Goal: Task Accomplishment & Management: Manage account settings

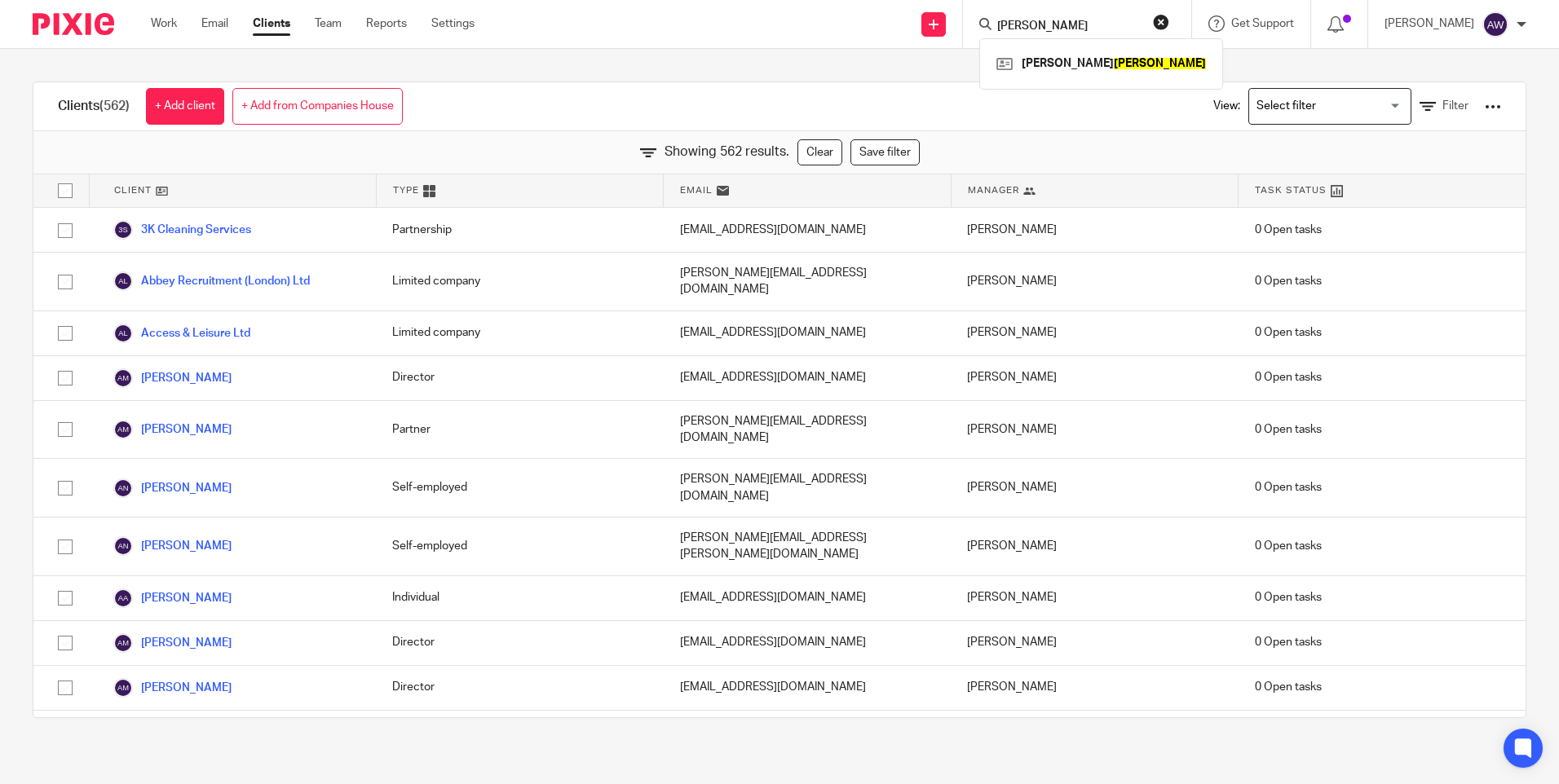
click at [1159, 25] on button "reset" at bounding box center [1161, 22] width 17 height 17
click at [990, 27] on icon at bounding box center [985, 23] width 12 height 12
click at [1024, 24] on input "Search" at bounding box center [1069, 27] width 147 height 15
type input "ncr"
click at [1055, 58] on link at bounding box center [1131, 70] width 276 height 37
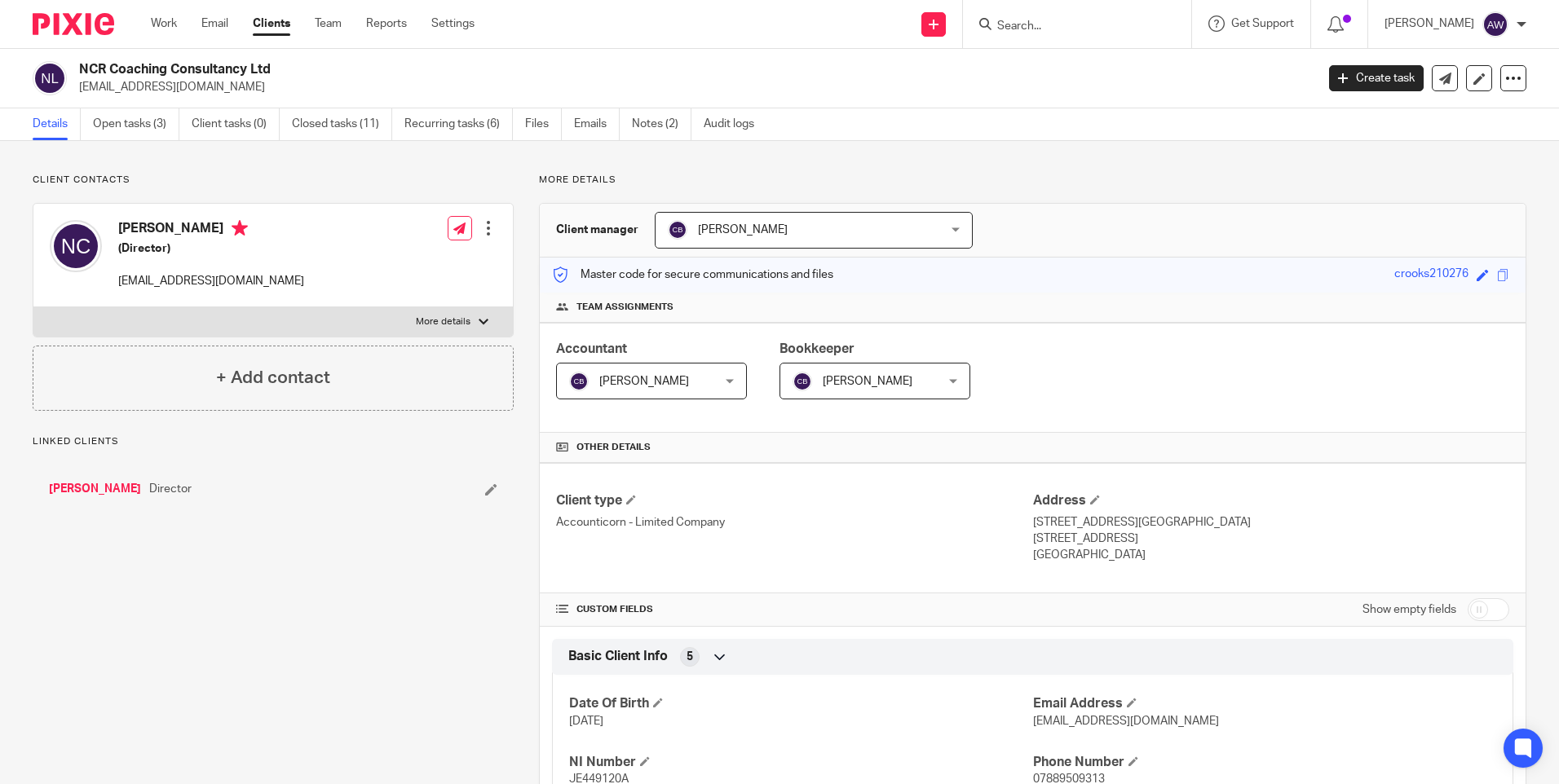
click at [1469, 600] on input "checkbox" at bounding box center [1488, 610] width 42 height 23
checkbox input "true"
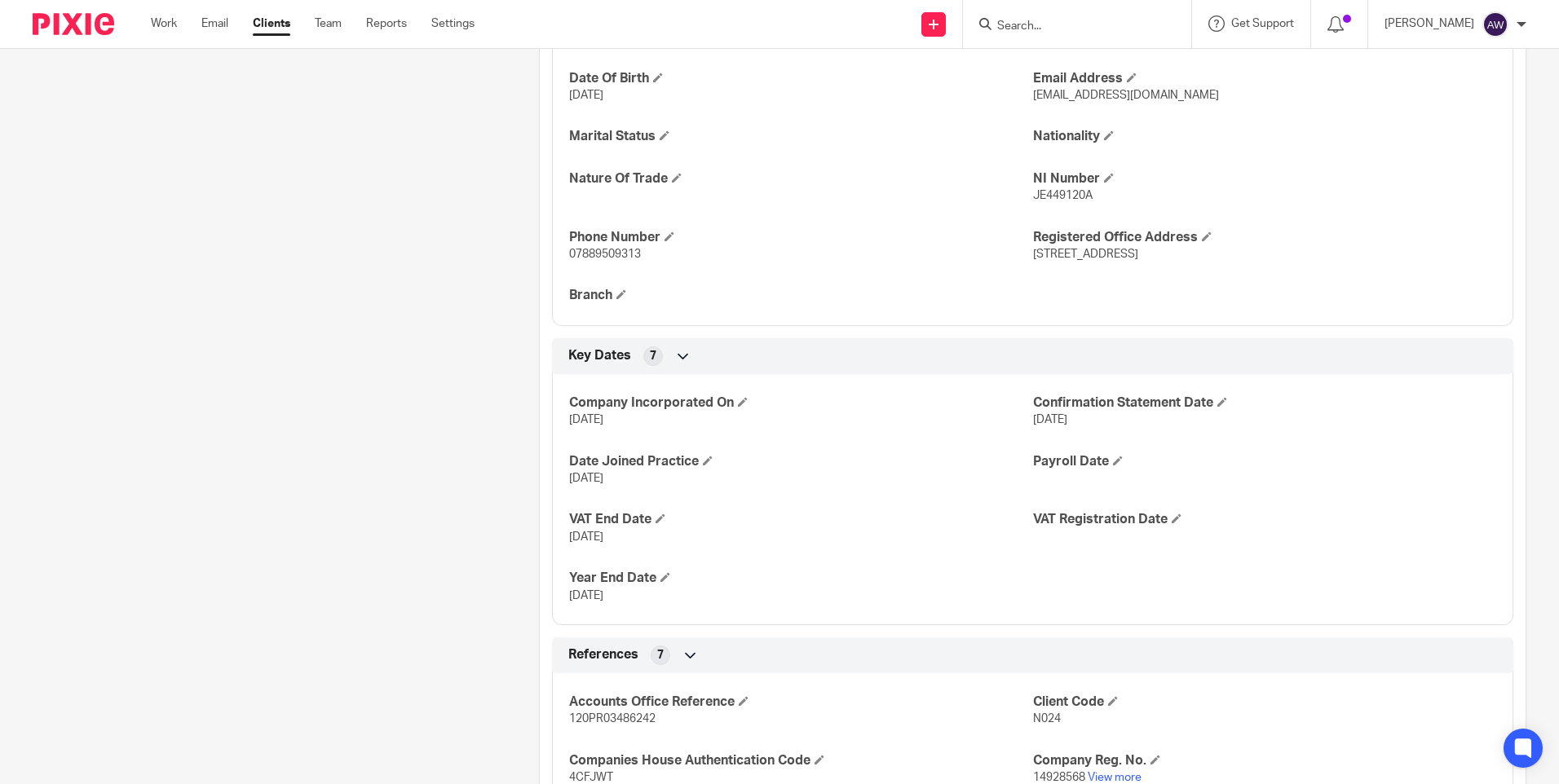
scroll to position [897, 0]
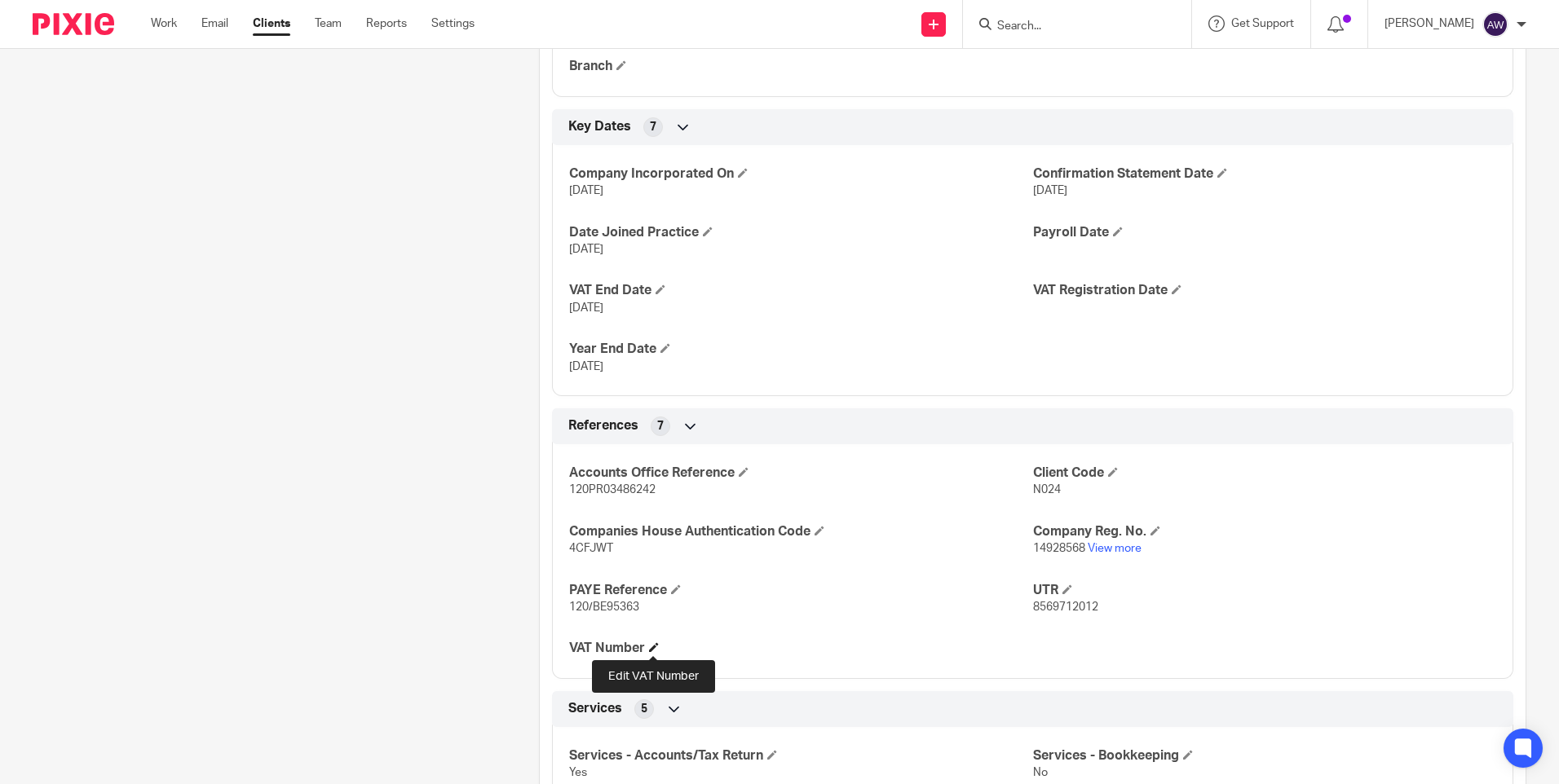
click at [655, 646] on span at bounding box center [654, 647] width 10 height 10
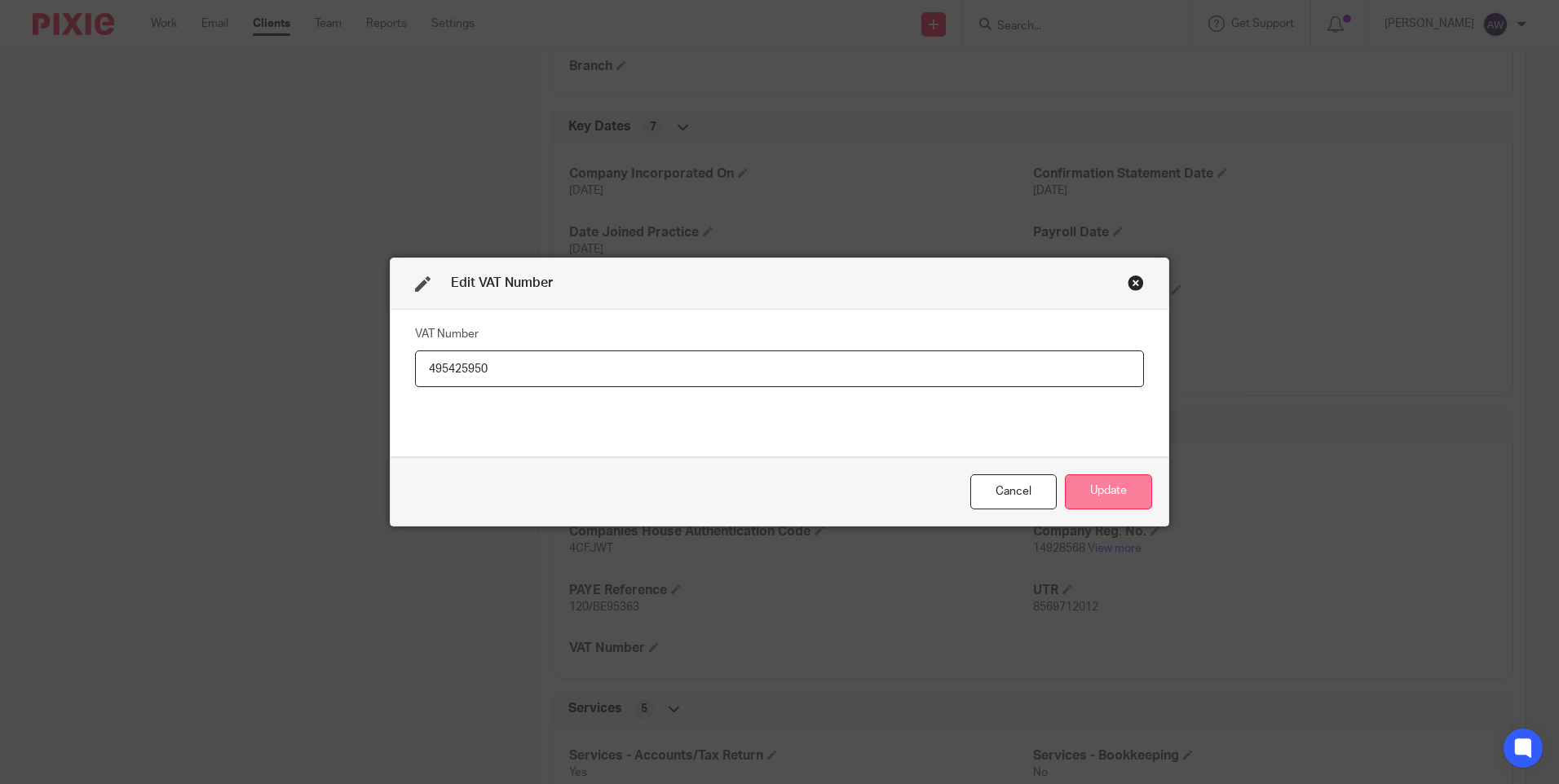
type input "495425950"
click at [1122, 484] on button "Update" at bounding box center [1108, 493] width 88 height 35
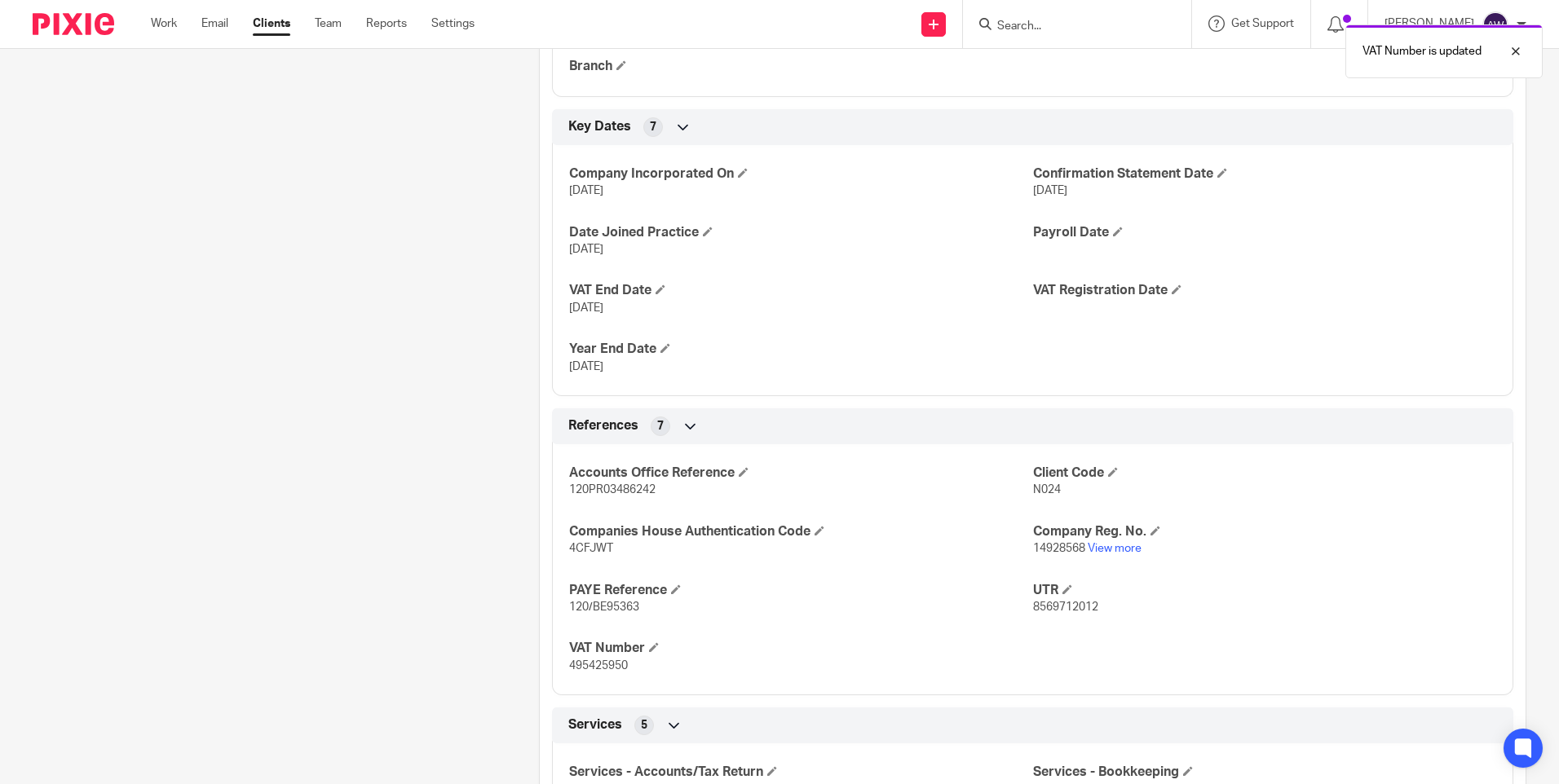
scroll to position [1060, 0]
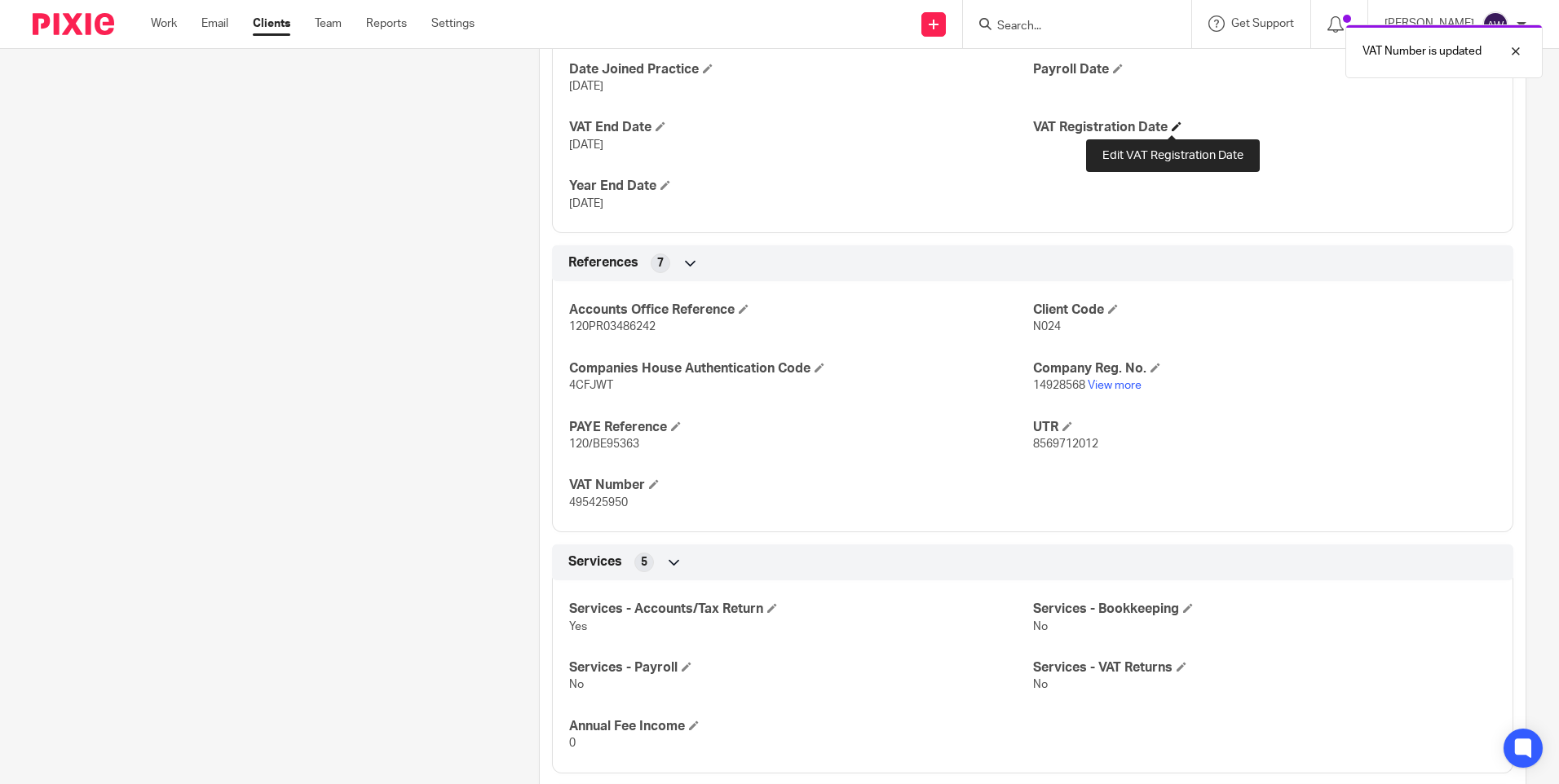
click at [1172, 121] on span at bounding box center [1176, 126] width 10 height 10
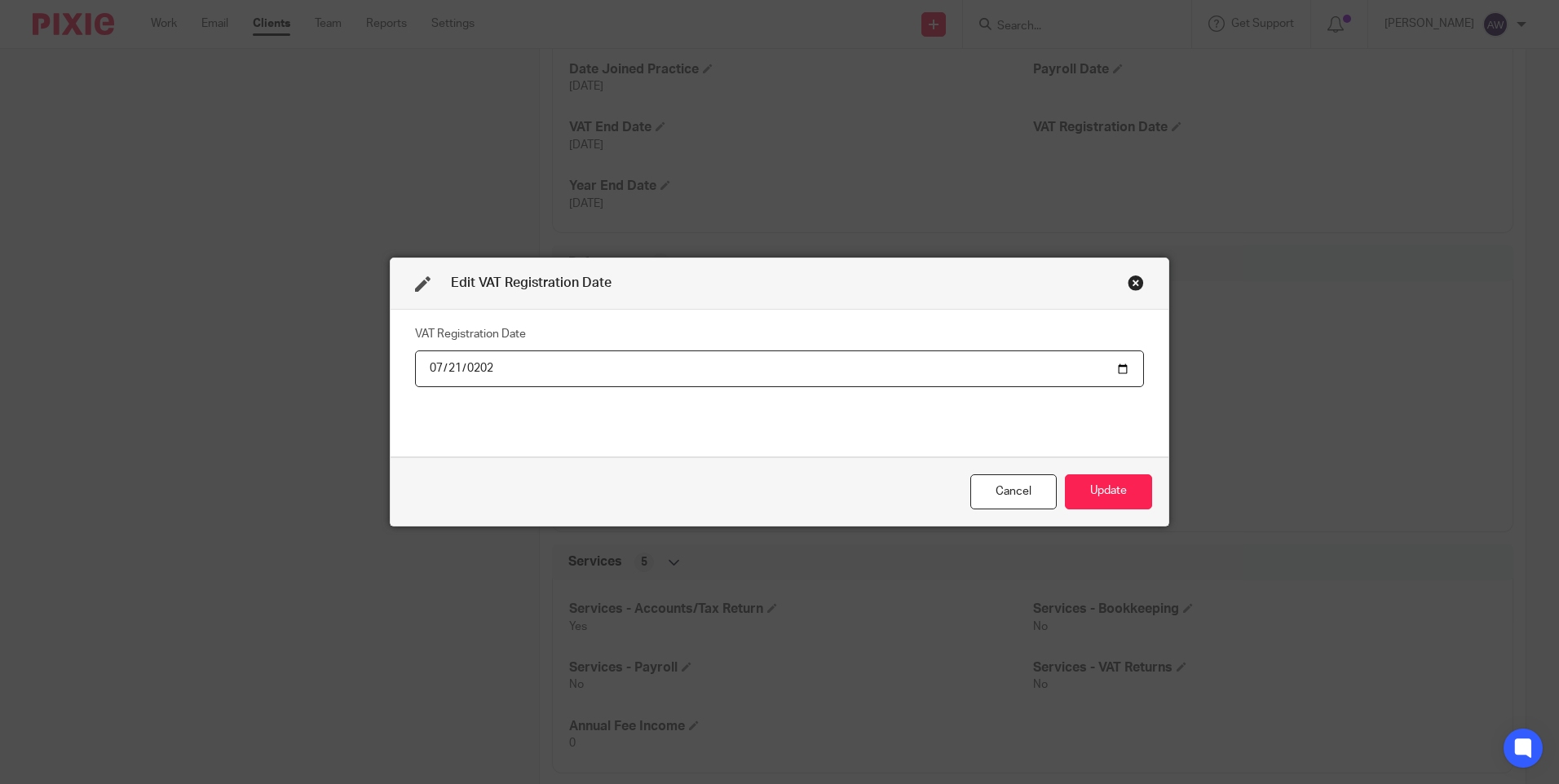
type input "2025-07-21"
drag, startPoint x: 1099, startPoint y: 486, endPoint x: 1106, endPoint y: 448, distance: 38.6
click at [1100, 486] on button "Update" at bounding box center [1108, 493] width 88 height 35
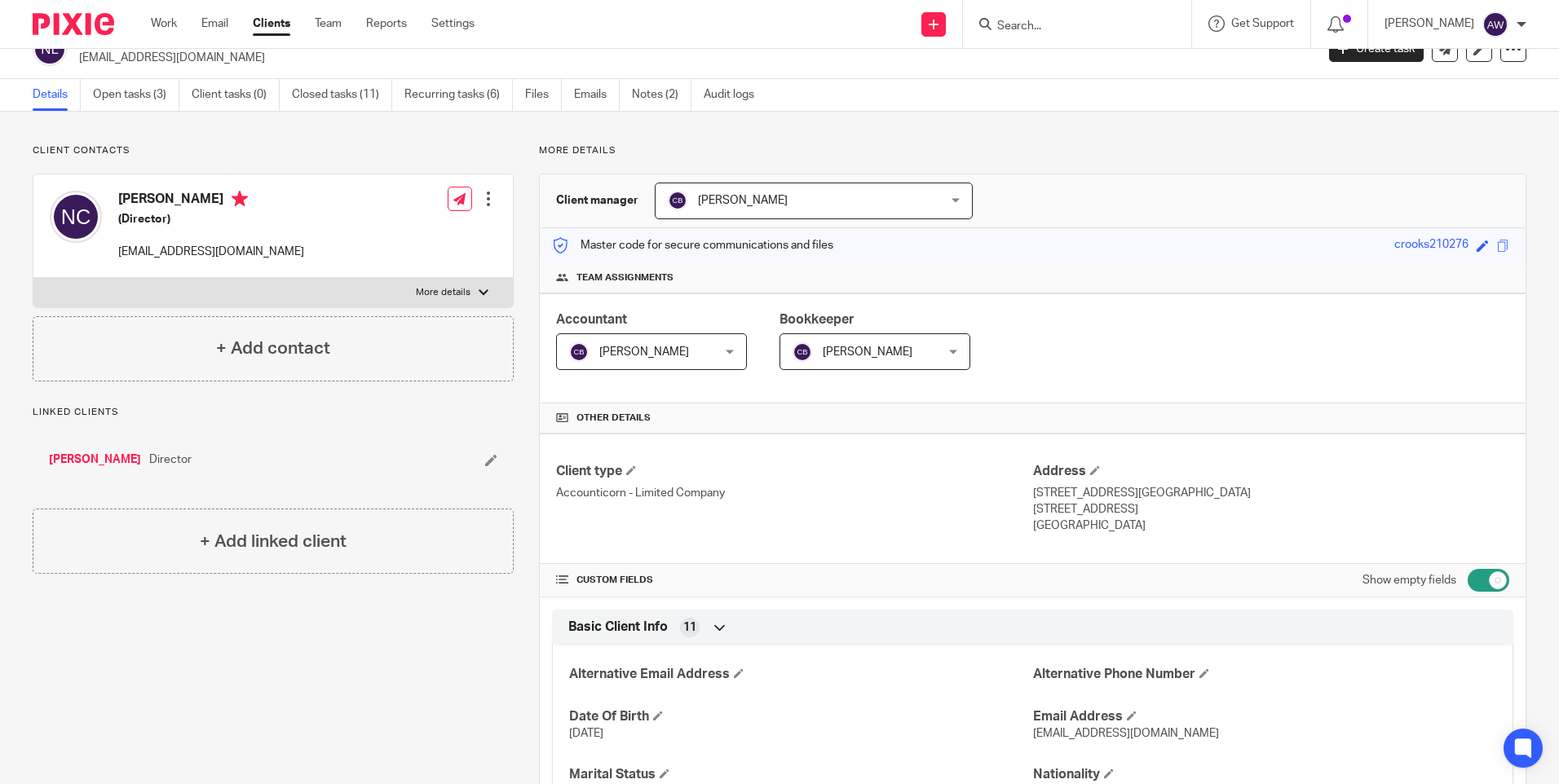
scroll to position [0, 0]
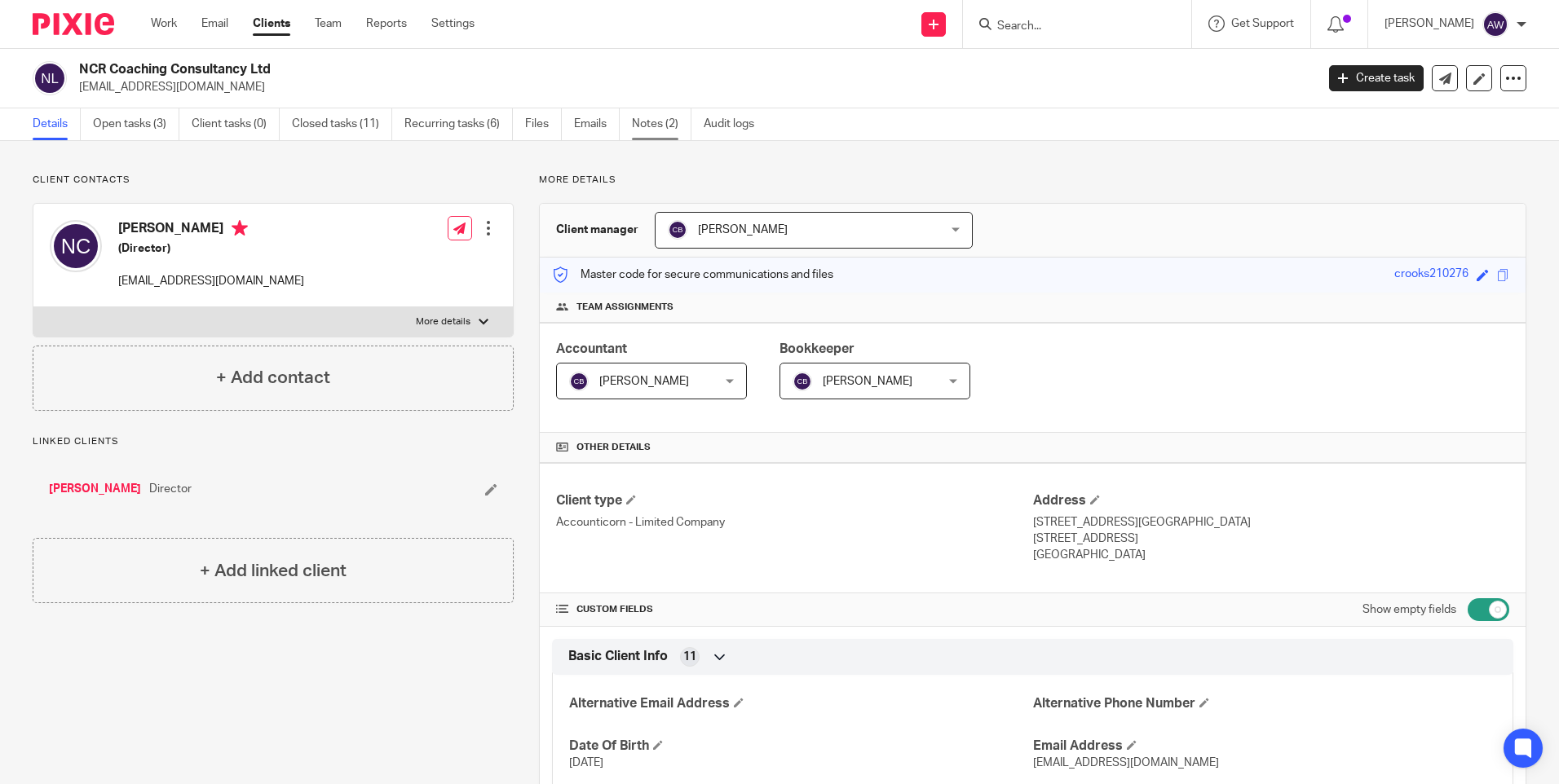
click at [655, 119] on link "Notes (2)" at bounding box center [662, 124] width 60 height 32
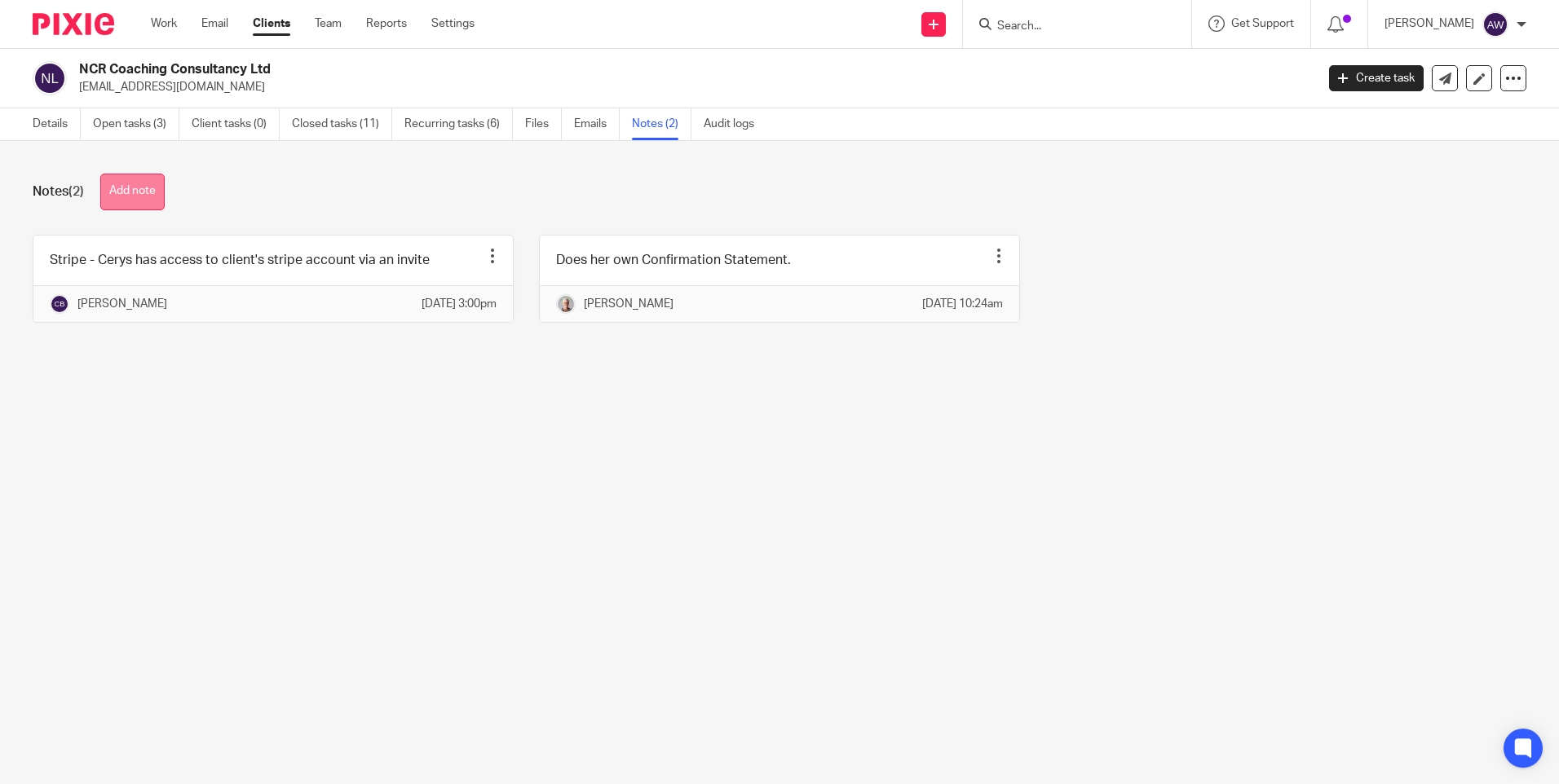
click at [142, 195] on button "Add note" at bounding box center [132, 191] width 64 height 36
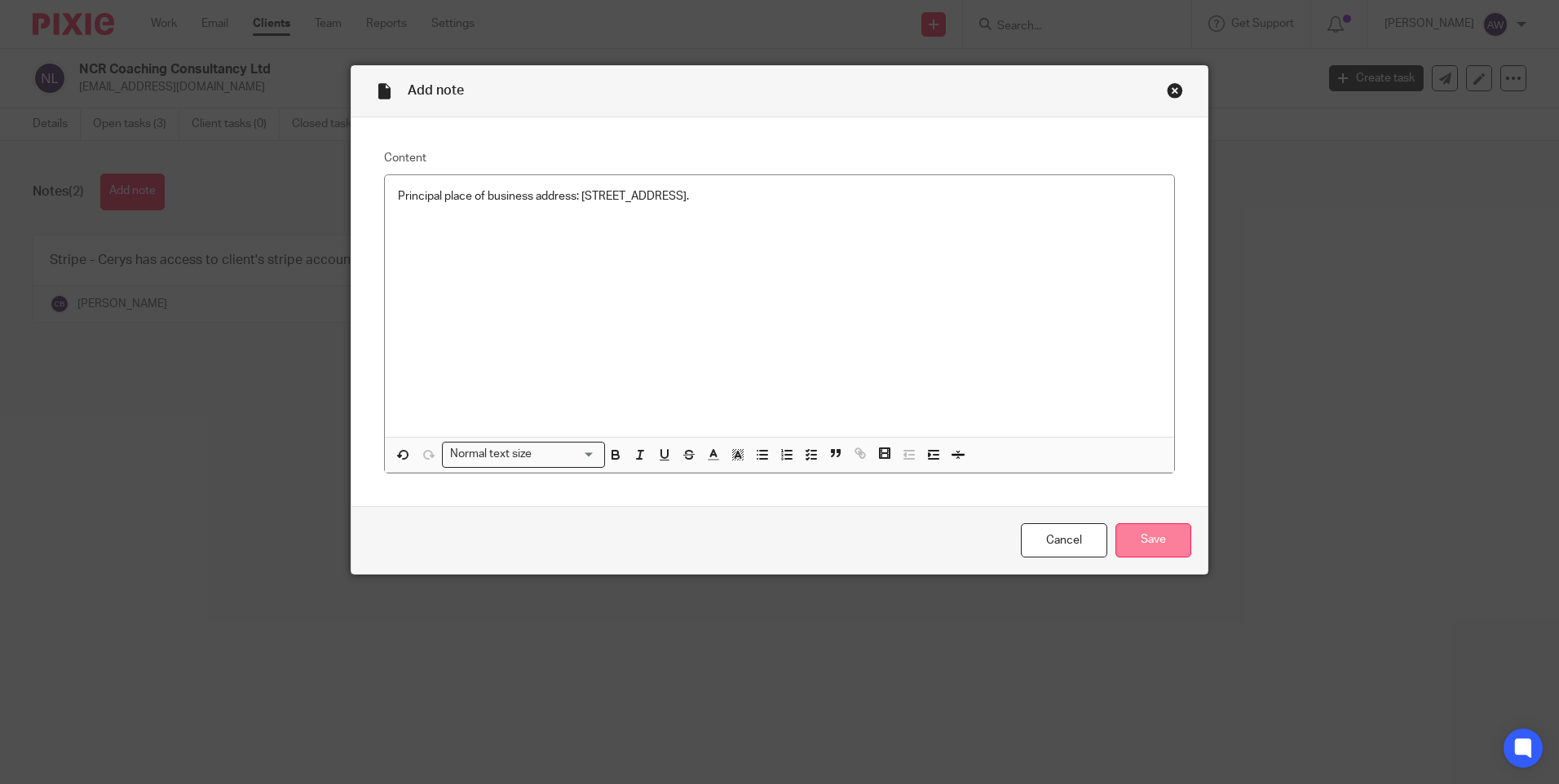
click at [1148, 537] on input "Save" at bounding box center [1153, 541] width 75 height 35
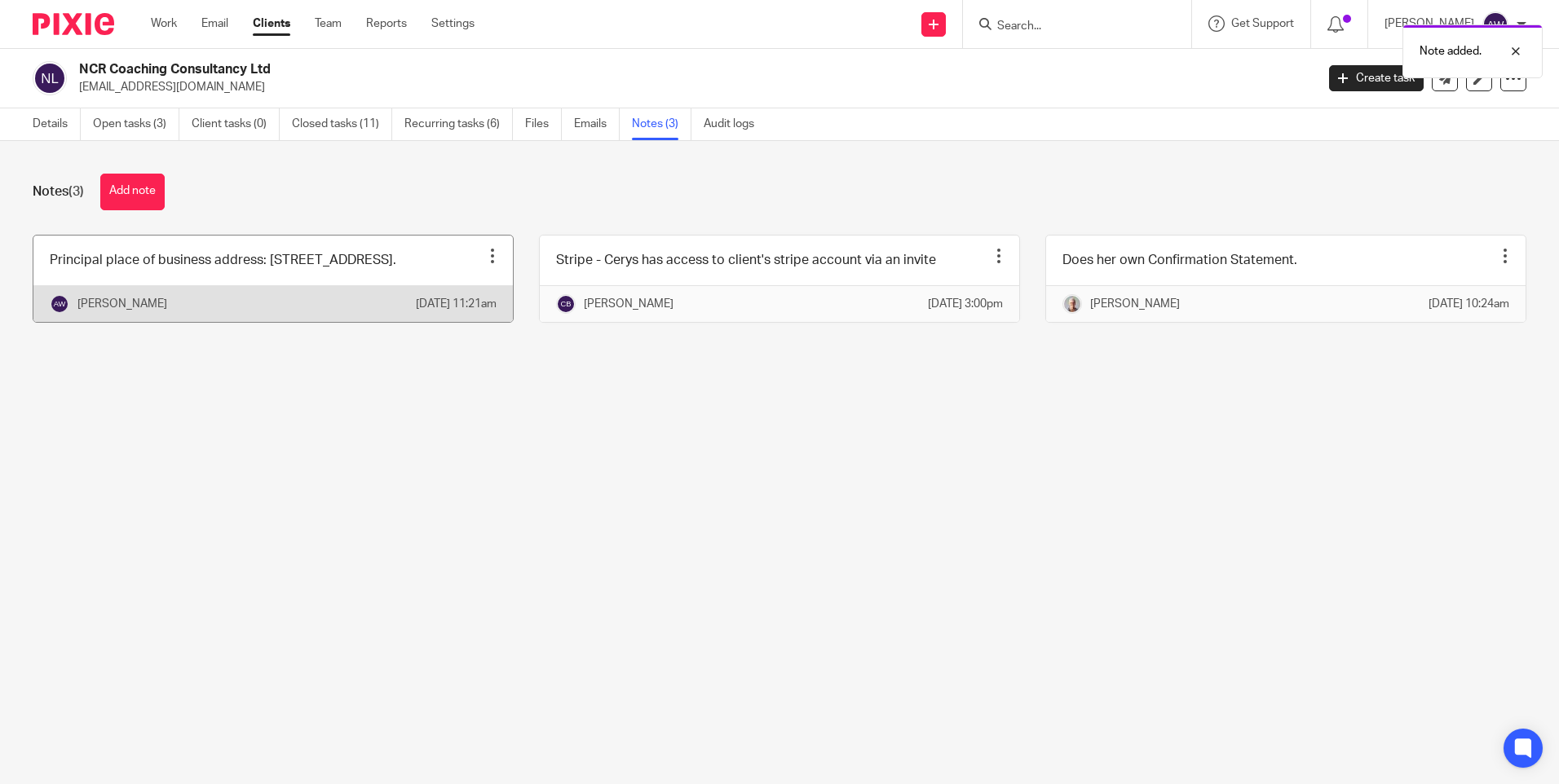
click at [485, 253] on div at bounding box center [493, 256] width 17 height 17
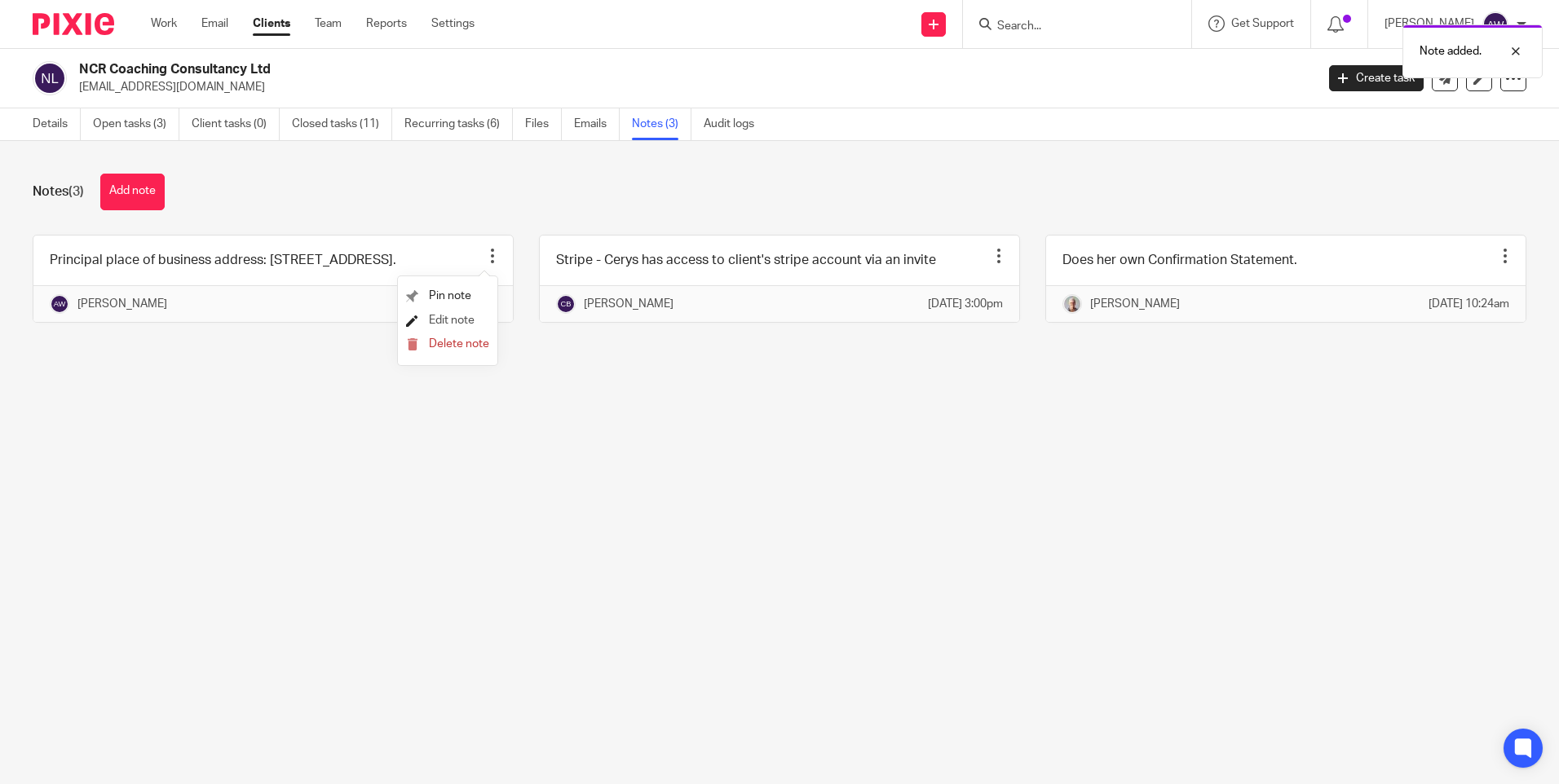
click at [441, 321] on span "Edit note" at bounding box center [452, 320] width 46 height 11
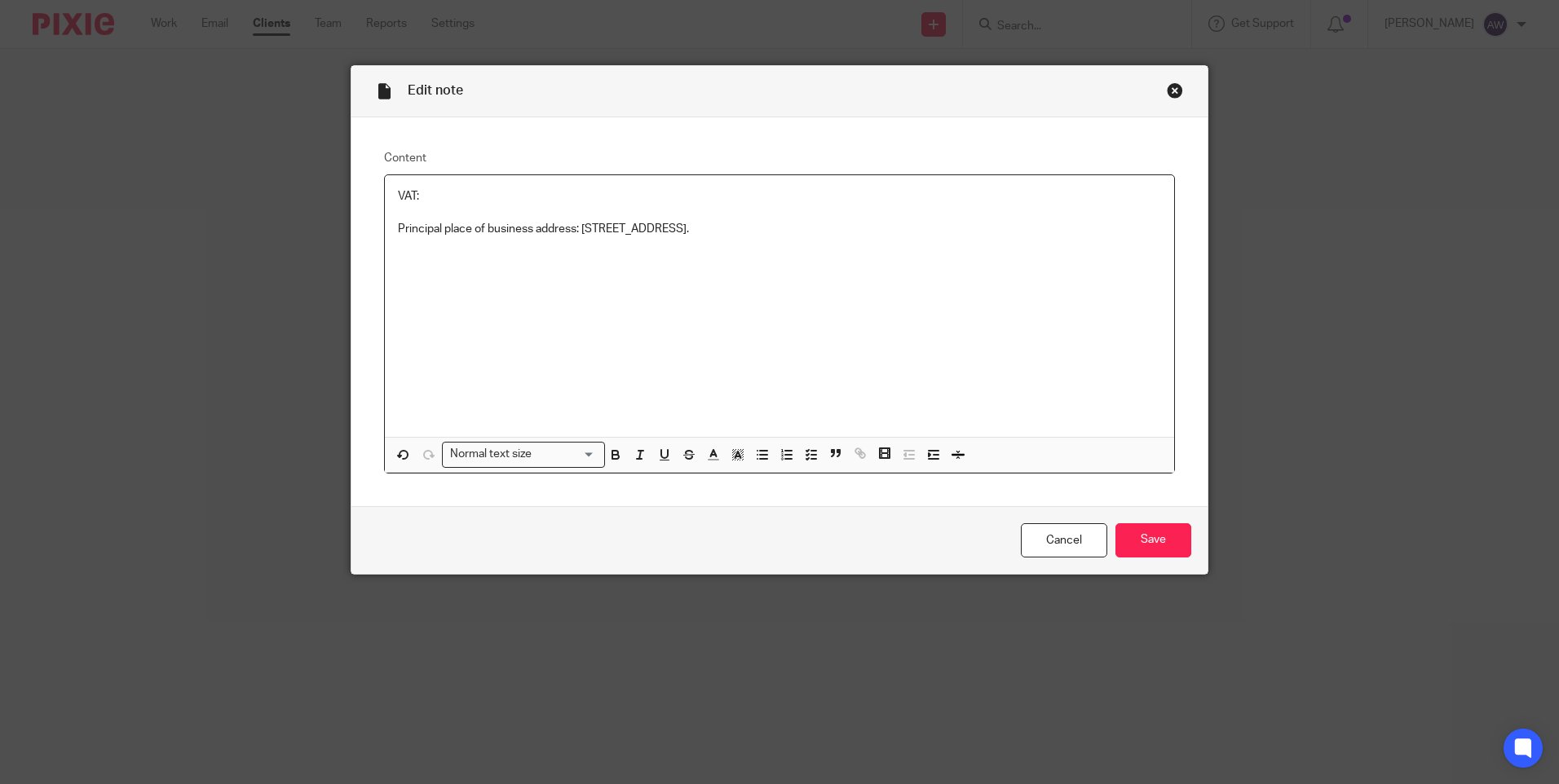
click at [438, 200] on p "VAT:" at bounding box center [780, 196] width 764 height 17
drag, startPoint x: 393, startPoint y: 196, endPoint x: 829, endPoint y: 265, distance: 441.4
click at [829, 265] on div "VAT: from Principal place of business address: [STREET_ADDRESS]." at bounding box center [780, 305] width 790 height 262
click at [1145, 536] on input "Save" at bounding box center [1153, 541] width 75 height 35
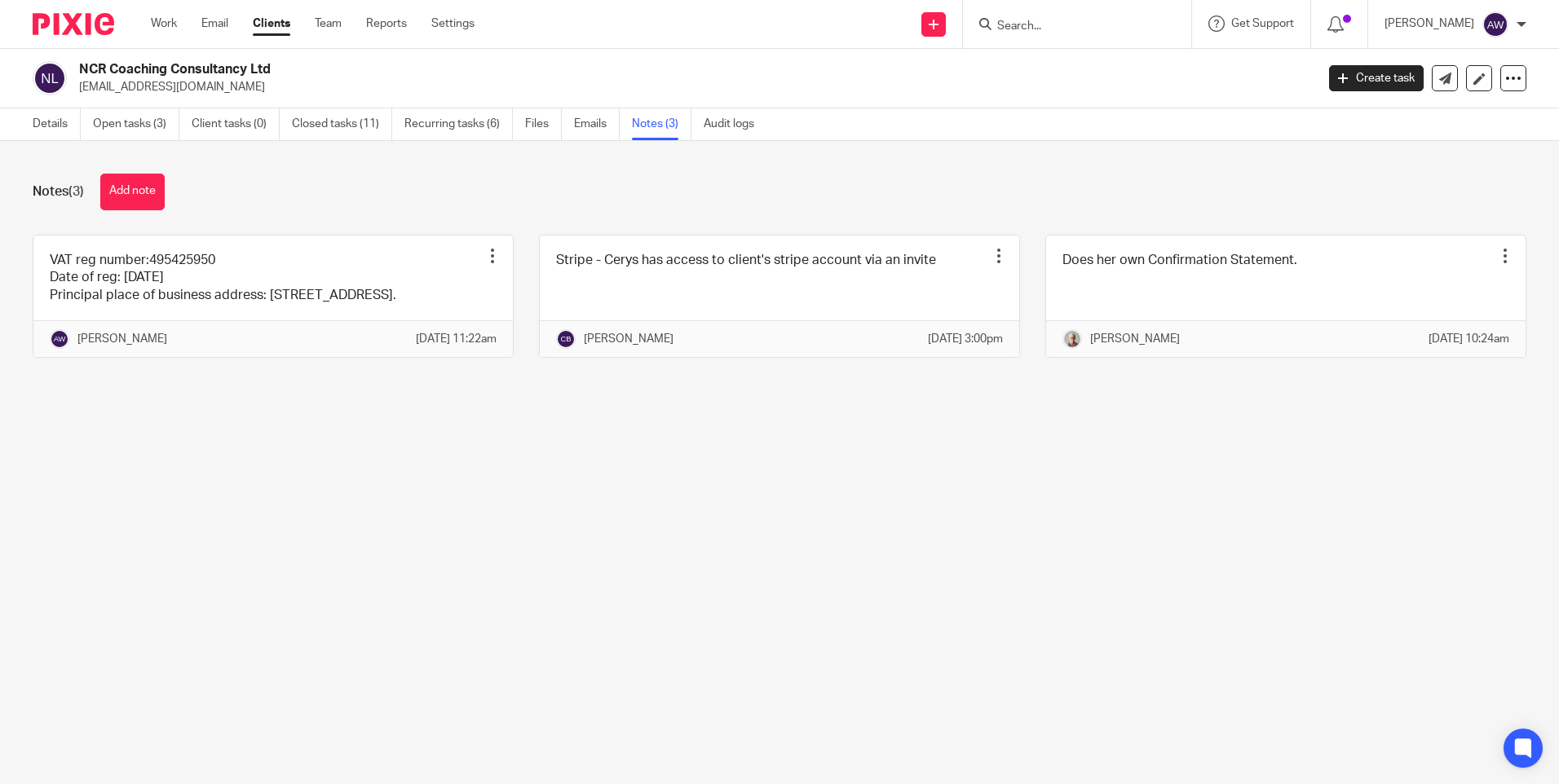
click at [1025, 25] on input "Search" at bounding box center [1069, 27] width 147 height 15
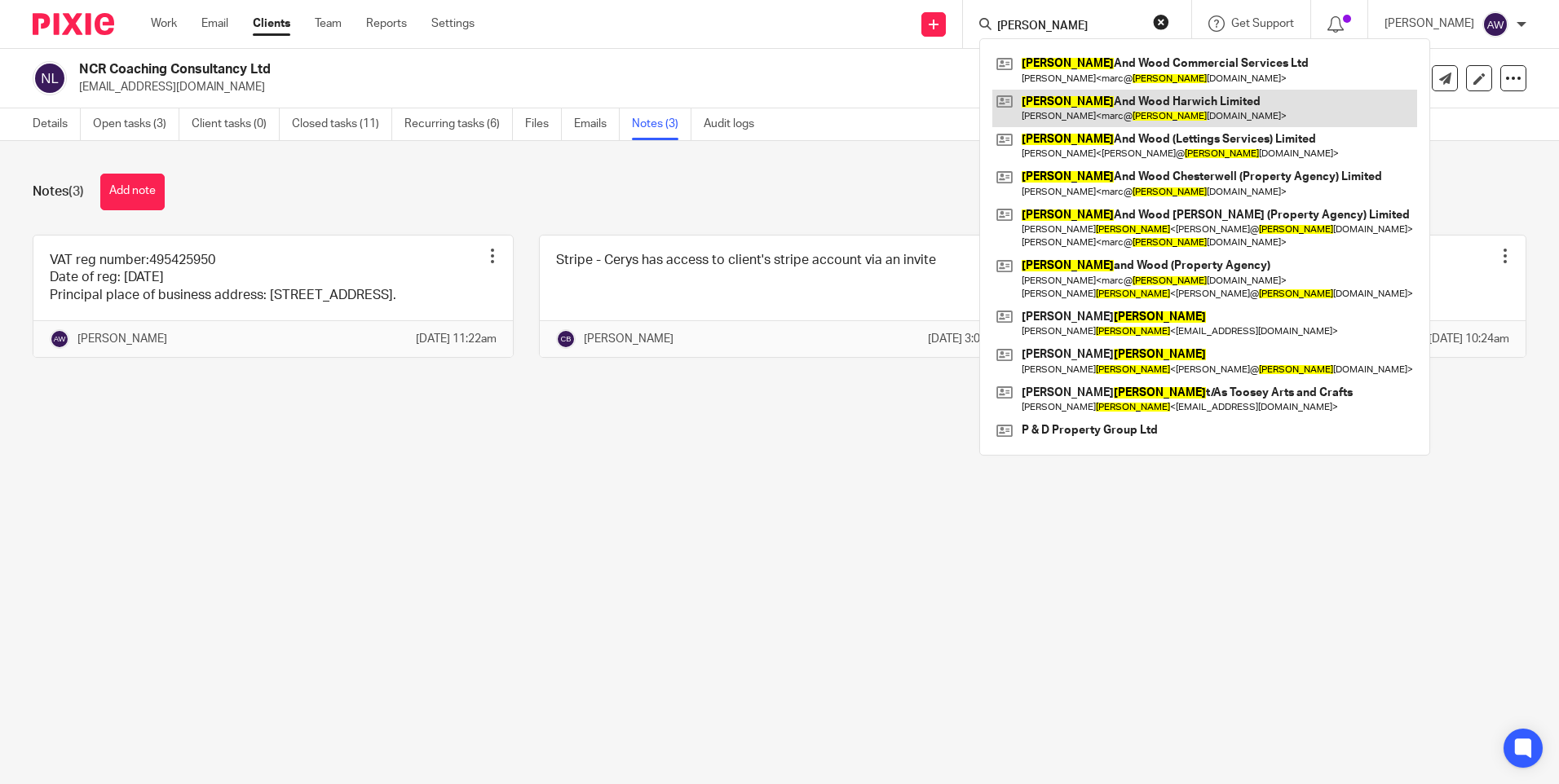
type input "harris"
click at [1117, 101] on link at bounding box center [1205, 108] width 425 height 37
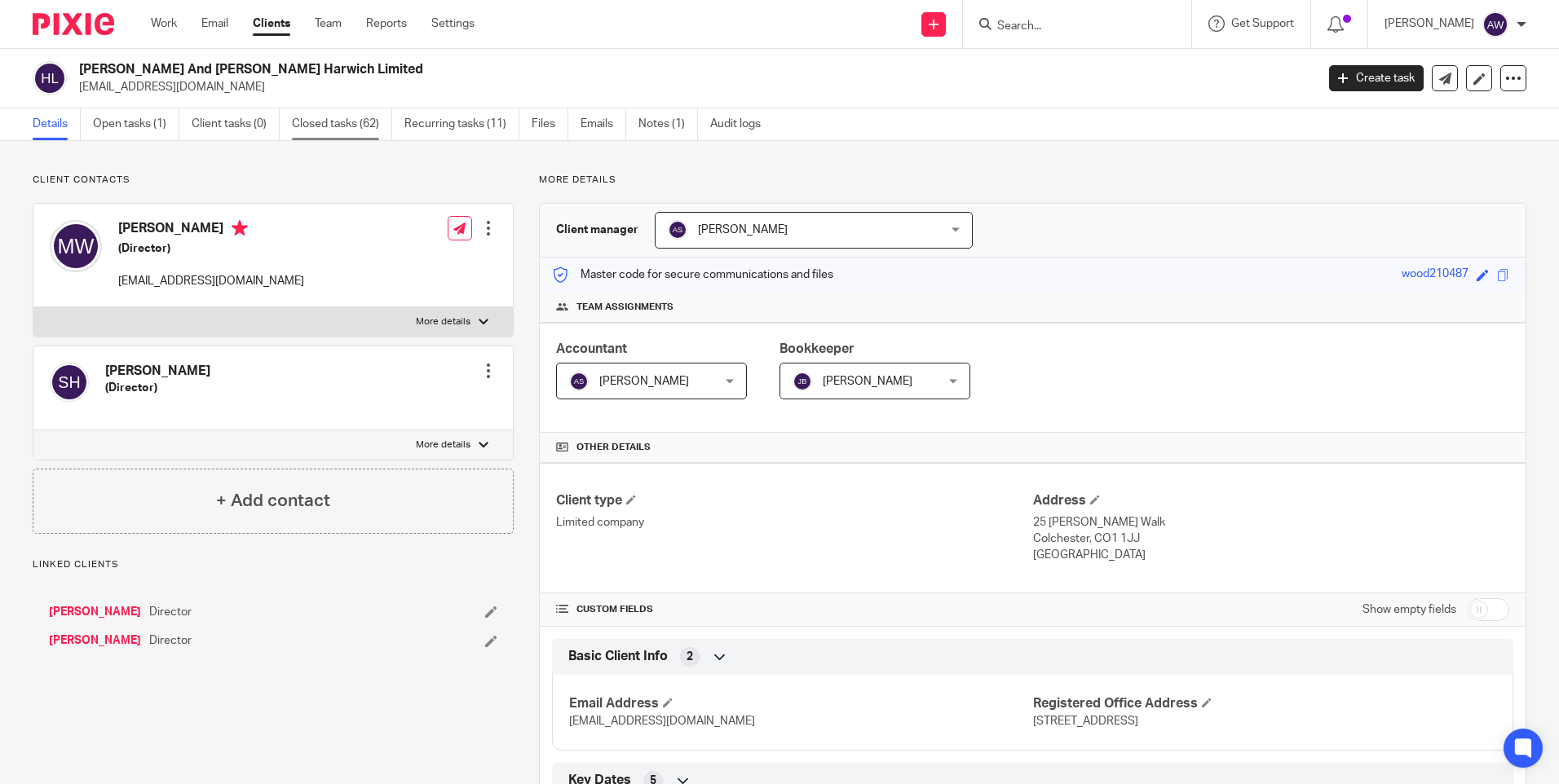
click at [354, 123] on link "Closed tasks (62)" at bounding box center [342, 124] width 101 height 32
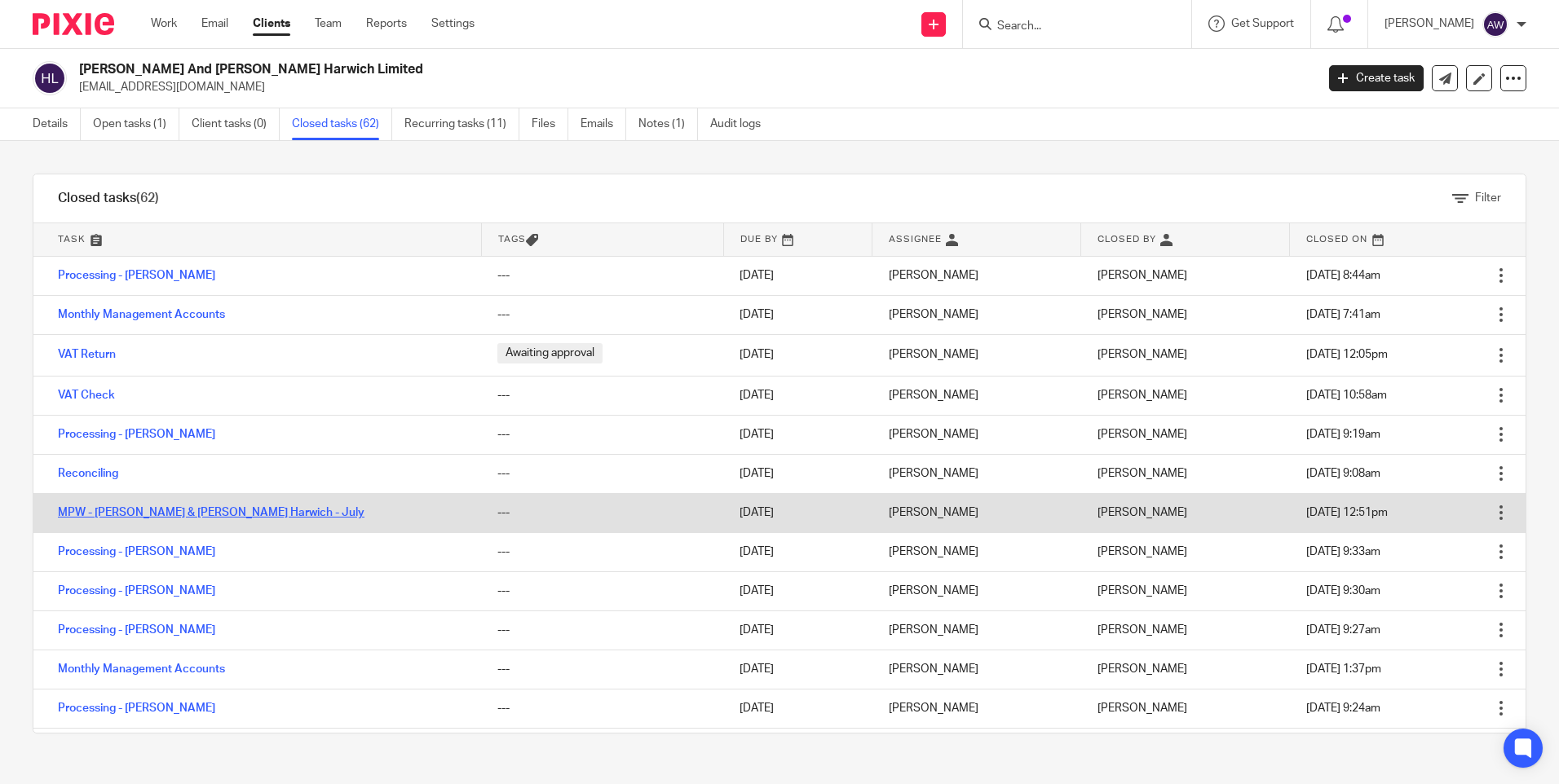
click at [210, 510] on link "MPW - Harris & Wood Harwich - July" at bounding box center [210, 513] width 306 height 11
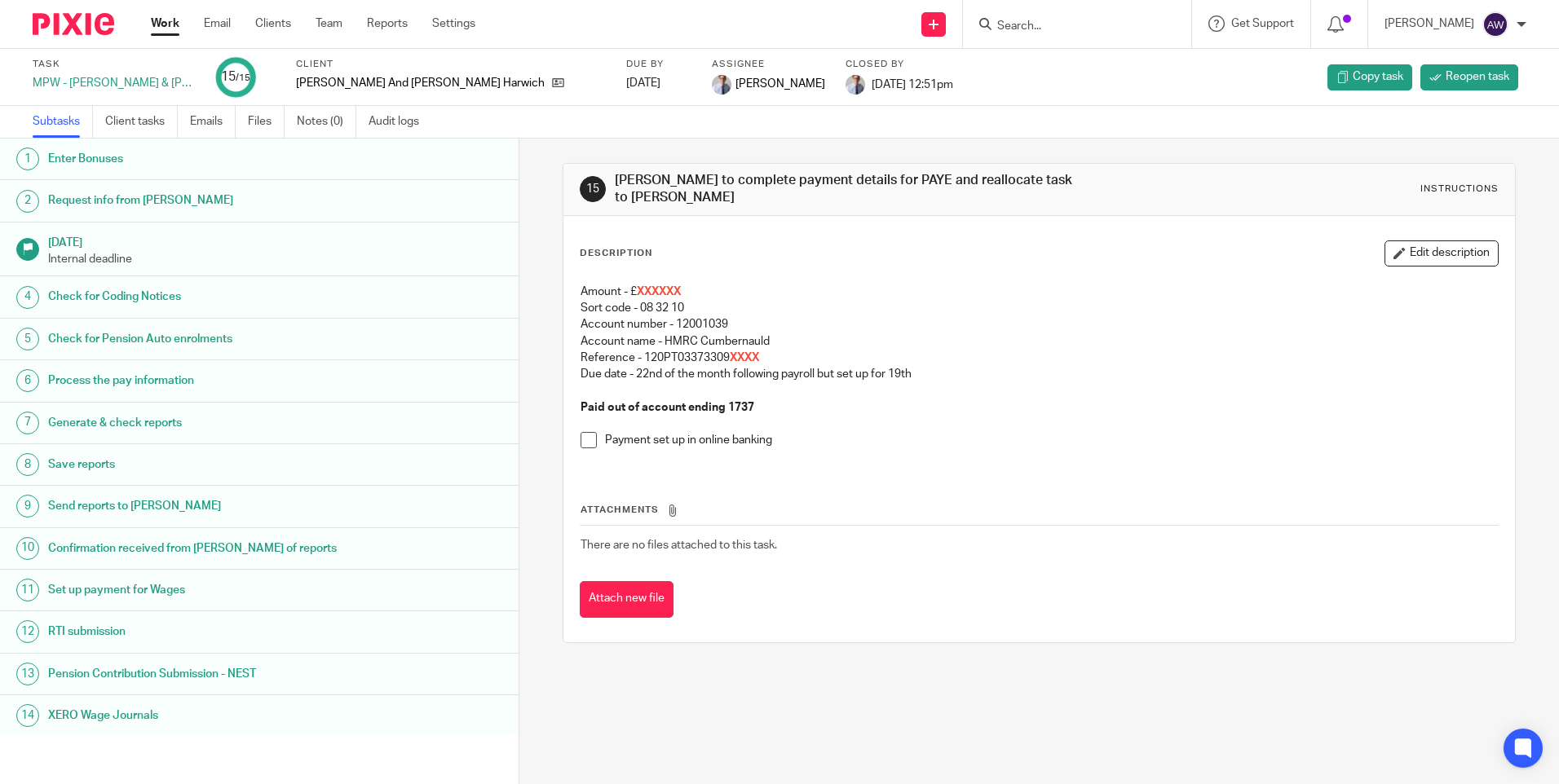
click at [1038, 20] on input "Search" at bounding box center [1069, 27] width 147 height 15
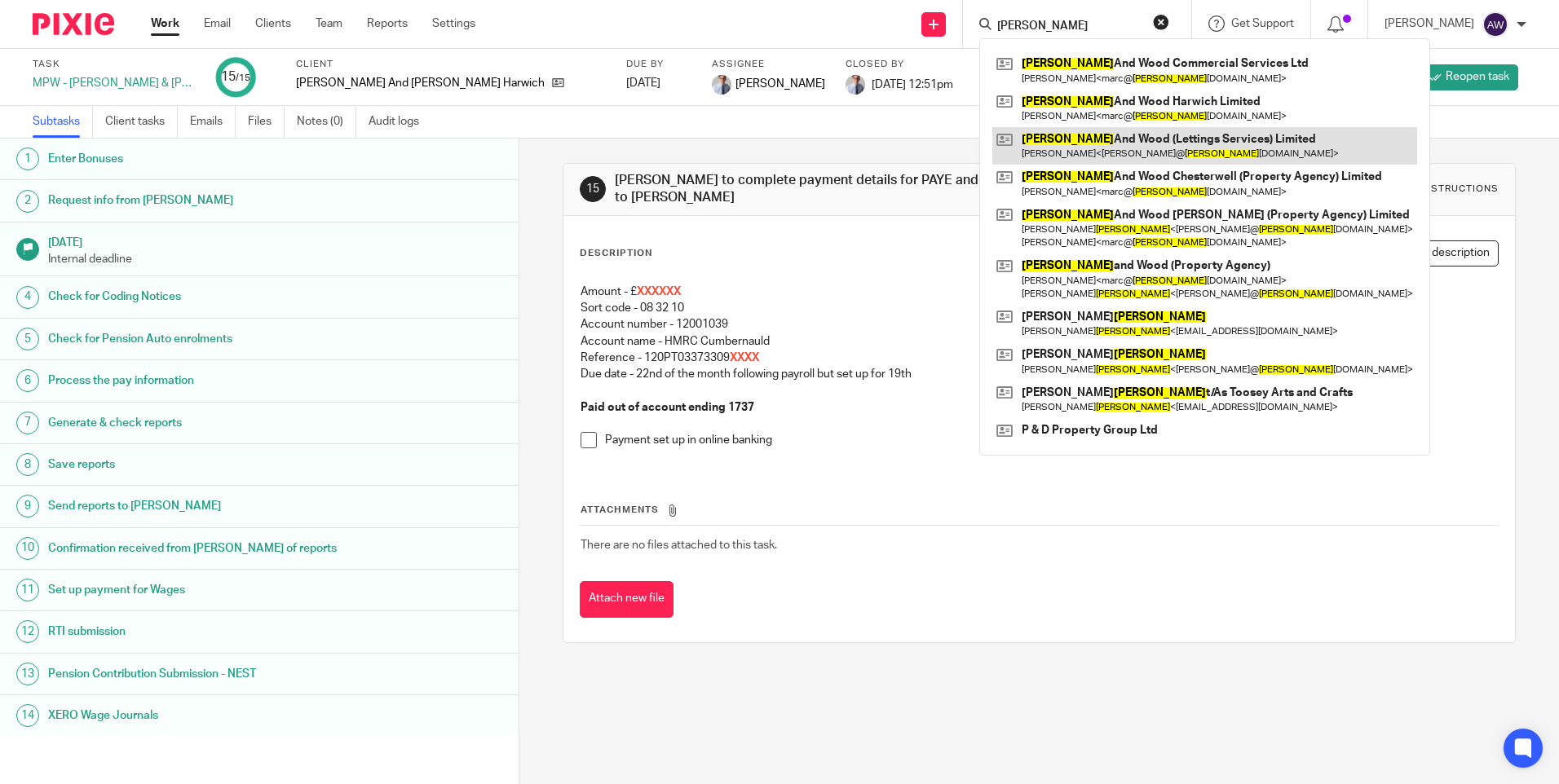
type input "[PERSON_NAME]"
click at [1105, 147] on link at bounding box center [1205, 146] width 425 height 37
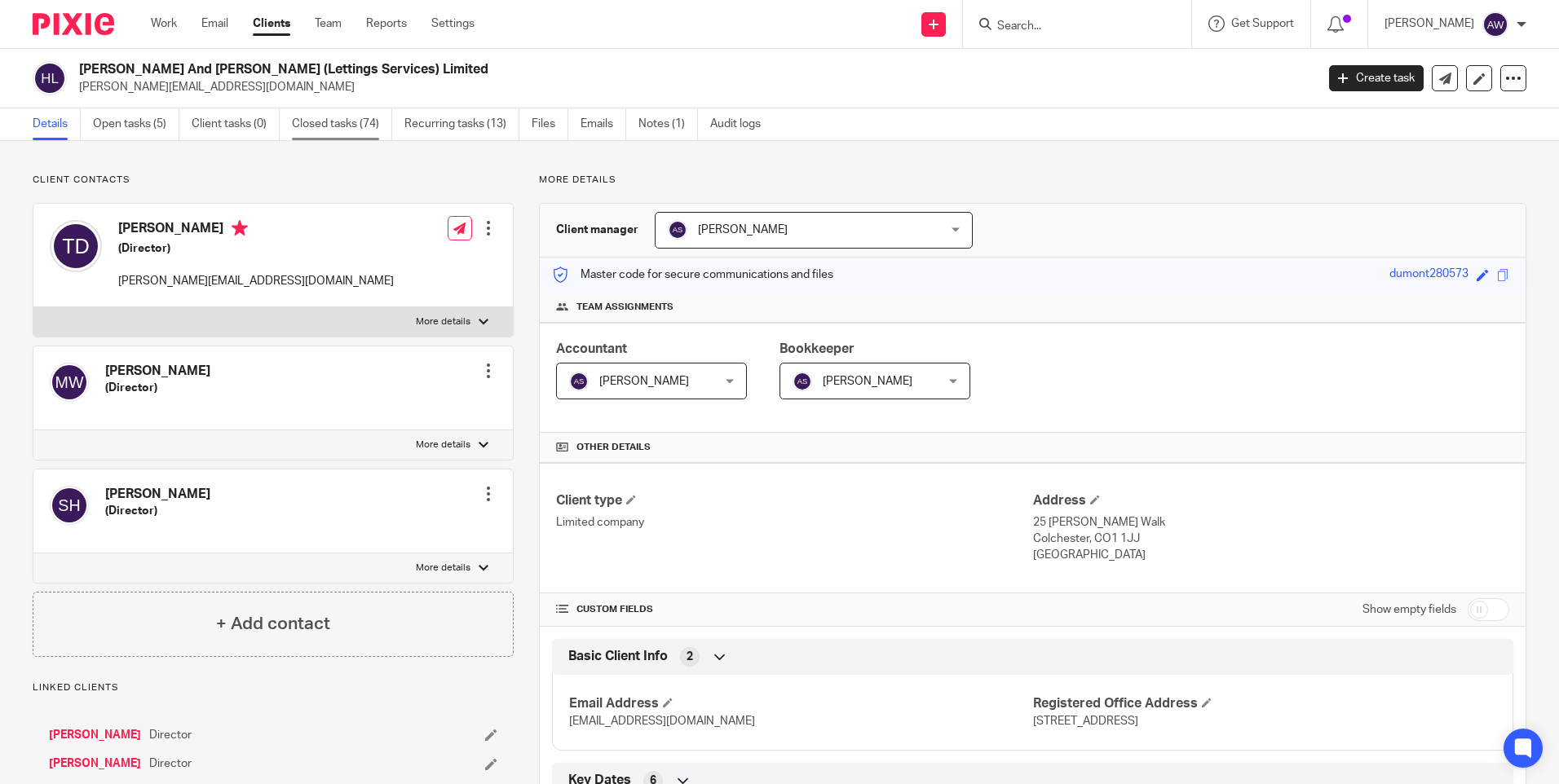
click at [351, 123] on link "Closed tasks (74)" at bounding box center [342, 124] width 101 height 32
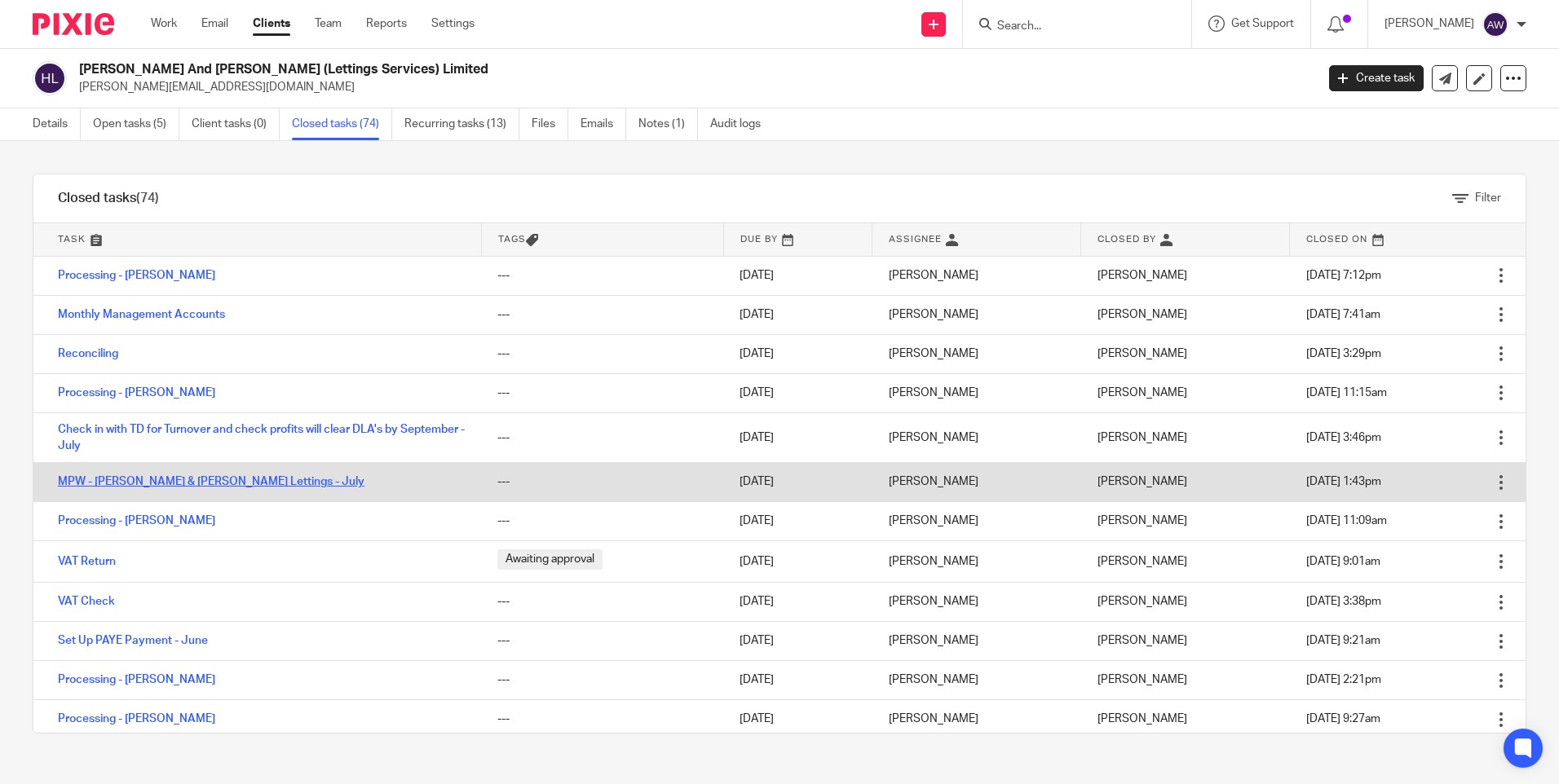
click at [206, 485] on link "MPW - [PERSON_NAME] & [PERSON_NAME] Lettings - July" at bounding box center [210, 481] width 306 height 11
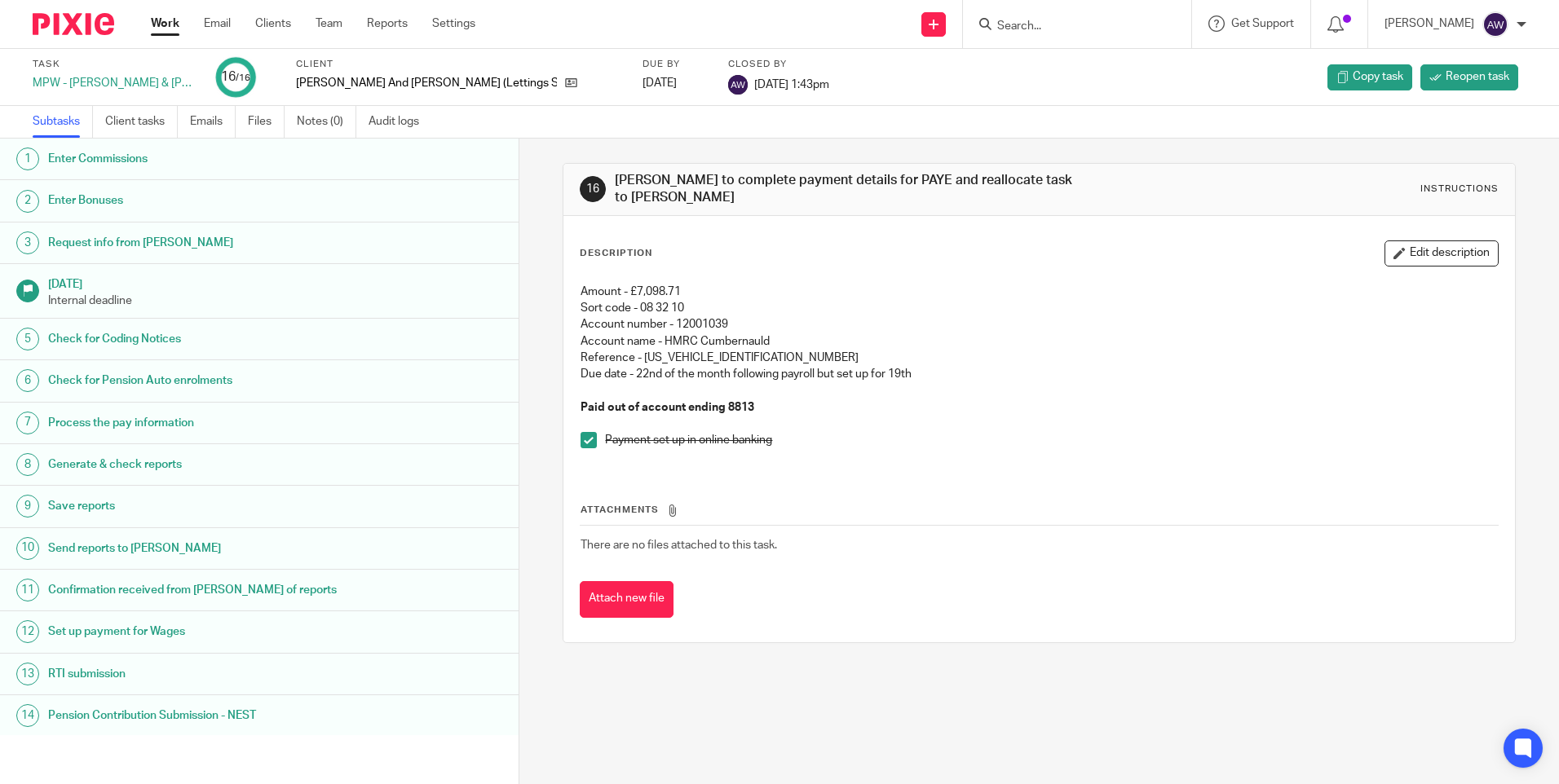
click at [1006, 23] on input "Search" at bounding box center [1069, 27] width 147 height 15
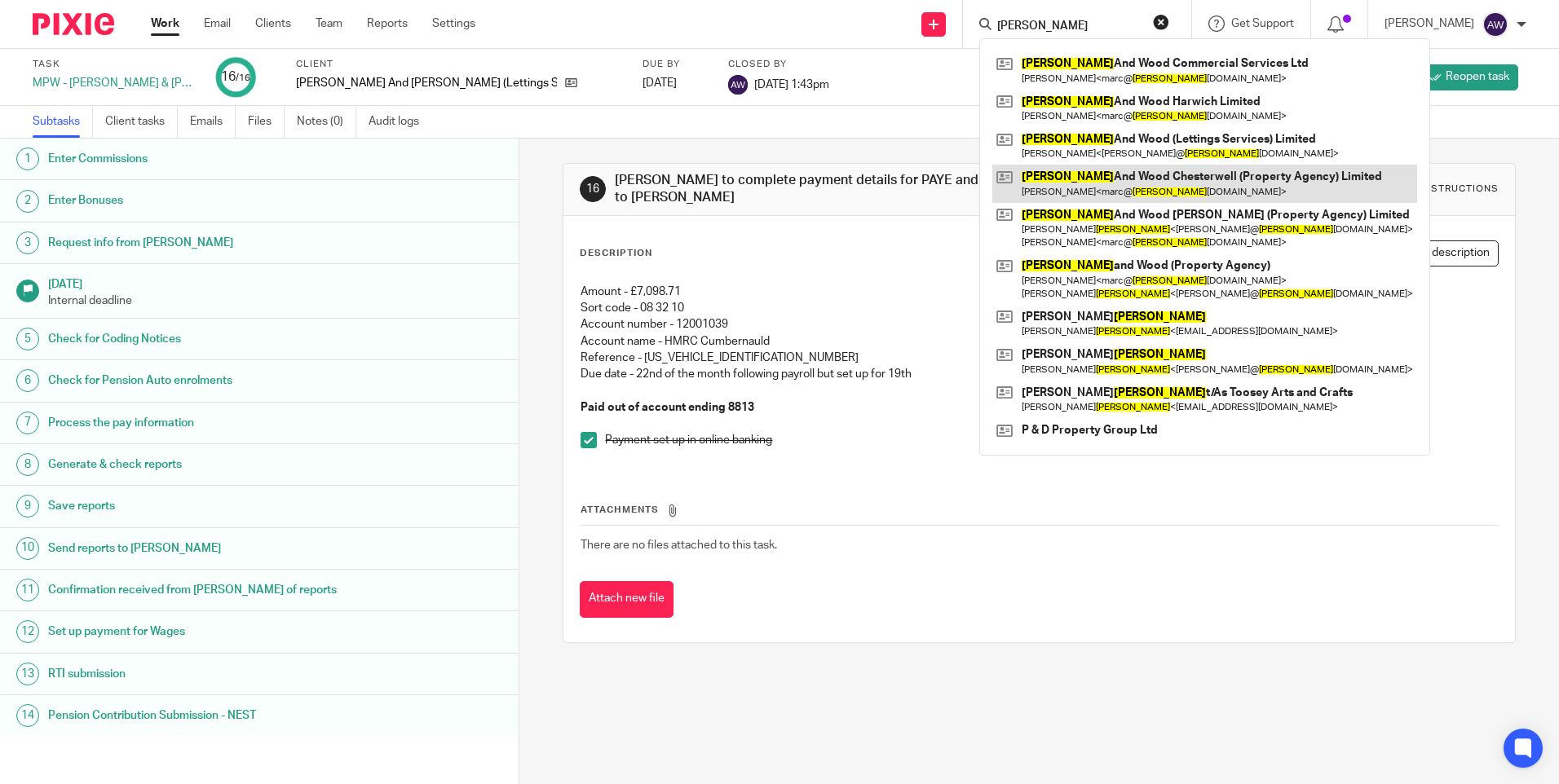
type input "harris"
click at [1146, 180] on link at bounding box center [1205, 183] width 425 height 37
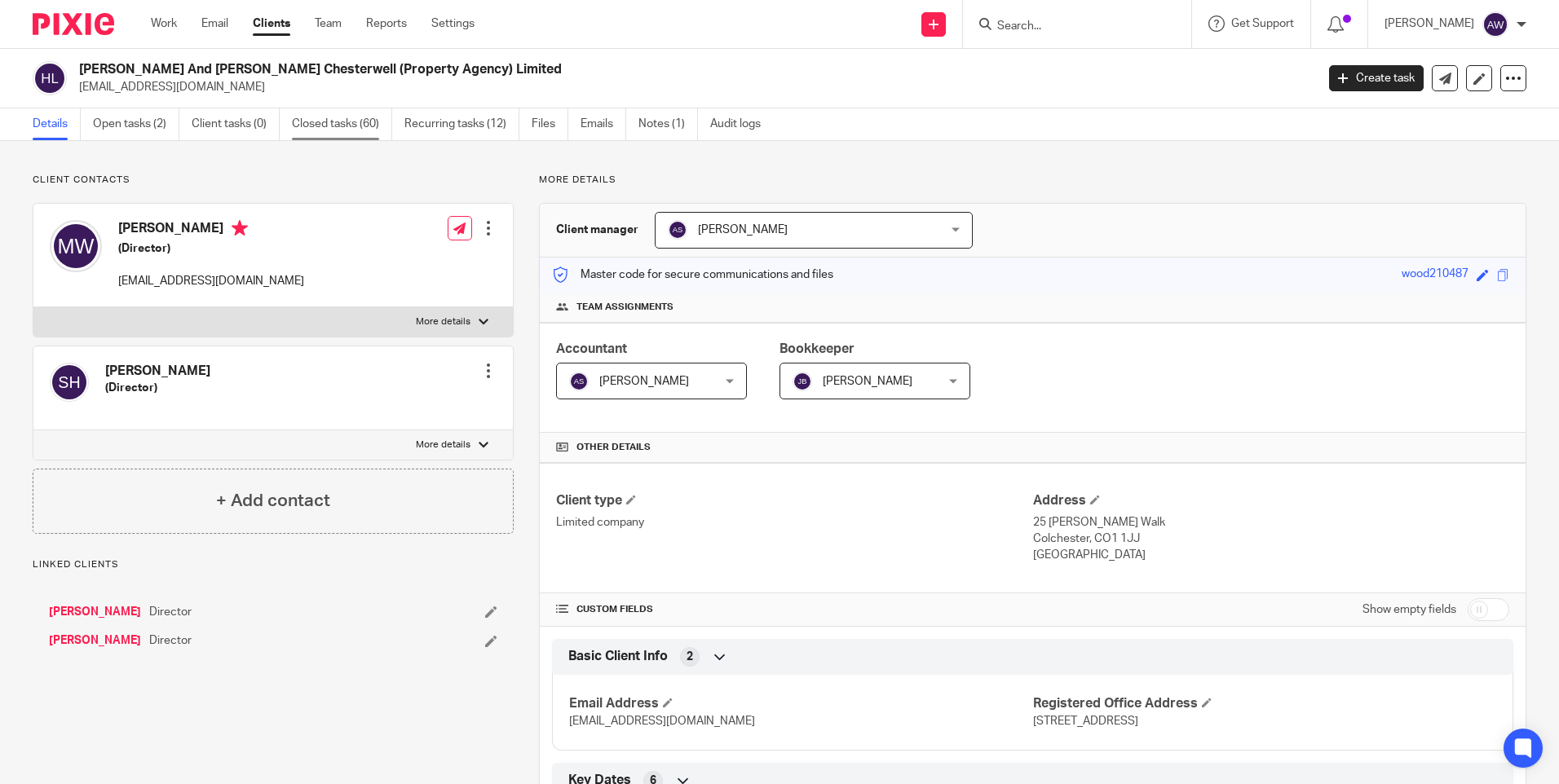
click at [324, 113] on link "Closed tasks (60)" at bounding box center [342, 124] width 101 height 32
click at [333, 127] on link "Closed tasks (60)" at bounding box center [342, 124] width 101 height 32
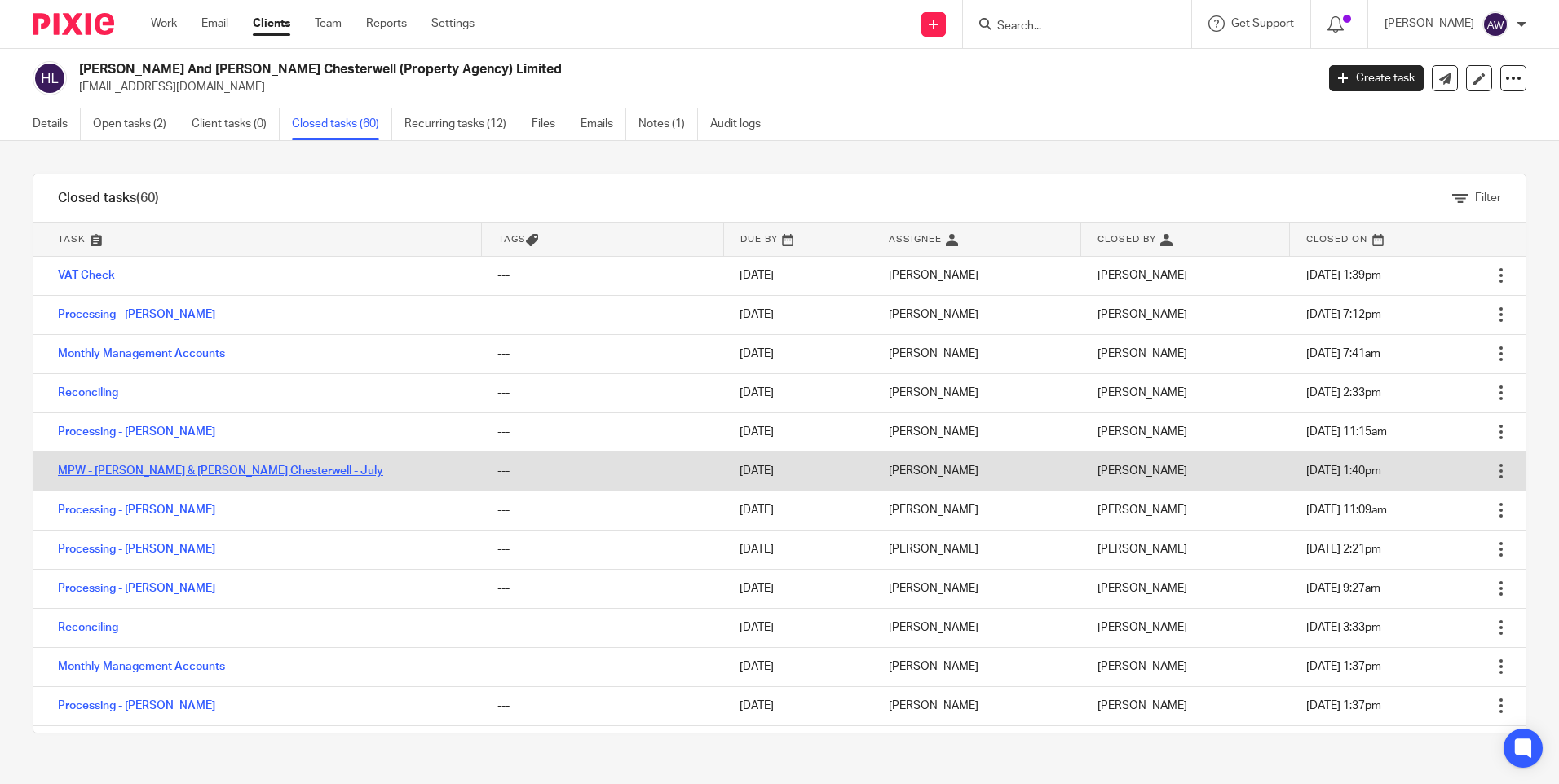
click at [187, 466] on link "MPW - [PERSON_NAME] & [PERSON_NAME] Chesterwell - July" at bounding box center [220, 471] width 325 height 11
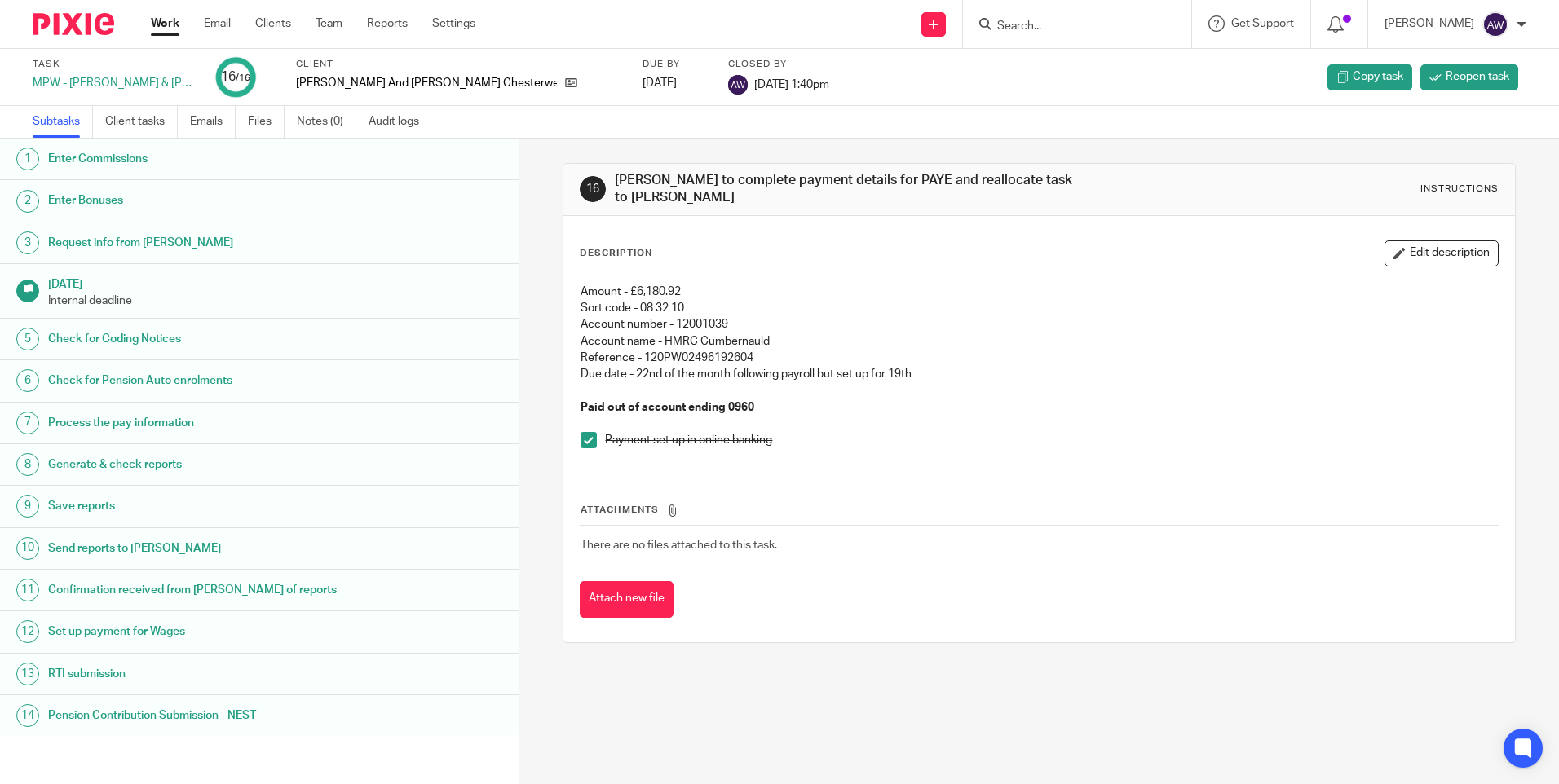
click at [1018, 29] on input "Search" at bounding box center [1069, 27] width 147 height 15
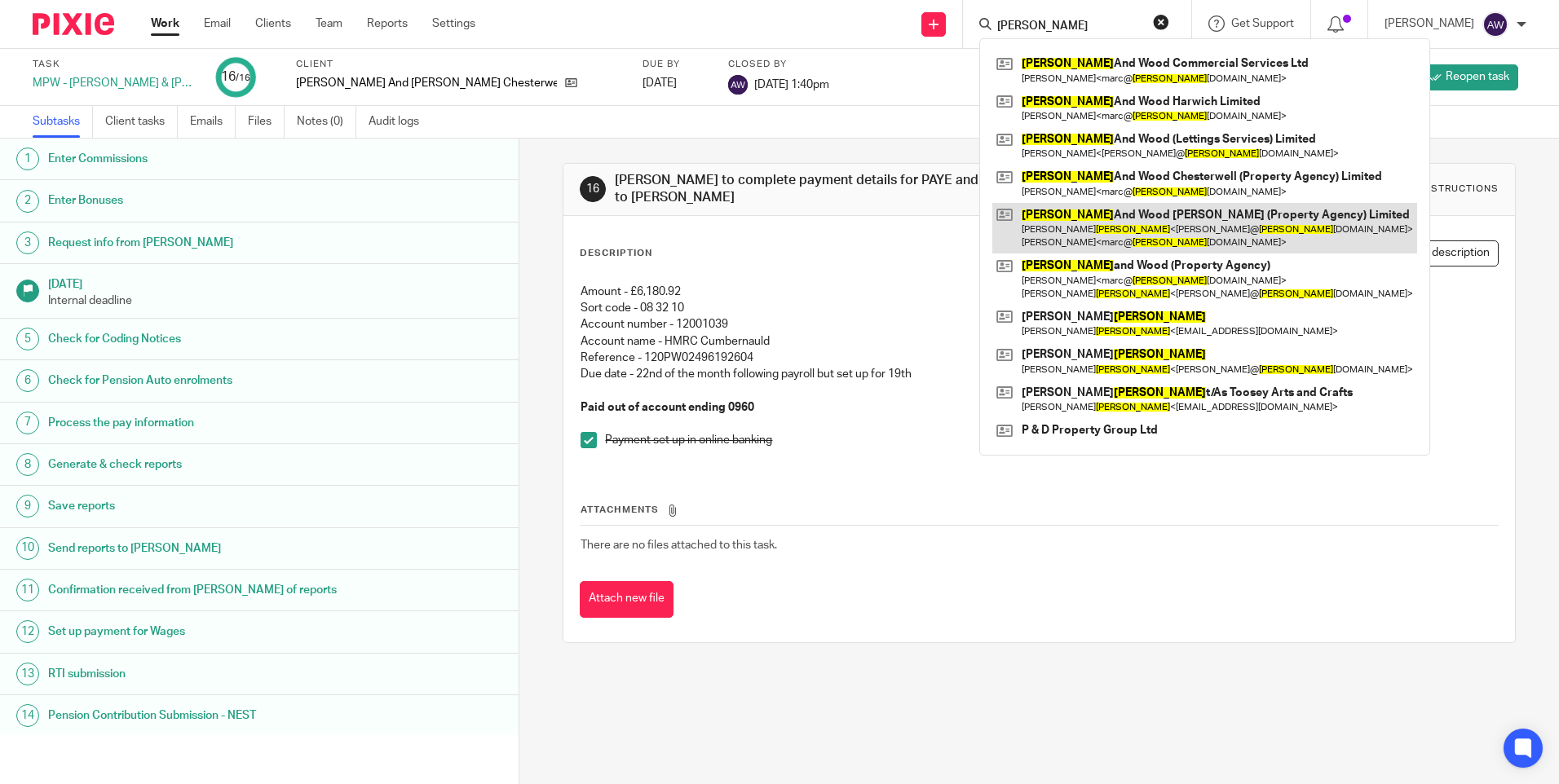
type input "harris"
click at [1117, 220] on link at bounding box center [1205, 228] width 425 height 50
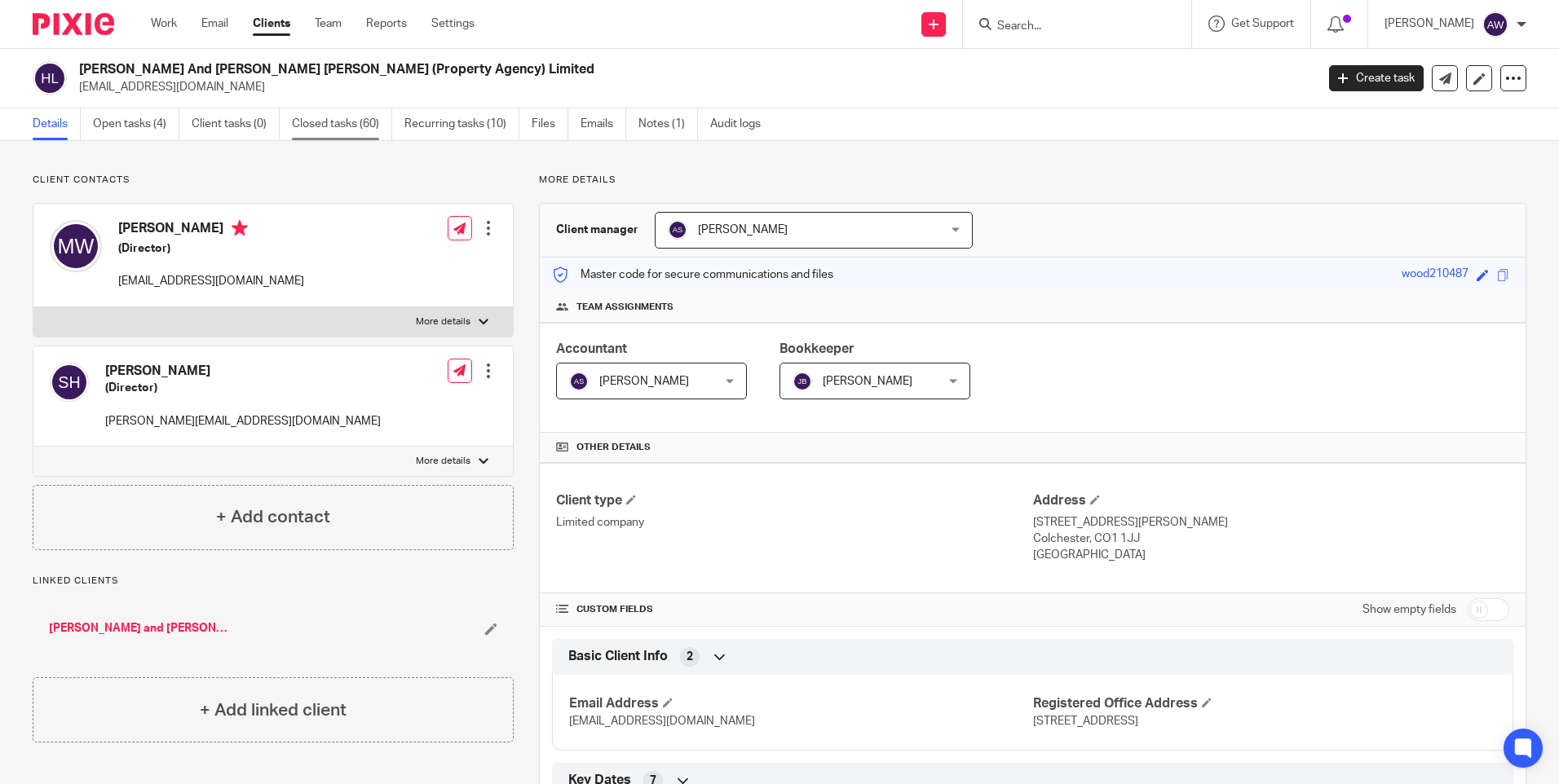
click at [358, 117] on link "Closed tasks (60)" at bounding box center [342, 124] width 101 height 32
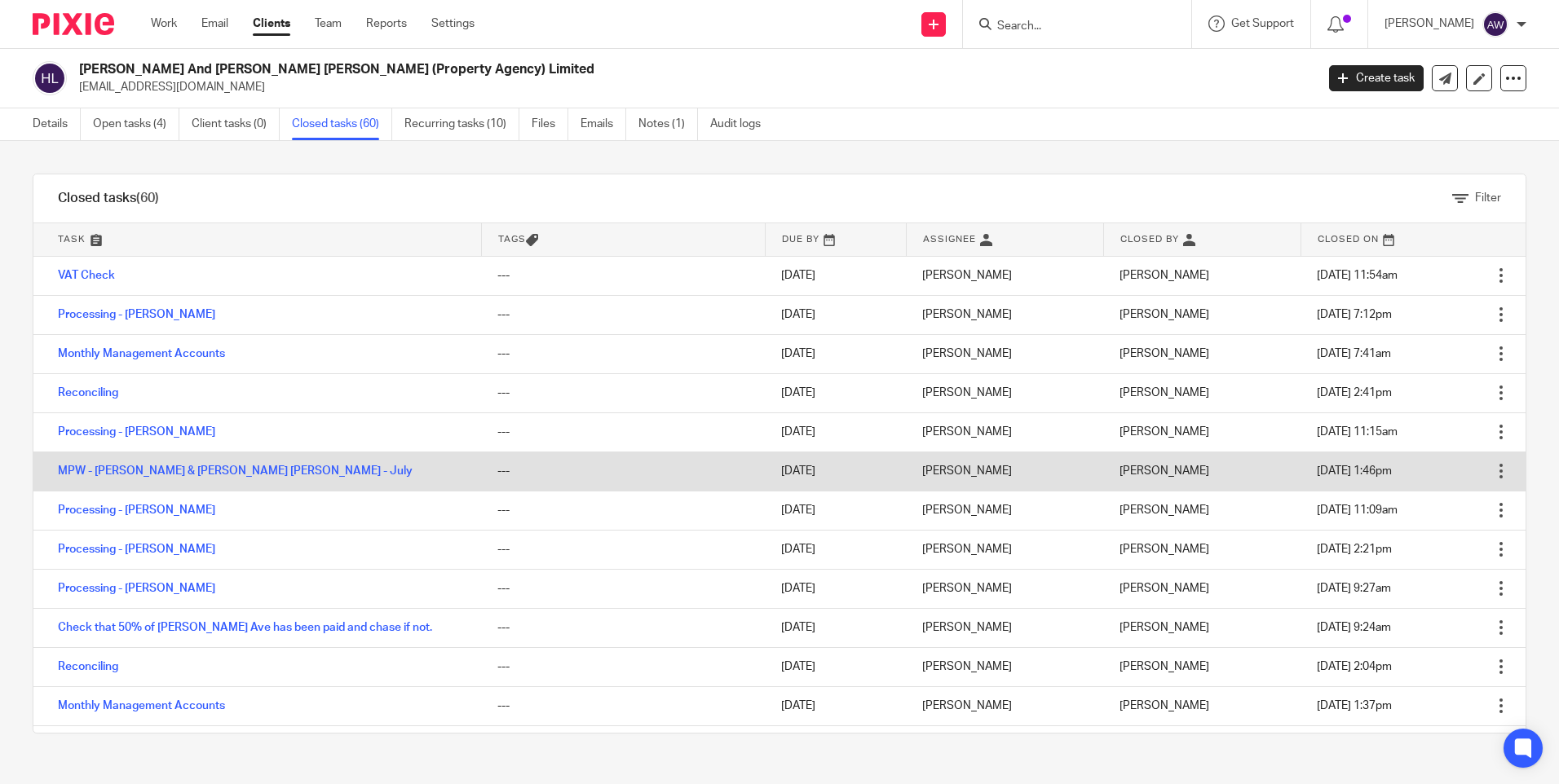
click at [210, 478] on td "MPW - [PERSON_NAME] & [PERSON_NAME] [PERSON_NAME] - July" at bounding box center [257, 471] width 448 height 39
click at [210, 475] on link "MPW - [PERSON_NAME] & [PERSON_NAME] [PERSON_NAME] - July" at bounding box center [235, 471] width 355 height 11
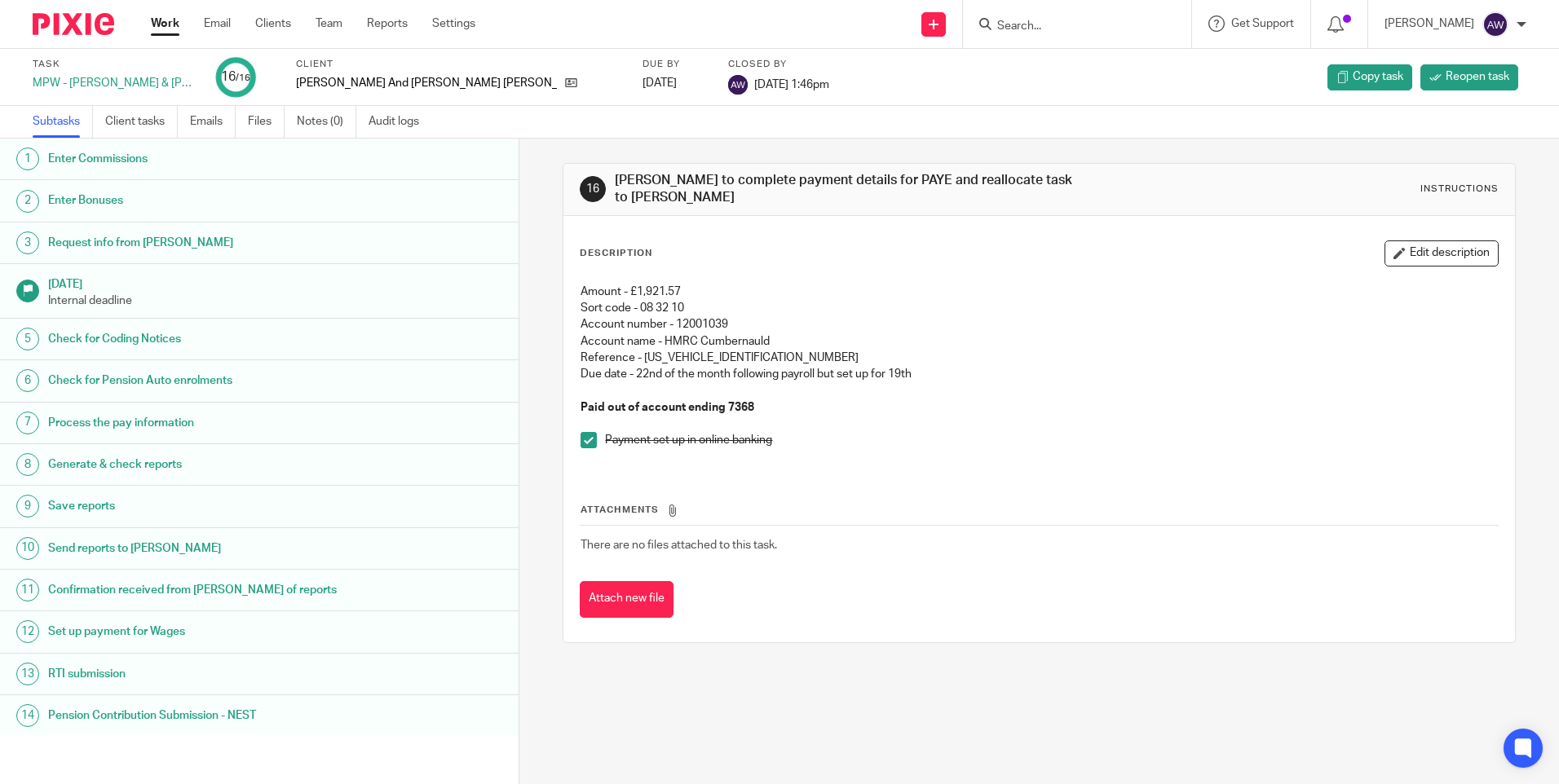
click at [1069, 21] on input "Search" at bounding box center [1069, 27] width 147 height 15
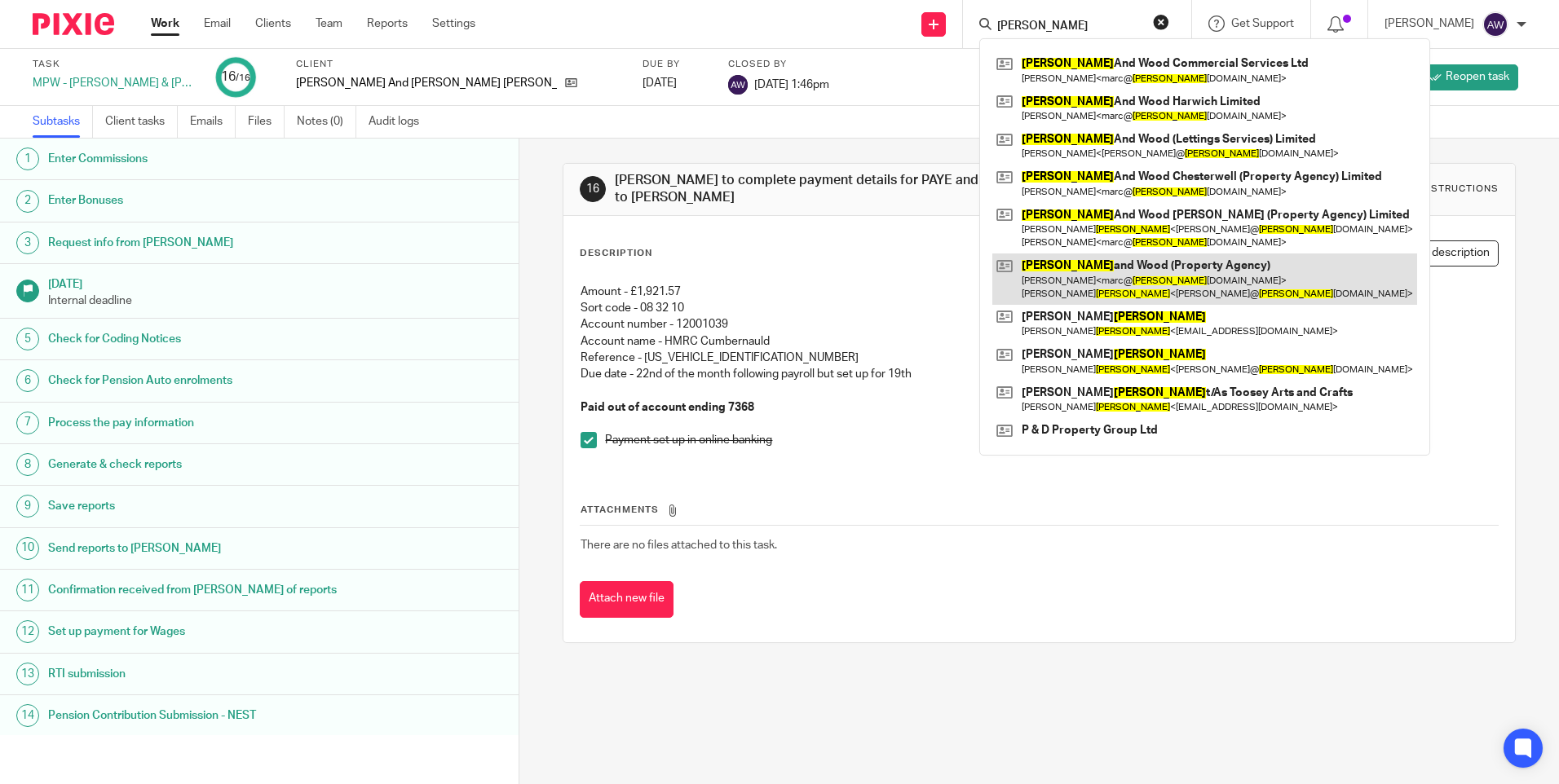
type input "harris"
click at [1170, 272] on link at bounding box center [1205, 278] width 425 height 50
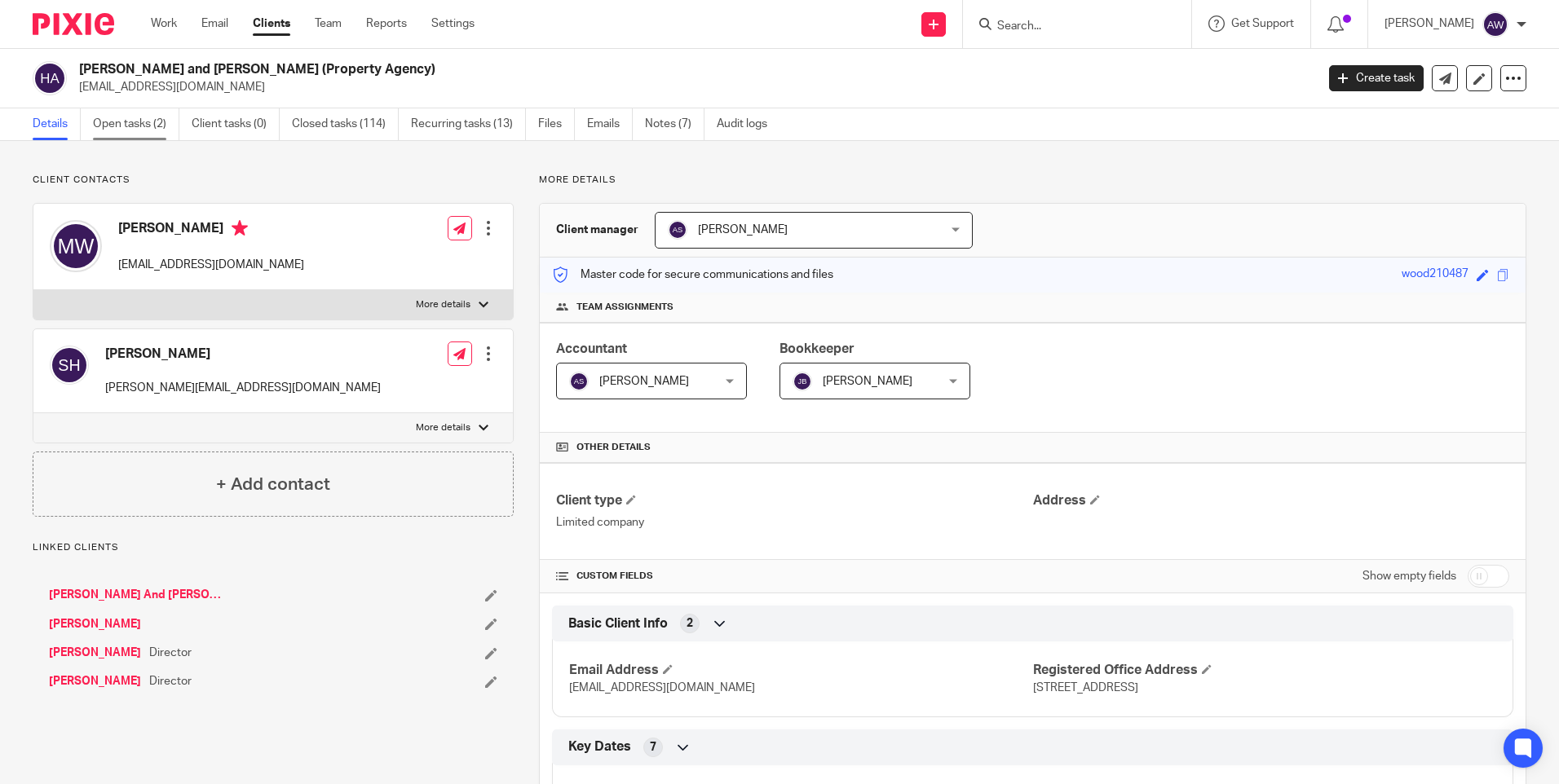
click at [144, 128] on link "Open tasks (2)" at bounding box center [136, 124] width 87 height 32
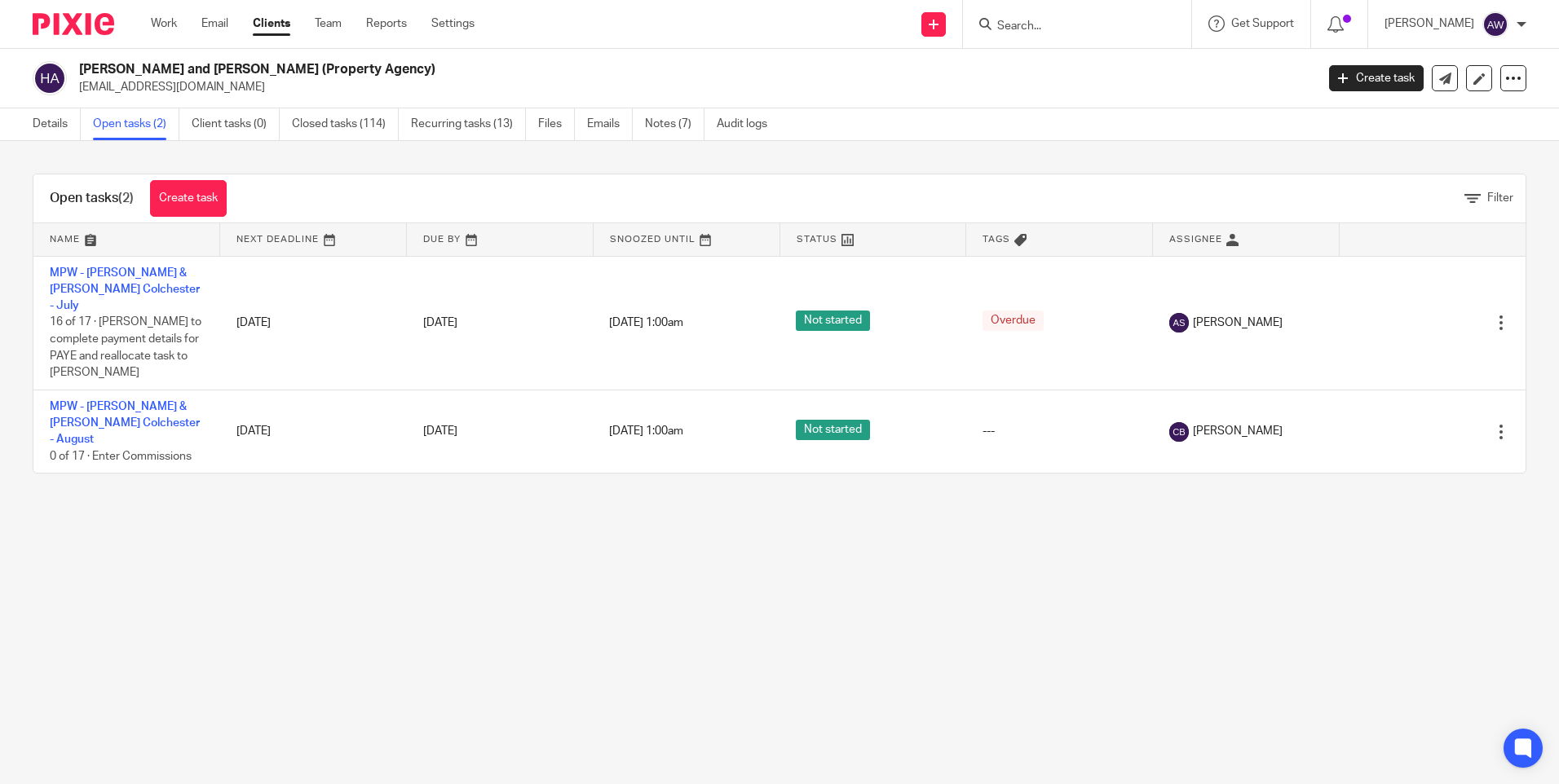
click at [1050, 32] on input "Search" at bounding box center [1069, 27] width 147 height 15
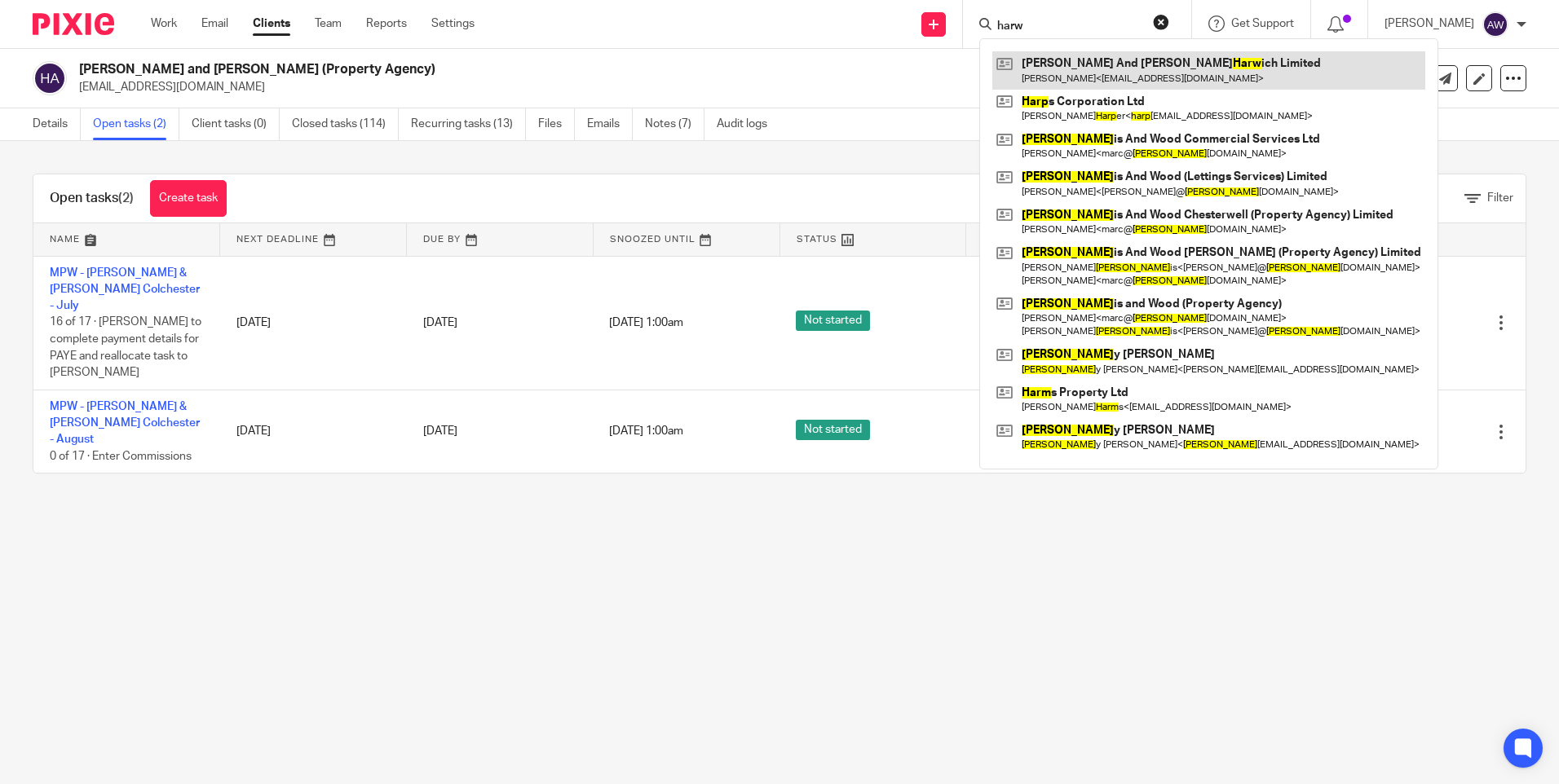
type input "harw"
click at [1120, 76] on link at bounding box center [1209, 70] width 433 height 37
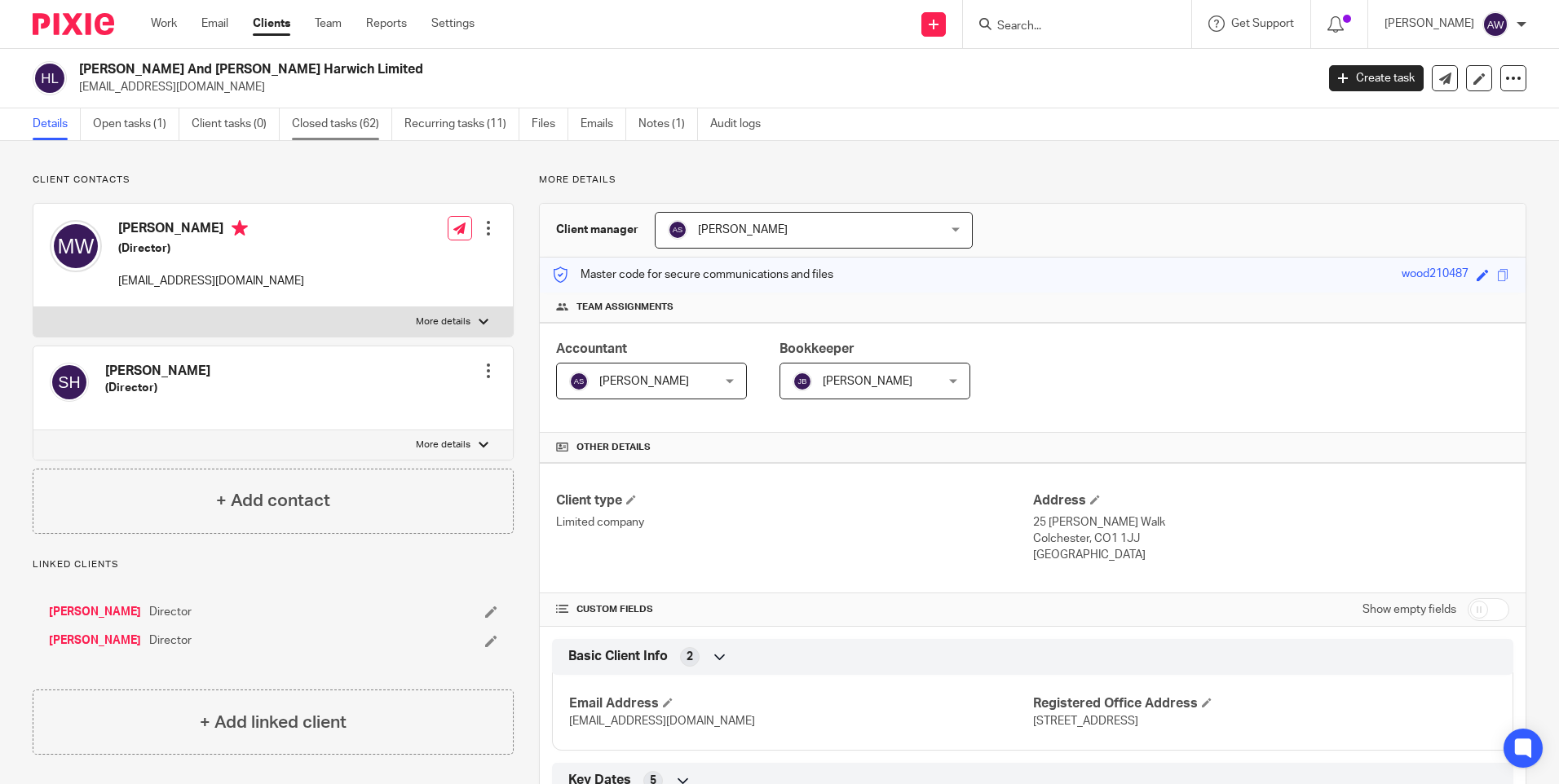
click at [363, 116] on link "Closed tasks (62)" at bounding box center [342, 124] width 101 height 32
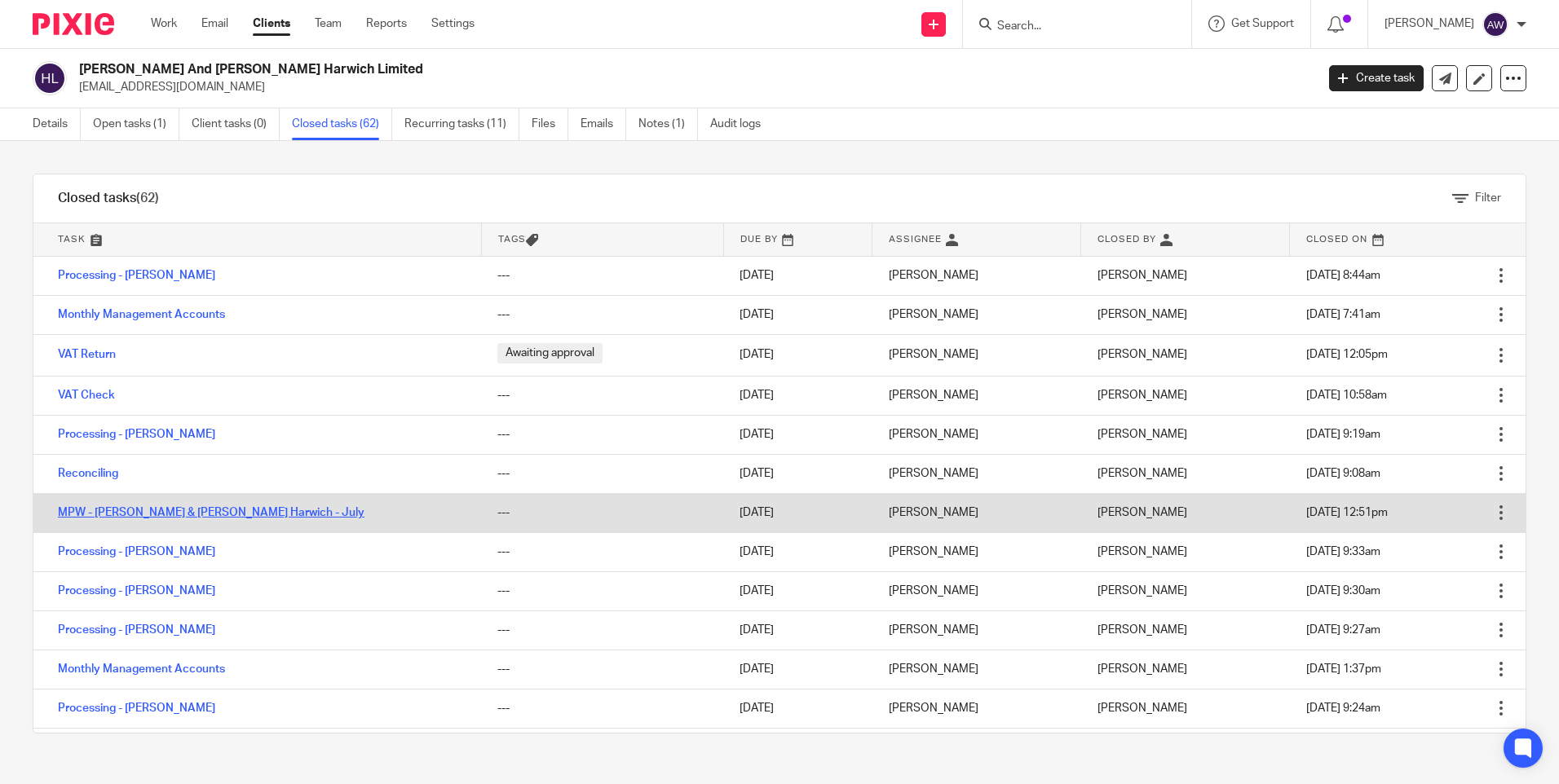
click at [185, 514] on link "MPW - [PERSON_NAME] & [PERSON_NAME] Harwich - July" at bounding box center [210, 513] width 306 height 11
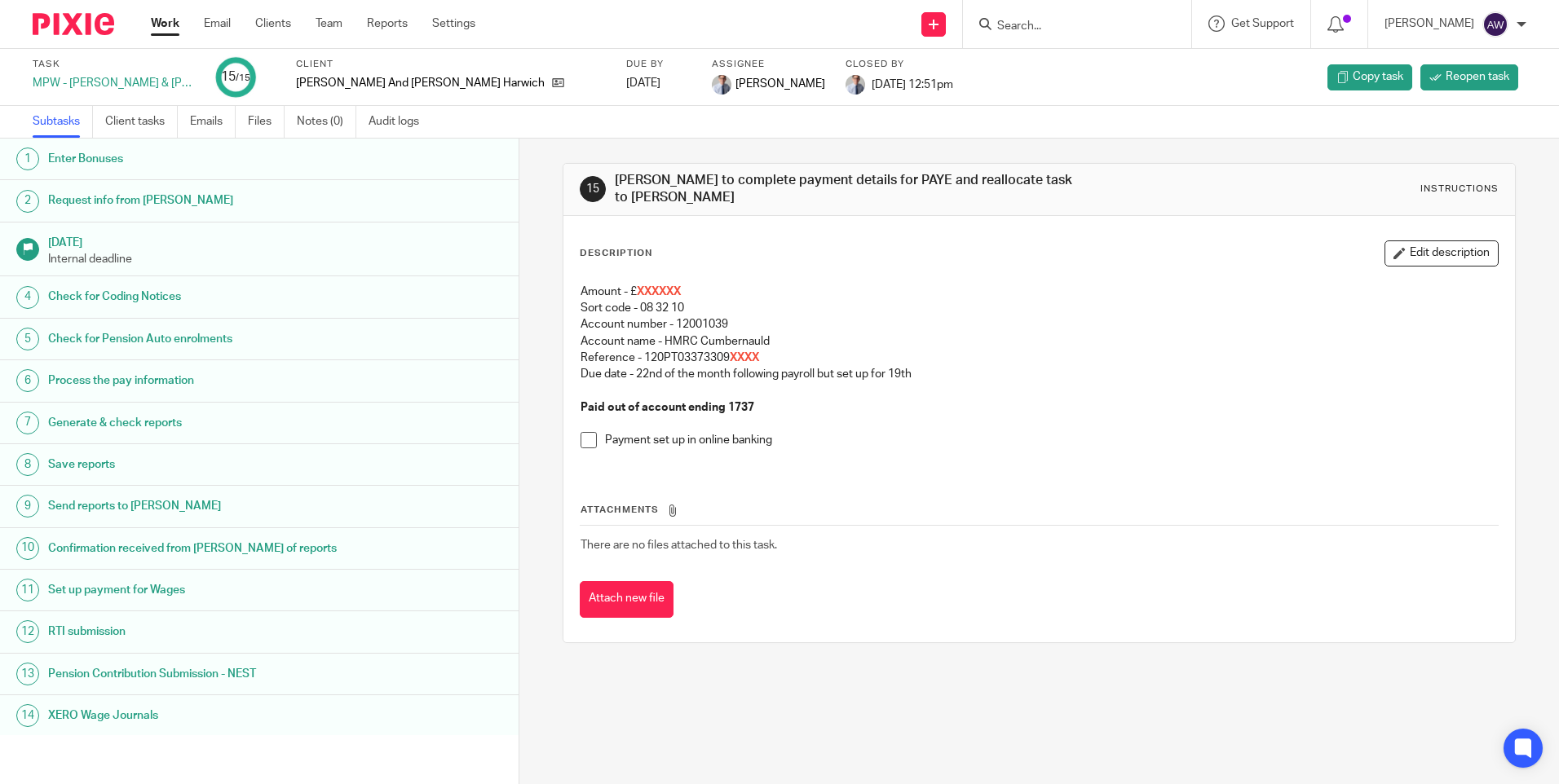
click at [1068, 38] on div at bounding box center [1077, 24] width 228 height 48
click at [1025, 17] on form at bounding box center [1082, 24] width 173 height 20
click at [1024, 23] on input "Search" at bounding box center [1069, 27] width 147 height 15
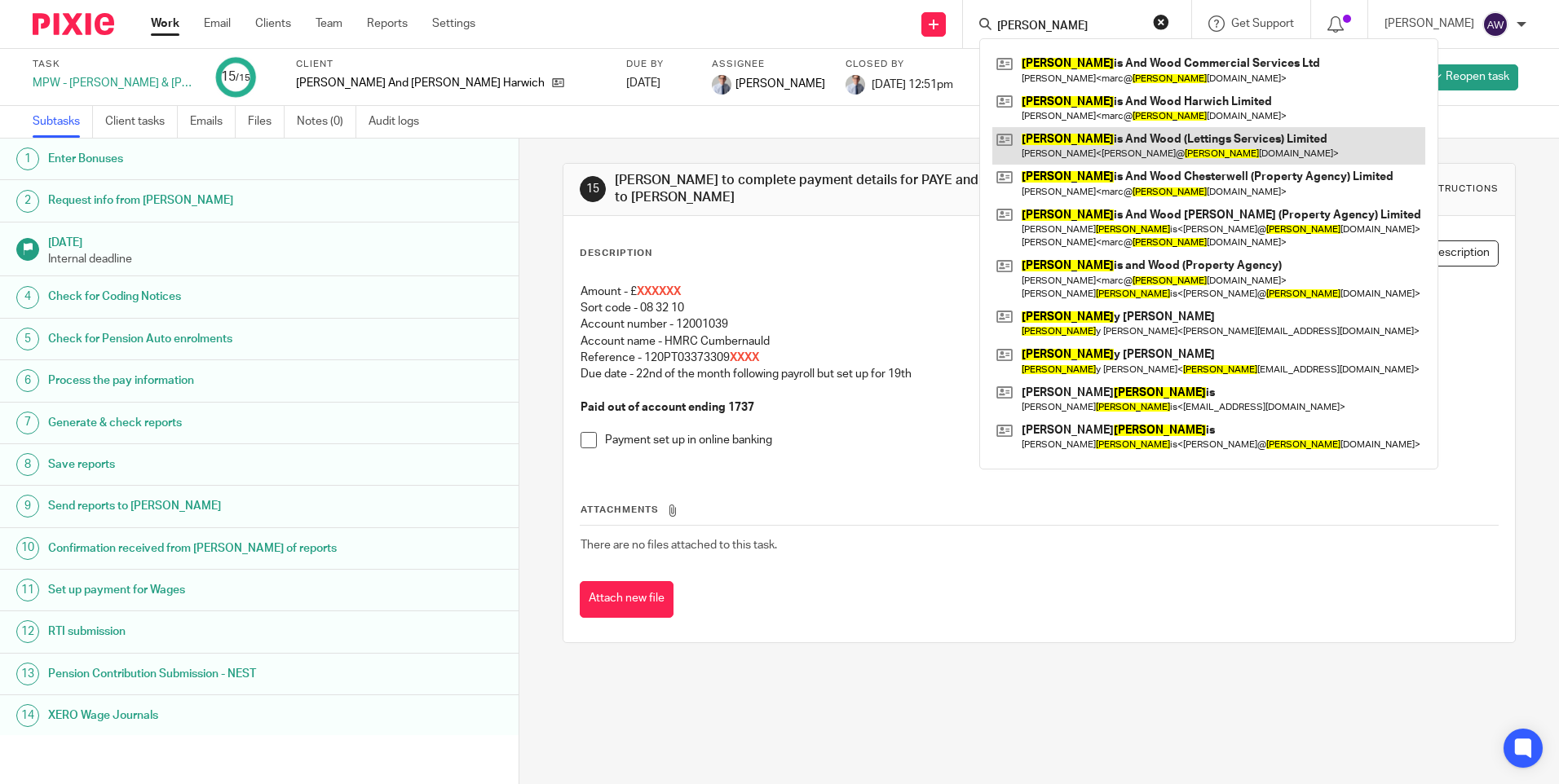
type input "[PERSON_NAME]"
click at [1128, 155] on link at bounding box center [1209, 146] width 433 height 37
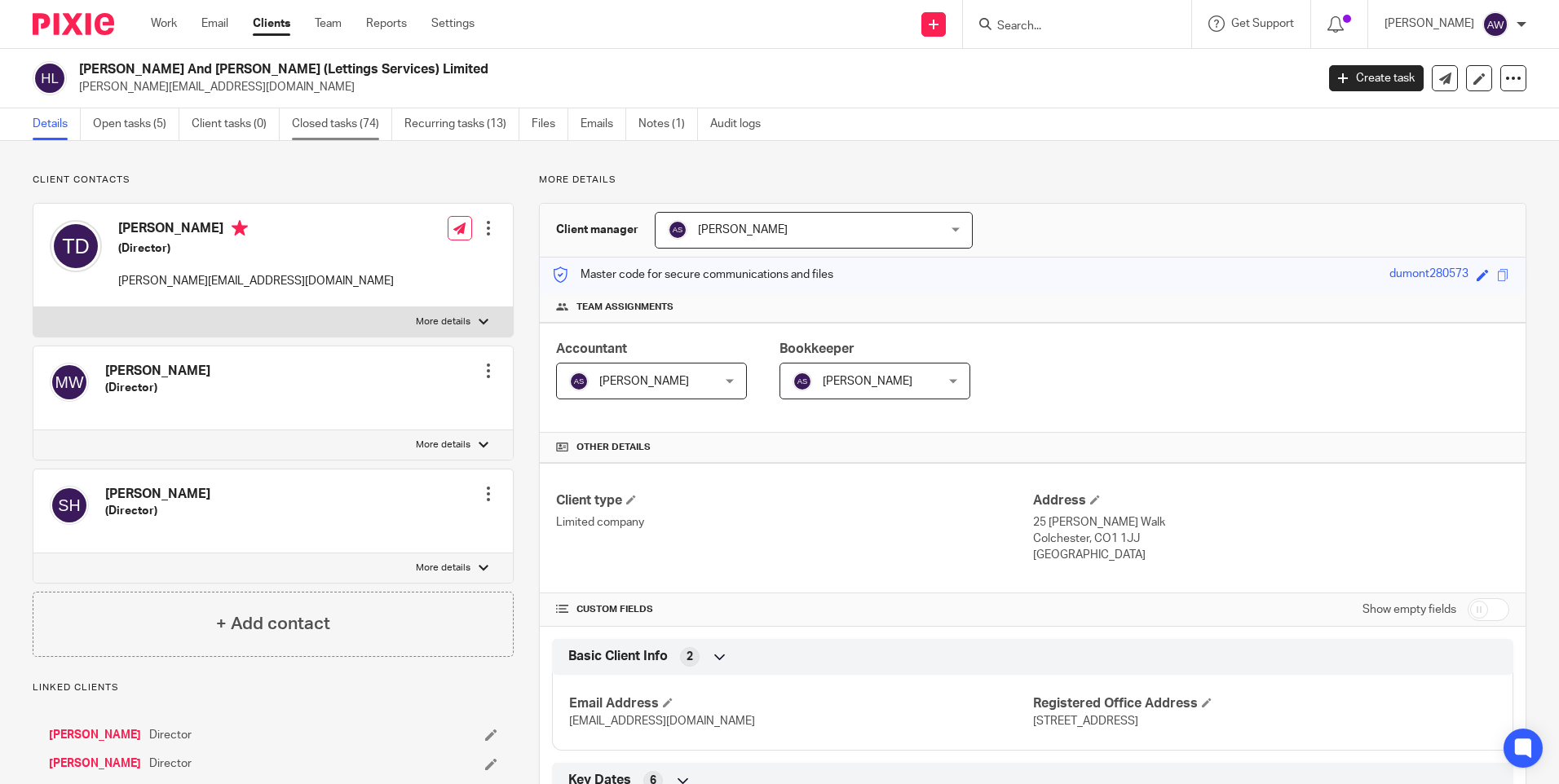
click at [314, 122] on link "Closed tasks (74)" at bounding box center [342, 124] width 101 height 32
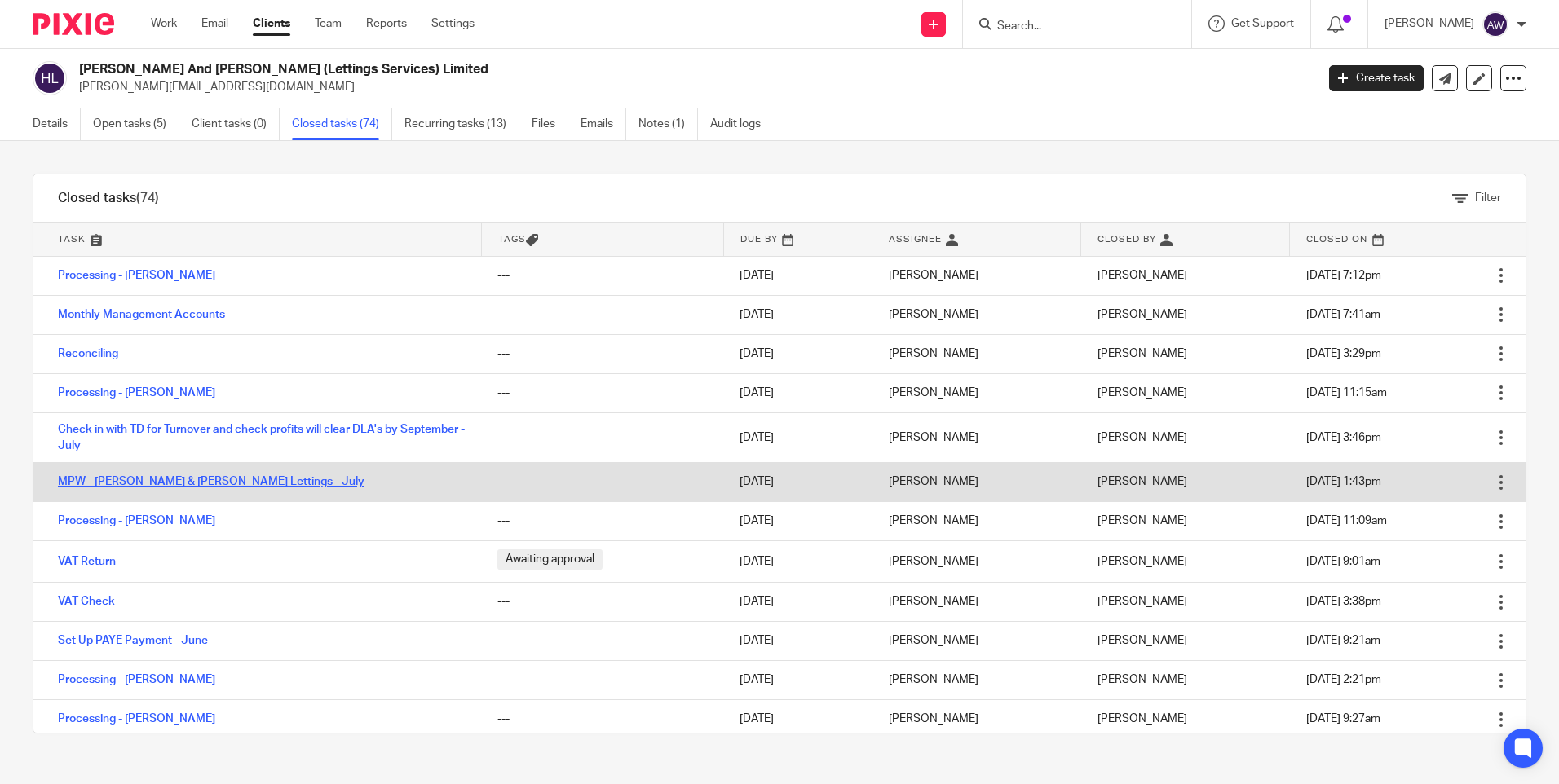
click at [157, 485] on link "MPW - [PERSON_NAME] & [PERSON_NAME] Lettings - July" at bounding box center [210, 481] width 306 height 11
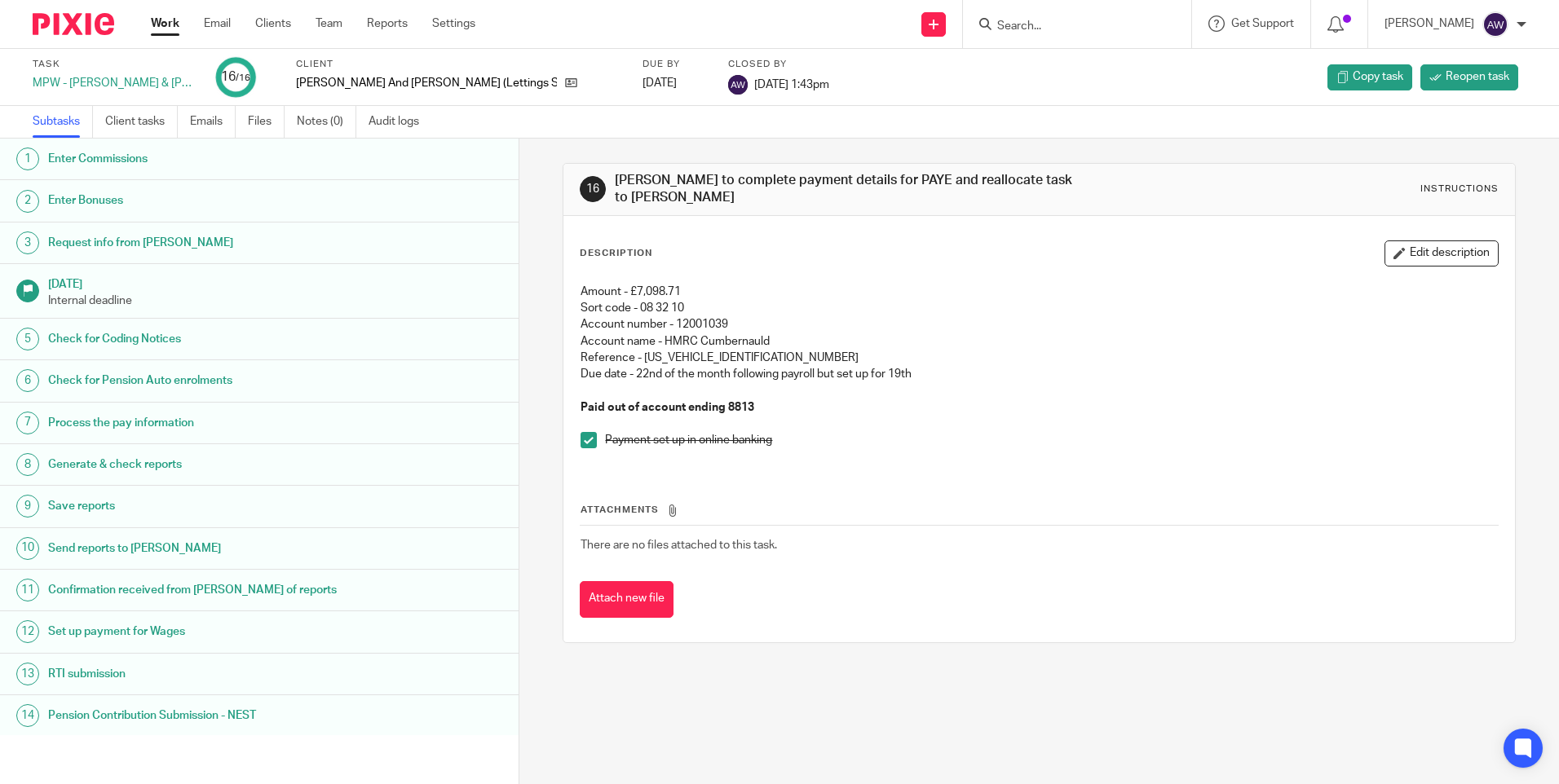
click at [1059, 28] on input "Search" at bounding box center [1069, 27] width 147 height 15
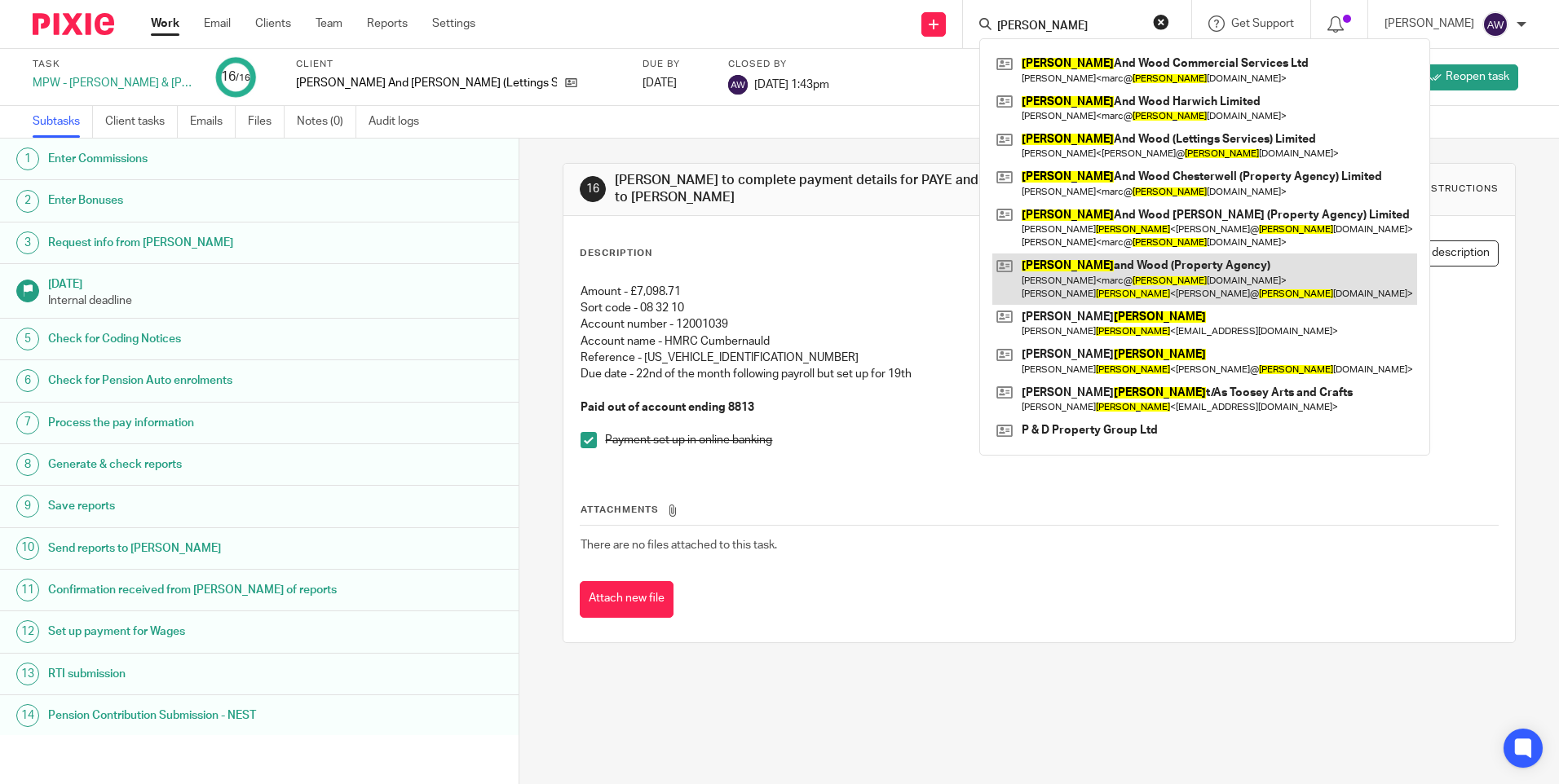
type input "harris"
click at [1166, 261] on link at bounding box center [1205, 278] width 425 height 50
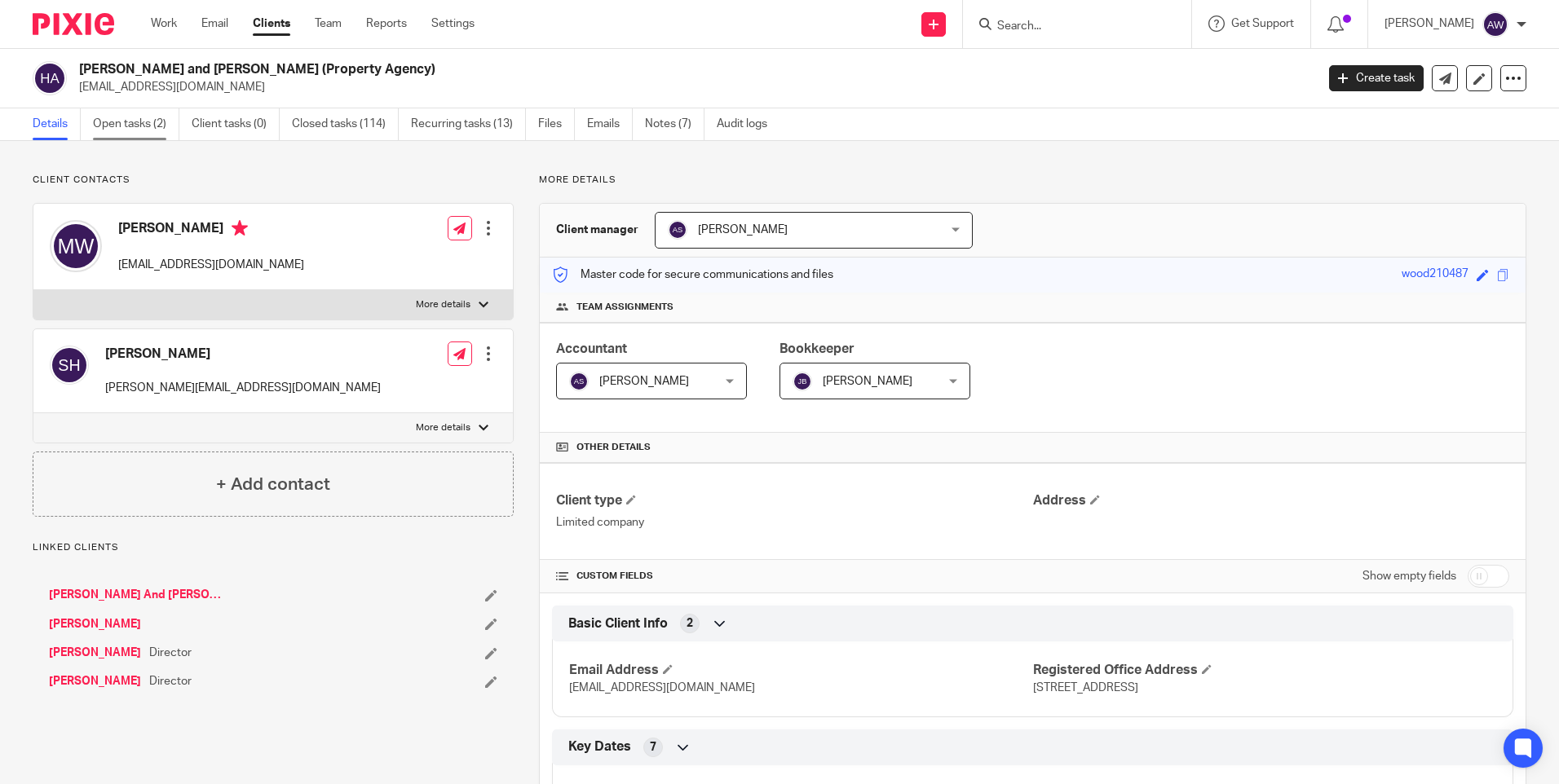
click at [114, 121] on link "Open tasks (2)" at bounding box center [136, 124] width 87 height 32
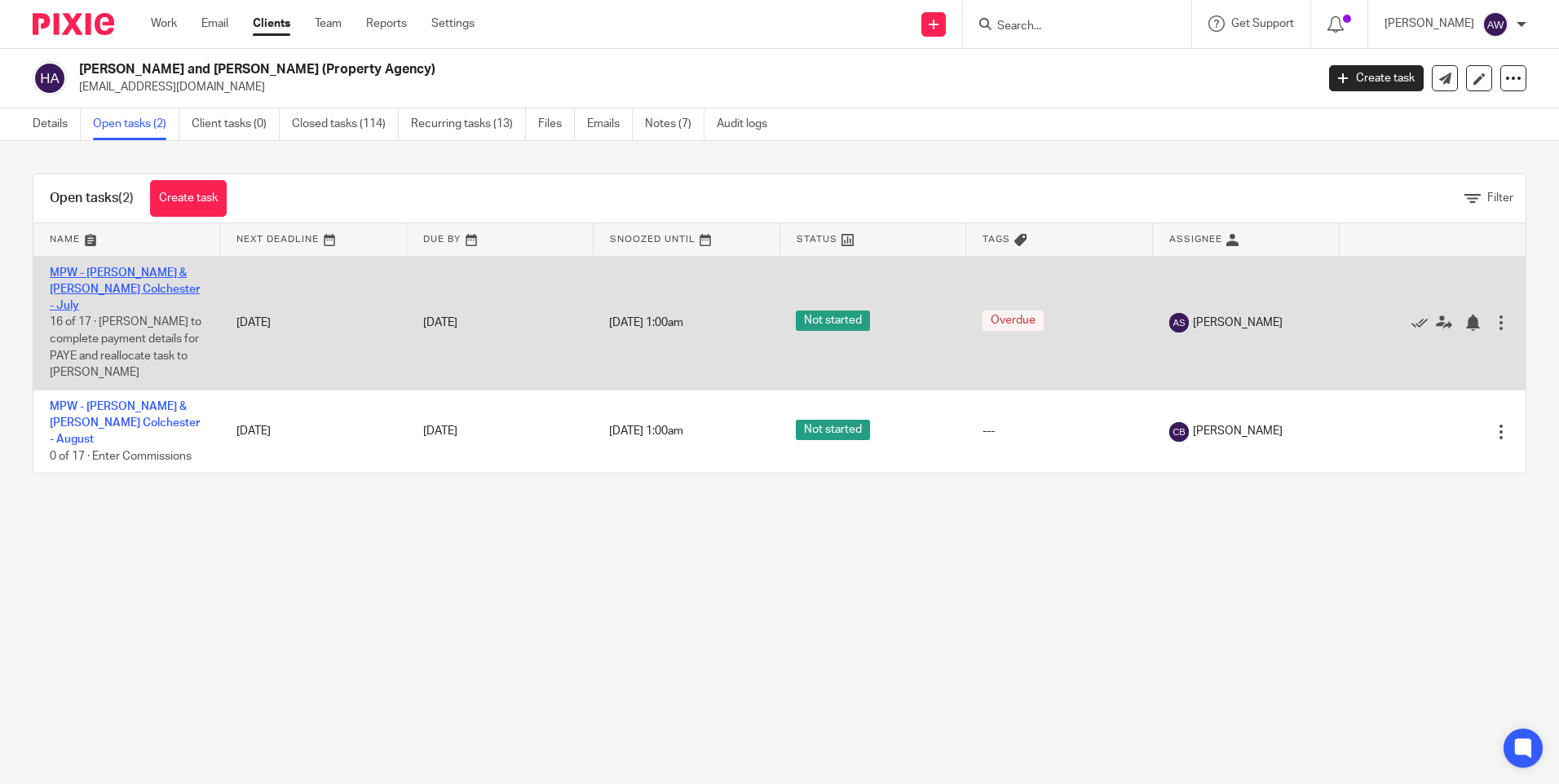
click at [89, 277] on link "MPW - [PERSON_NAME] & [PERSON_NAME] Colchester - July" at bounding box center [124, 290] width 150 height 45
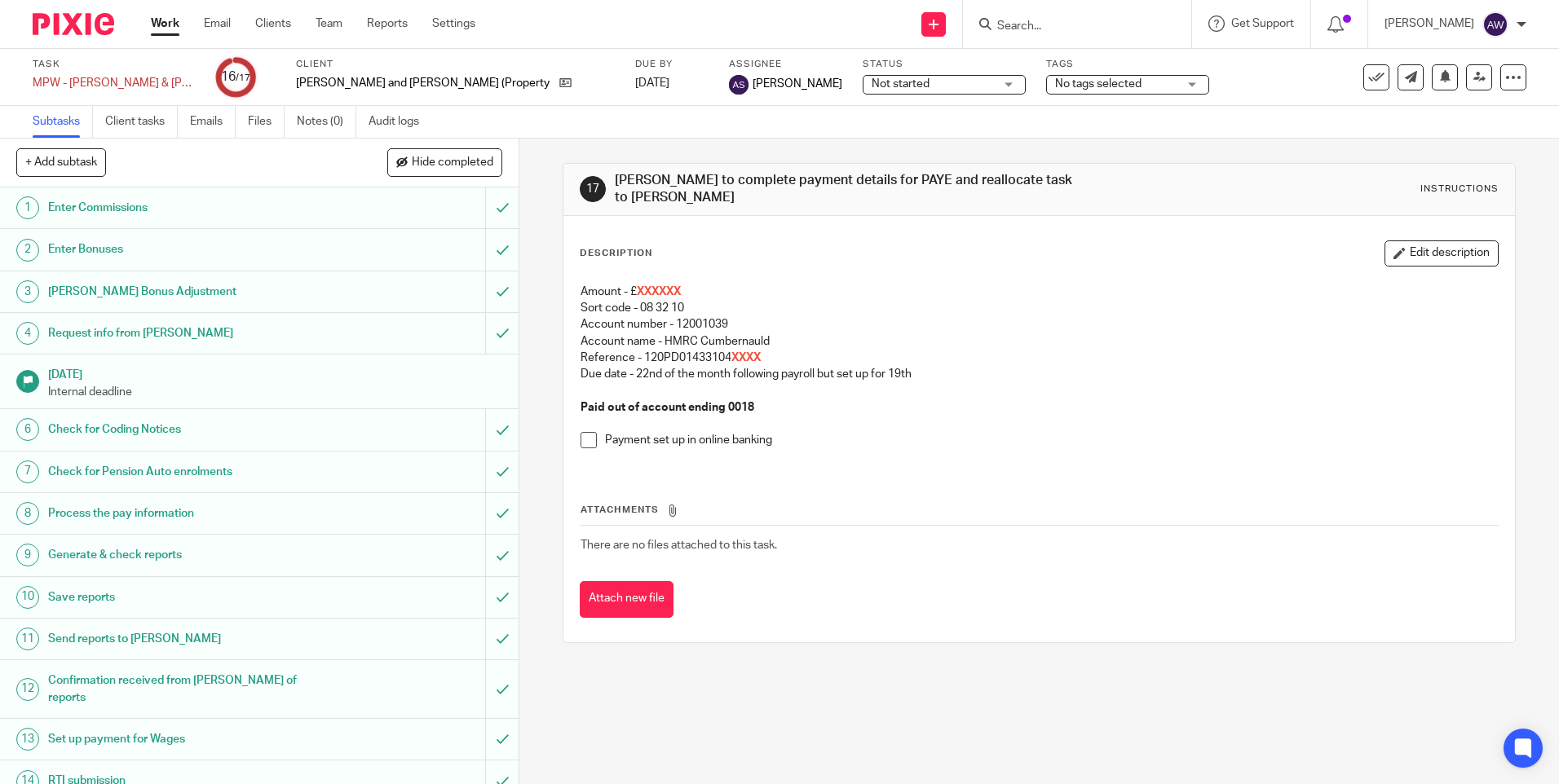
click at [709, 284] on p "Amount - £ XXXXXX" at bounding box center [1038, 292] width 916 height 17
click at [696, 284] on p "Amount - £ XXXXXX" at bounding box center [1038, 292] width 916 height 17
click at [1440, 248] on button "Edit description" at bounding box center [1442, 253] width 115 height 26
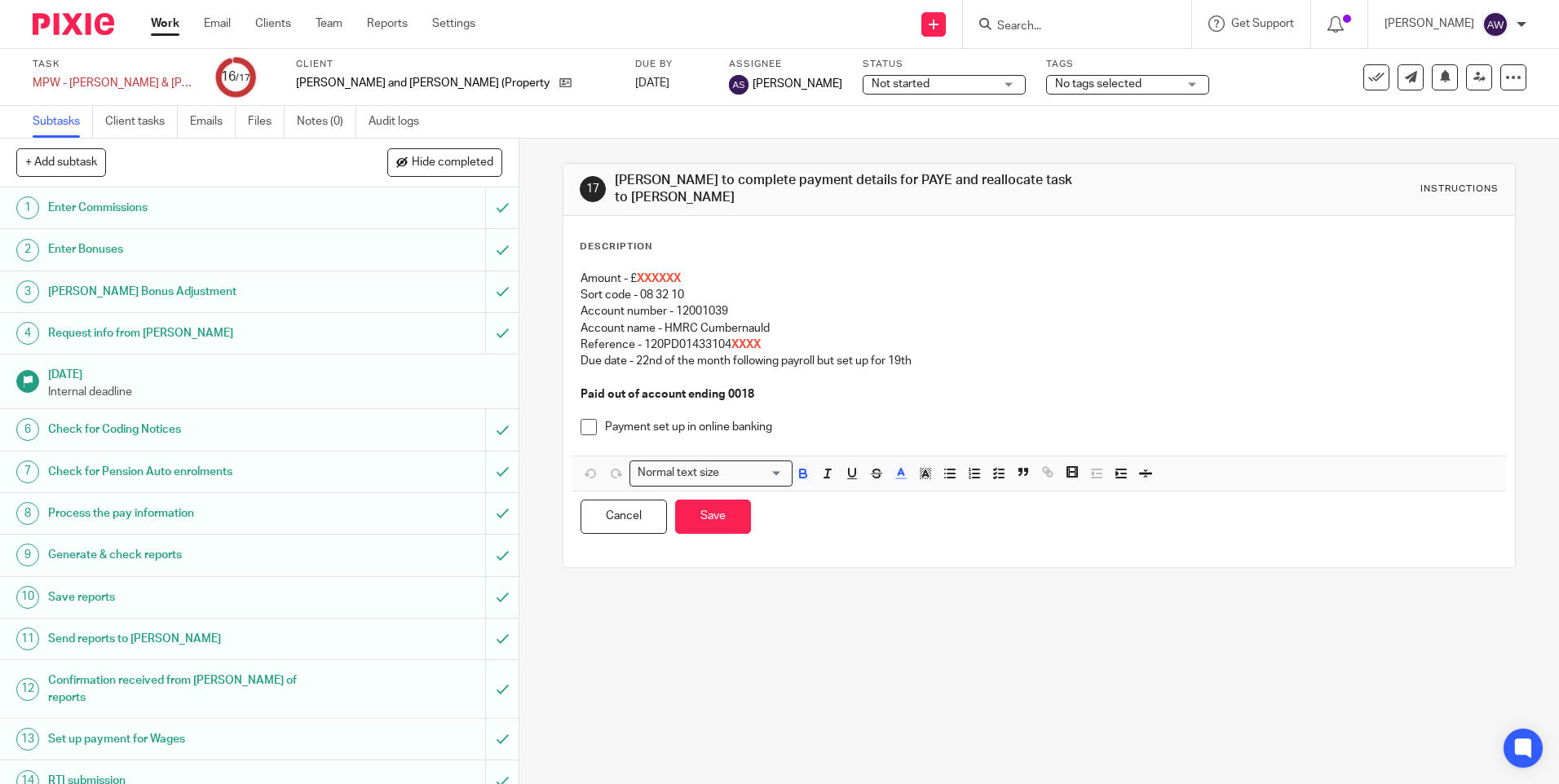
click at [718, 271] on p "Amount - £ XXXXXX" at bounding box center [1038, 279] width 916 height 17
click at [770, 337] on p "Reference - 120PD01433104 XXXX" at bounding box center [1038, 345] width 916 height 17
drag, startPoint x: 697, startPoint y: 513, endPoint x: 717, endPoint y: 462, distance: 54.8
click at [697, 513] on button "Save" at bounding box center [712, 518] width 75 height 35
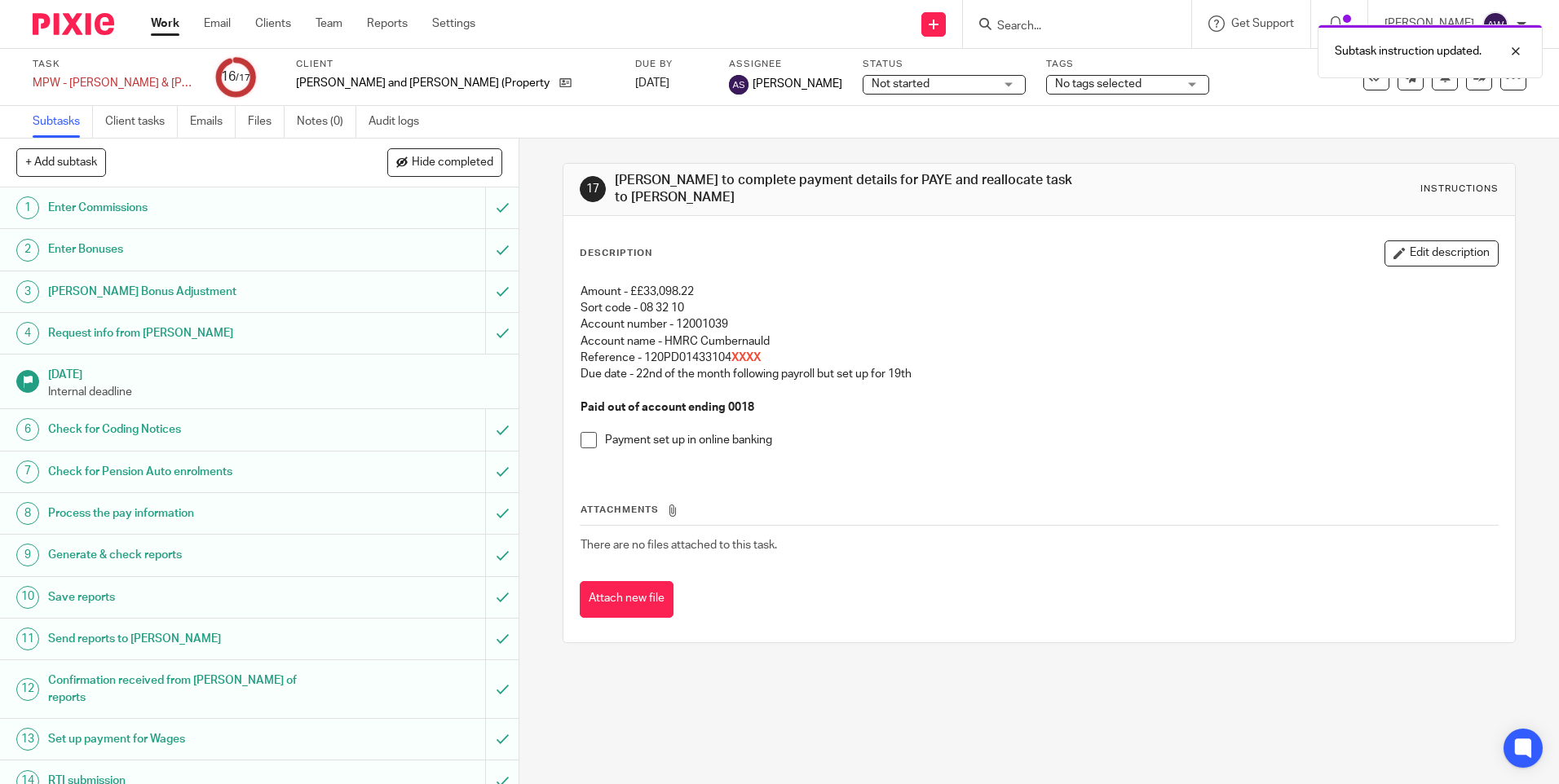
click at [1006, 22] on div "Subtask instruction updated." at bounding box center [1161, 47] width 764 height 62
click at [1024, 40] on div "Subtask instruction updated." at bounding box center [1161, 47] width 764 height 62
click at [992, 31] on div "Subtask instruction updated." at bounding box center [1161, 47] width 764 height 62
click at [1034, 30] on div "Subtask instruction updated." at bounding box center [1161, 47] width 764 height 62
click at [1029, 27] on div "Subtask instruction updated." at bounding box center [1161, 47] width 764 height 62
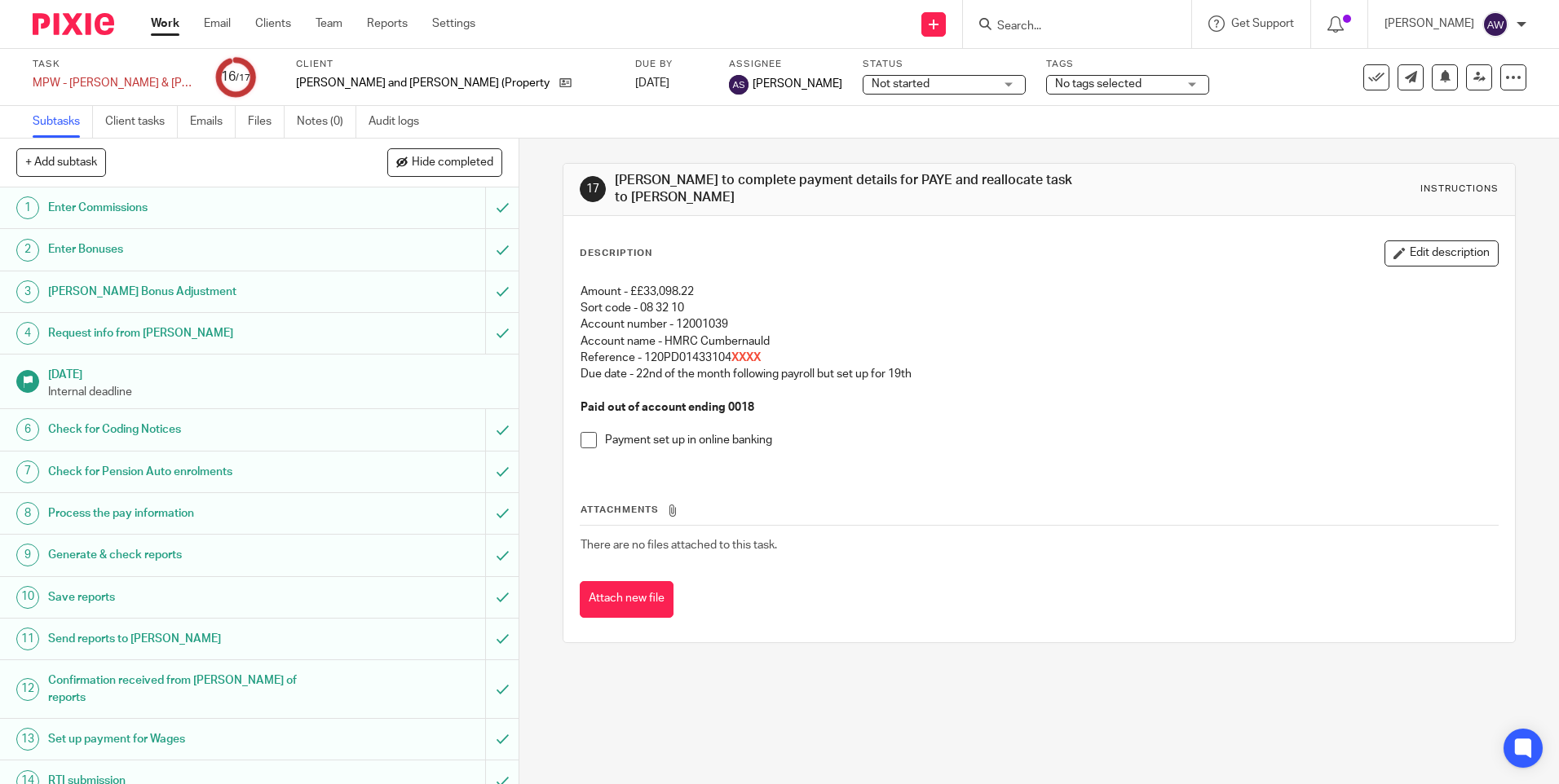
click at [1031, 29] on input "Search" at bounding box center [1069, 27] width 147 height 15
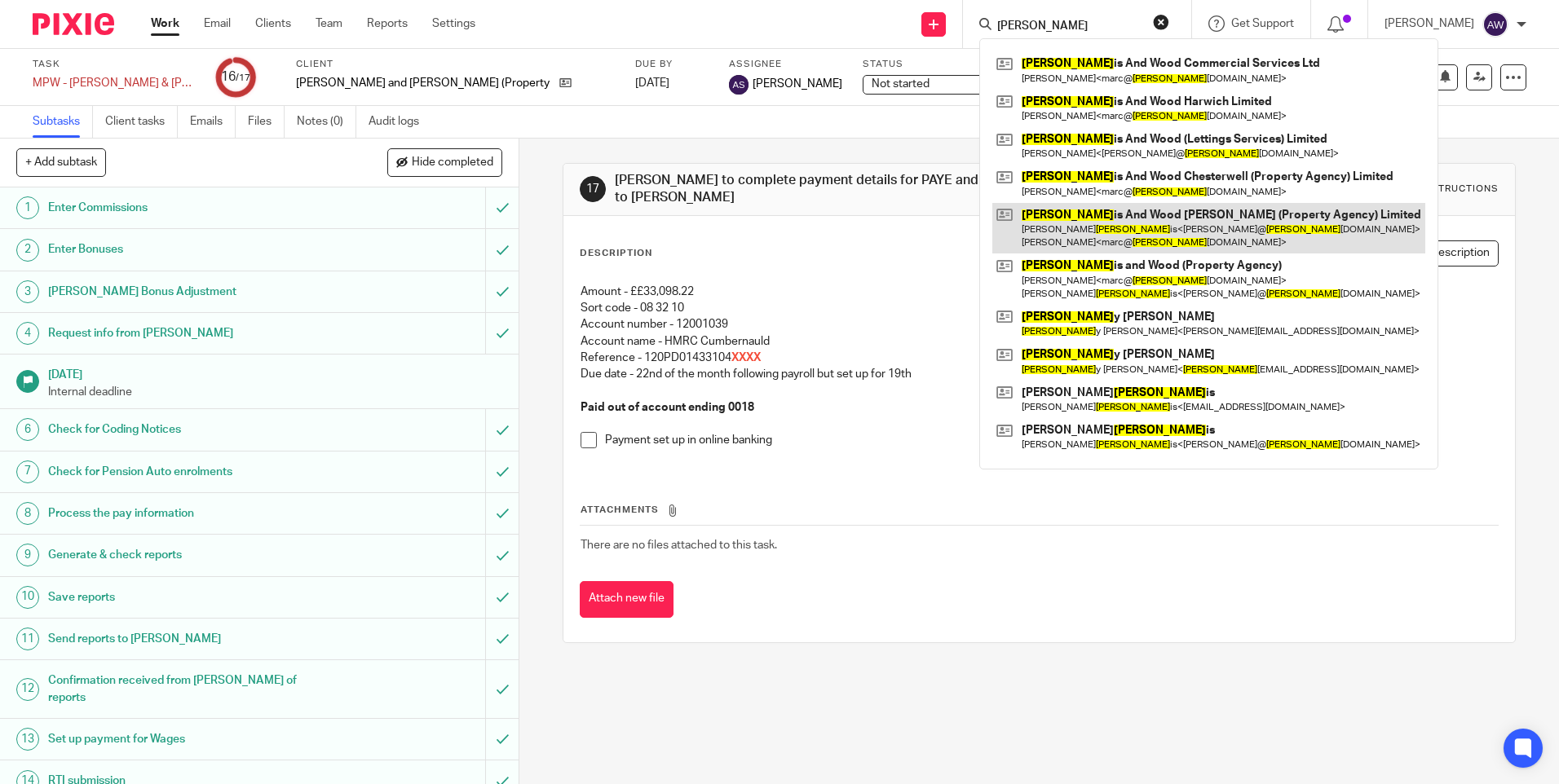
type input "harr"
click at [1095, 217] on link at bounding box center [1209, 228] width 433 height 50
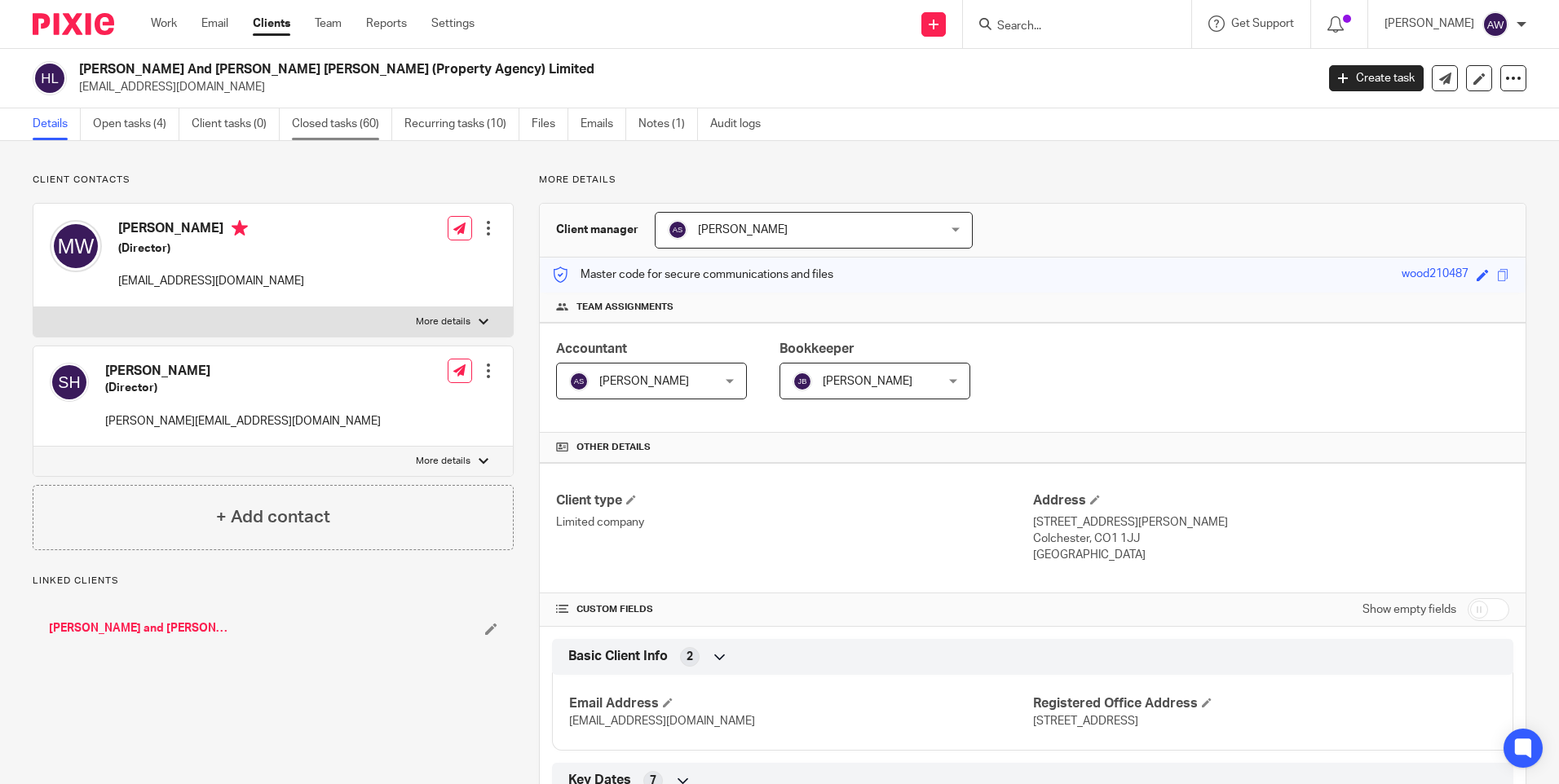
click at [313, 130] on link "Closed tasks (60)" at bounding box center [342, 124] width 101 height 32
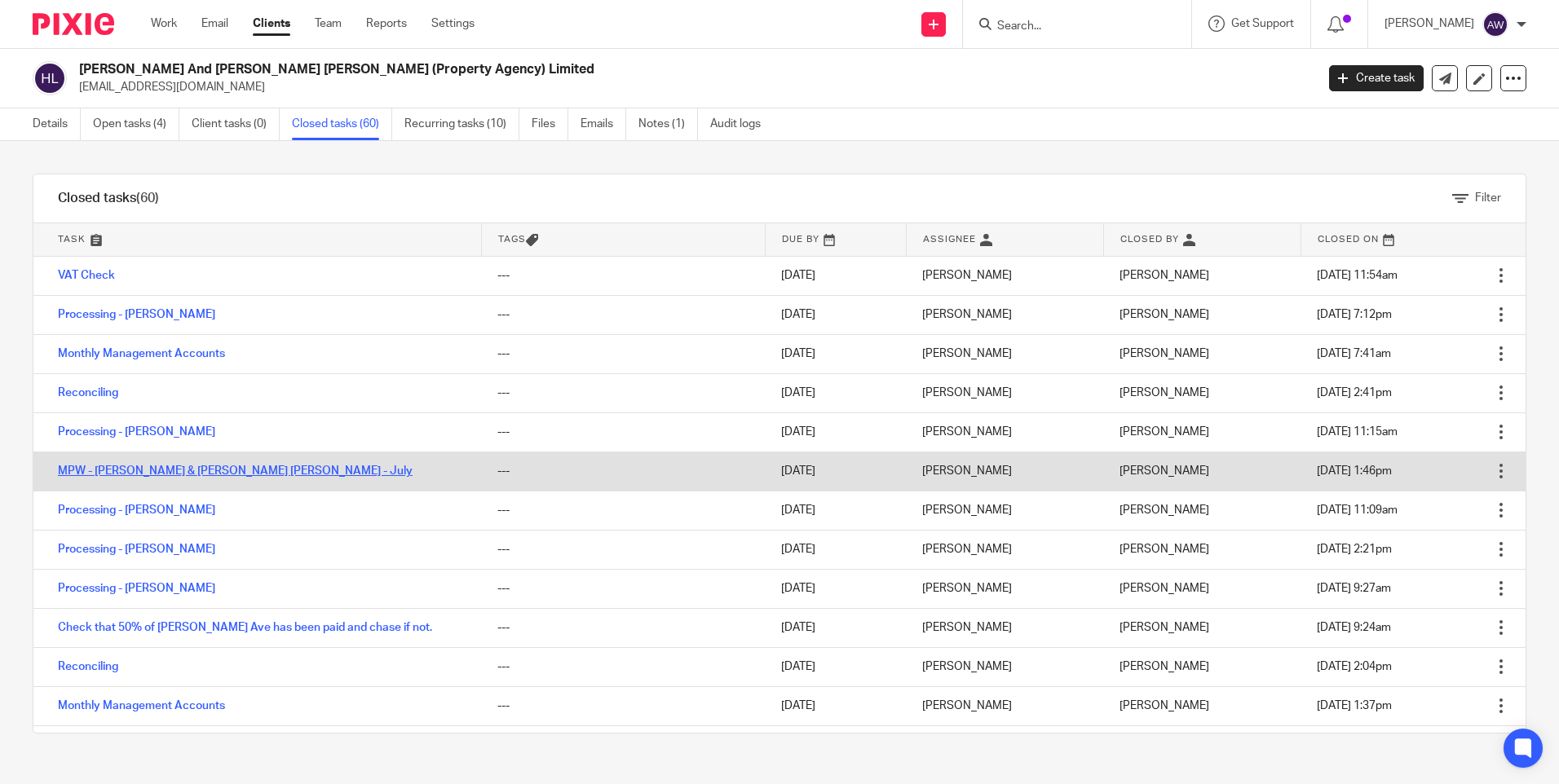
click at [173, 470] on link "MPW - Harris & Wood Witham - July" at bounding box center [235, 471] width 355 height 11
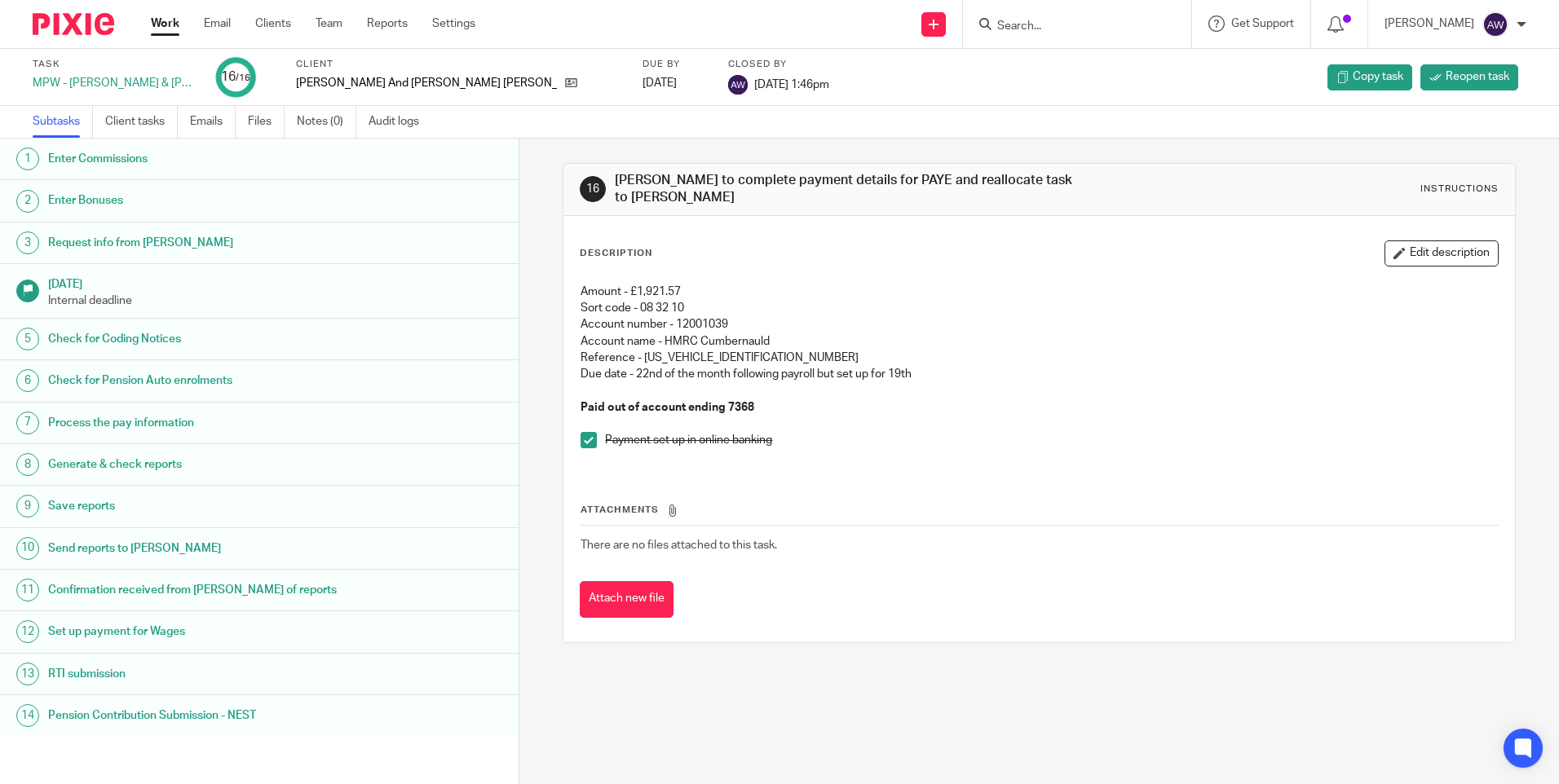
click at [1027, 23] on input "Search" at bounding box center [1069, 27] width 147 height 15
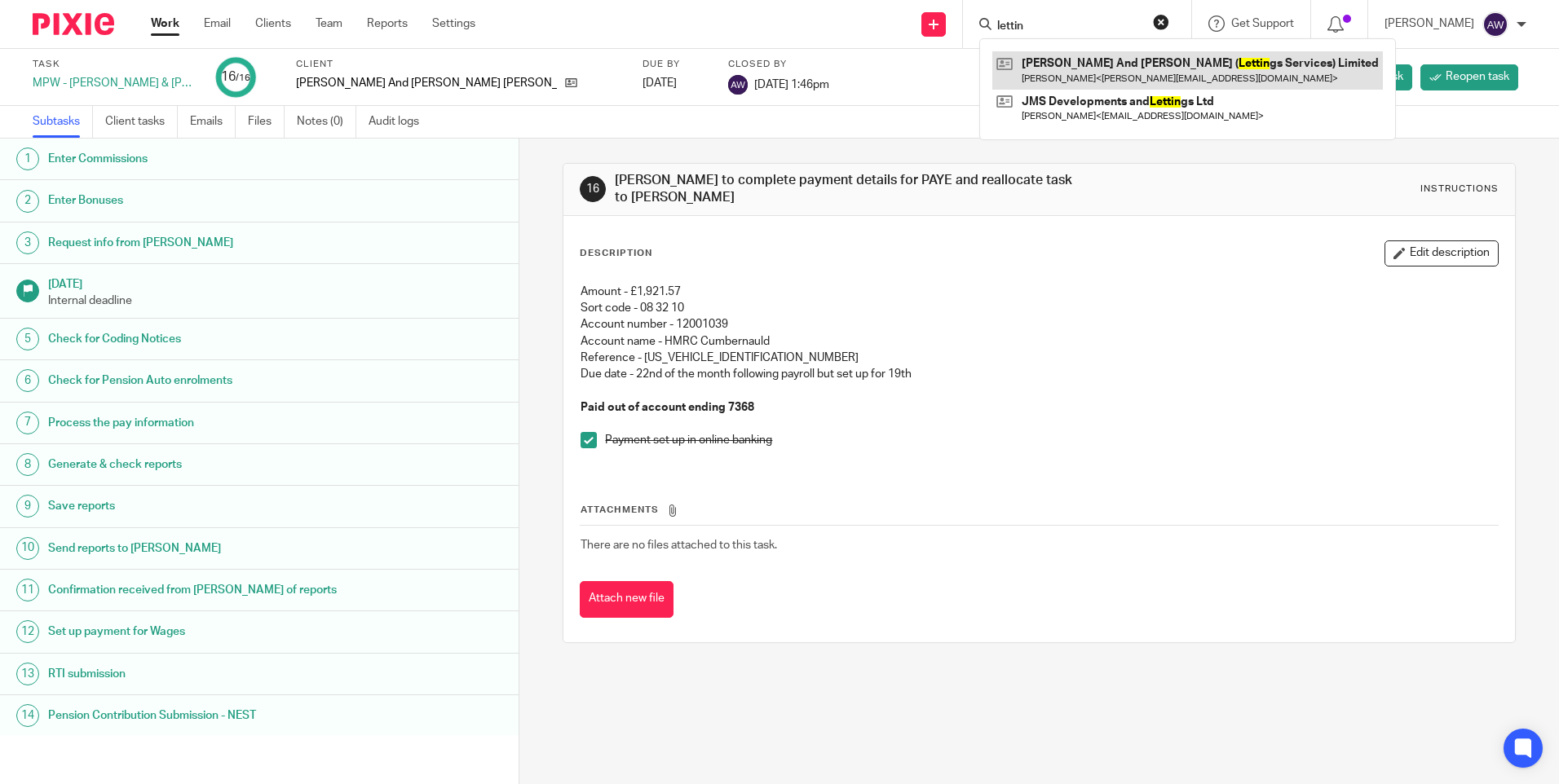
type input "lettin"
click at [1116, 65] on link at bounding box center [1187, 70] width 390 height 37
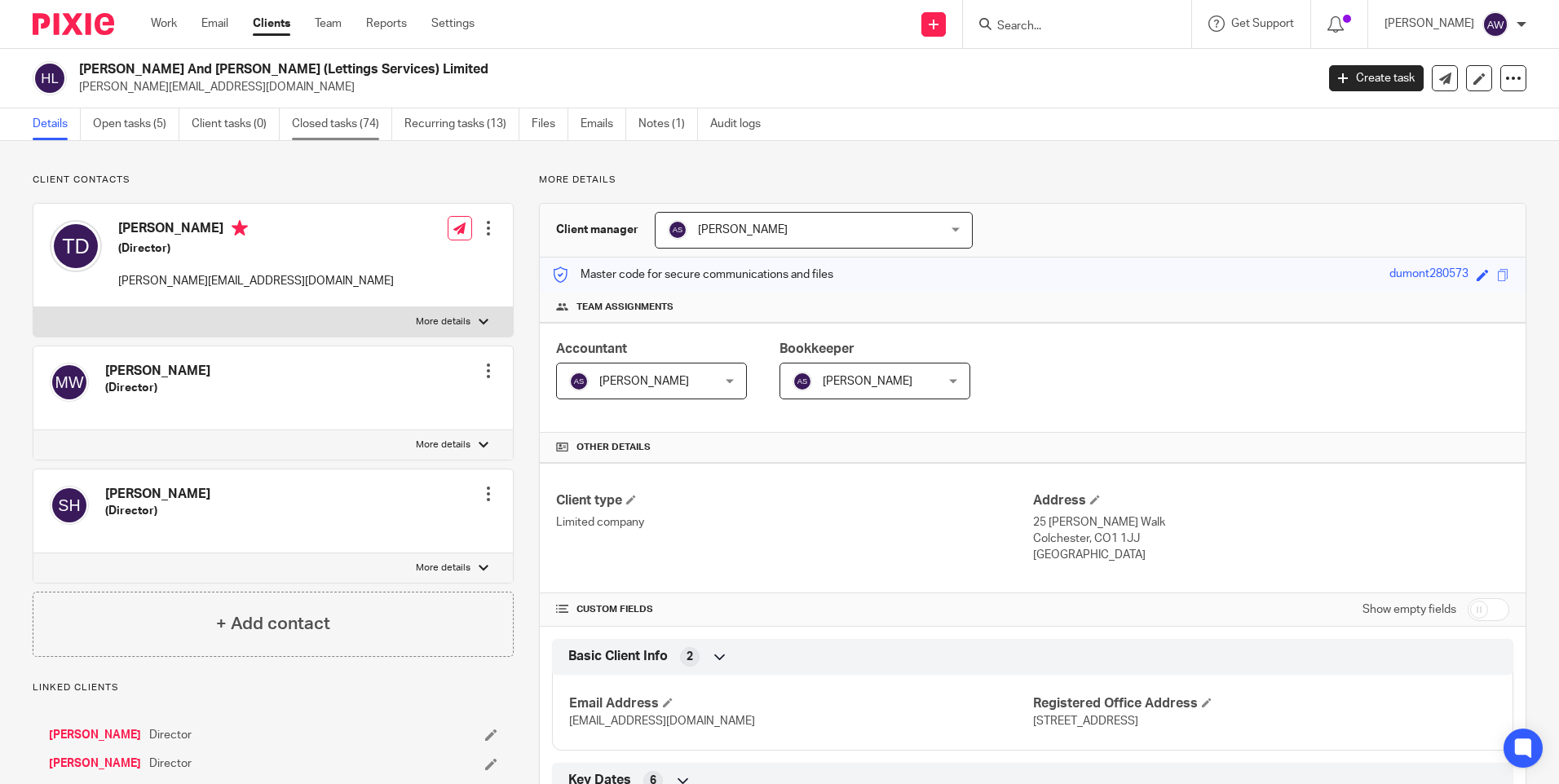
click at [306, 128] on link "Closed tasks (74)" at bounding box center [342, 124] width 101 height 32
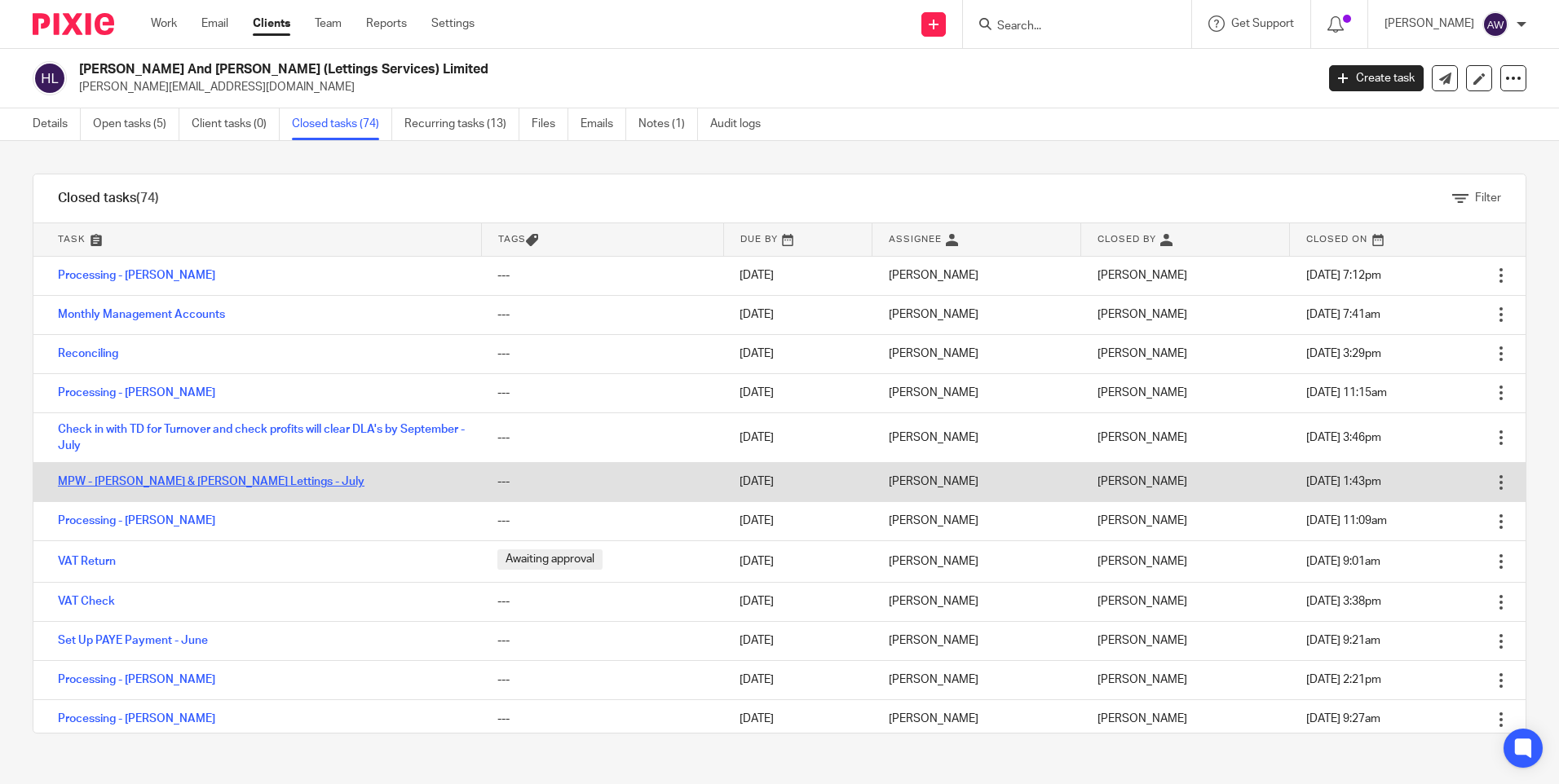
click at [207, 480] on link "MPW - Harris & Wood Lettings - July" at bounding box center [210, 481] width 306 height 11
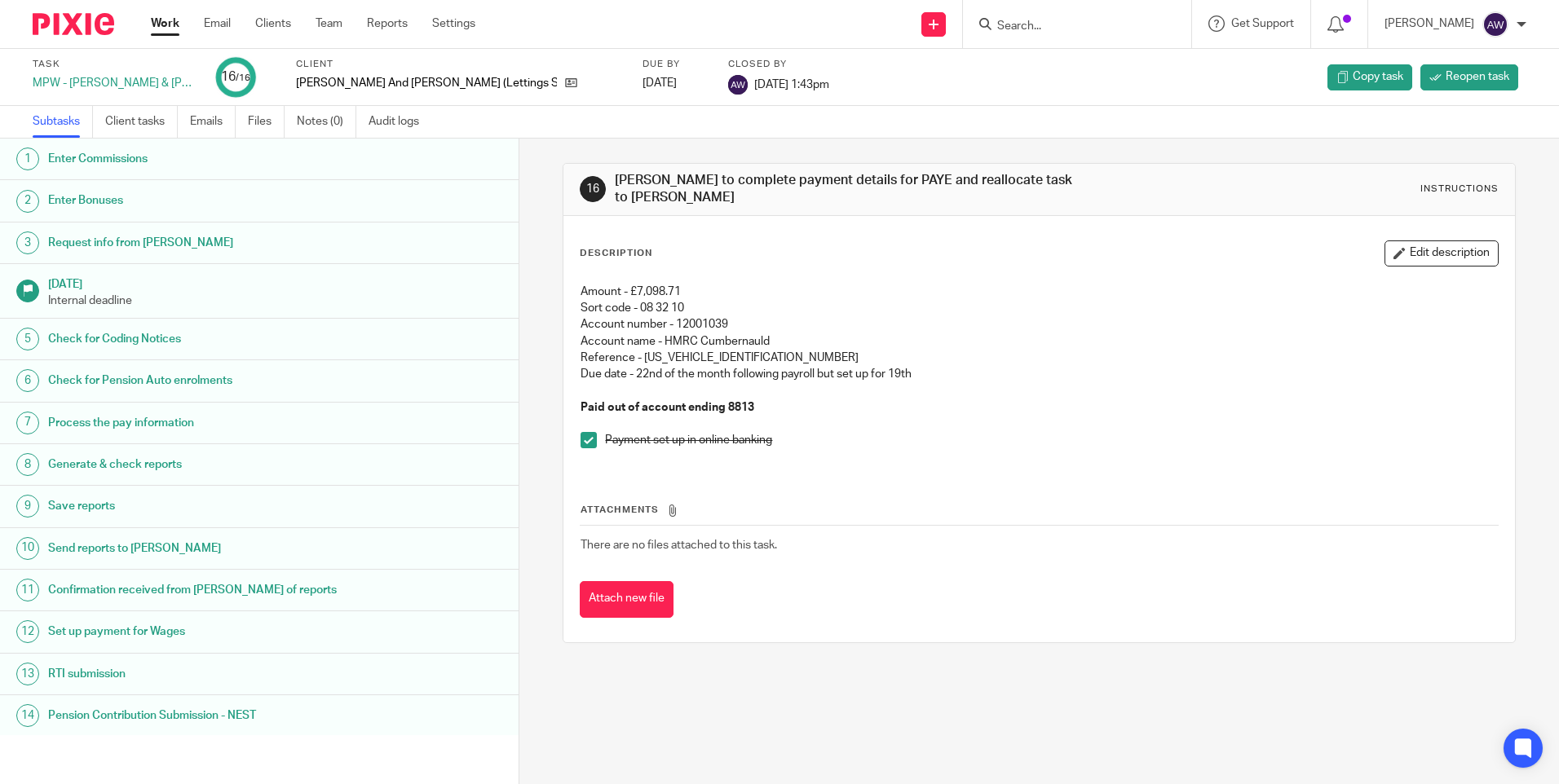
click at [1051, 28] on input "Search" at bounding box center [1069, 27] width 147 height 15
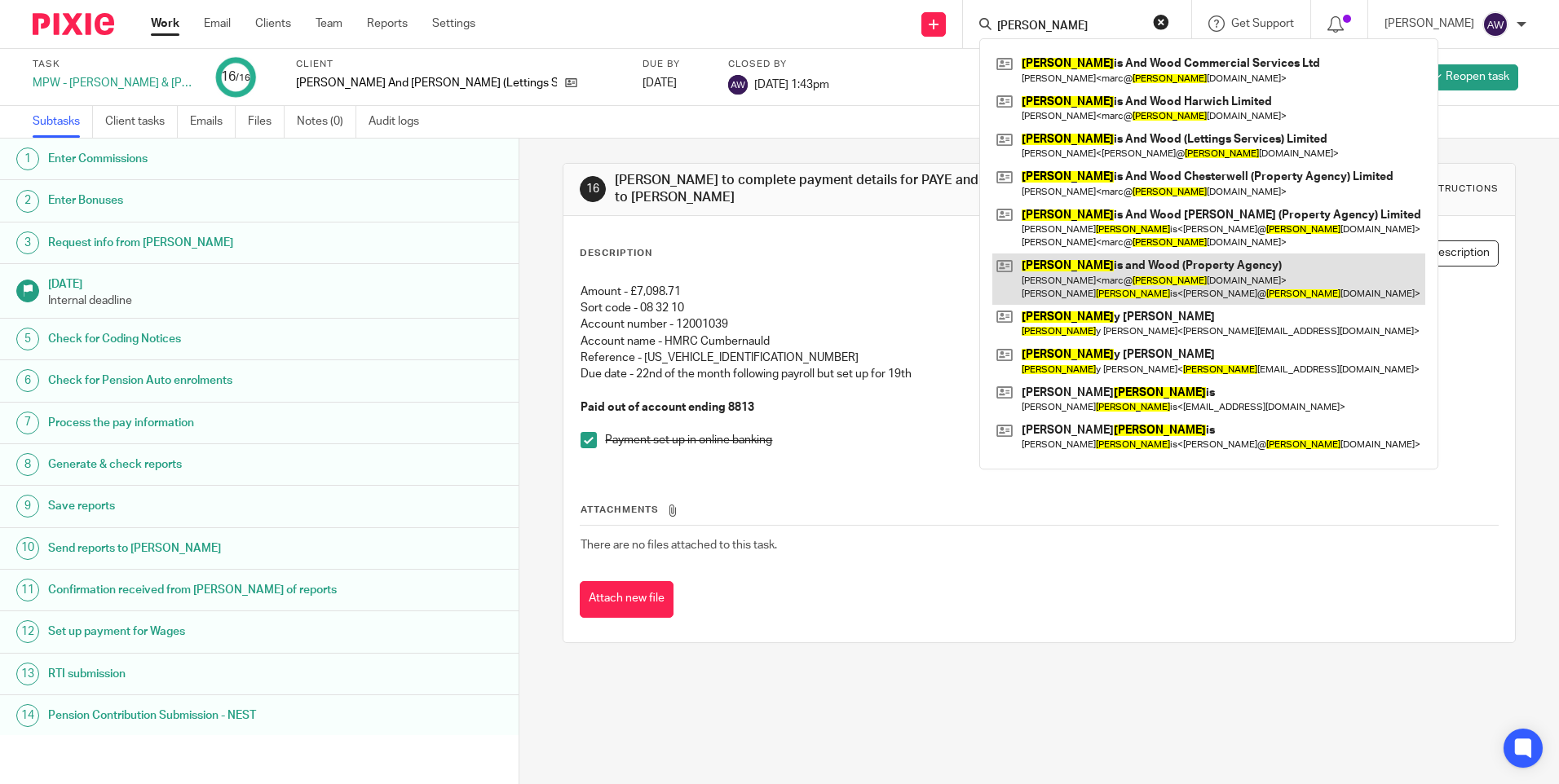
type input "harr"
click at [1148, 278] on link at bounding box center [1209, 278] width 433 height 50
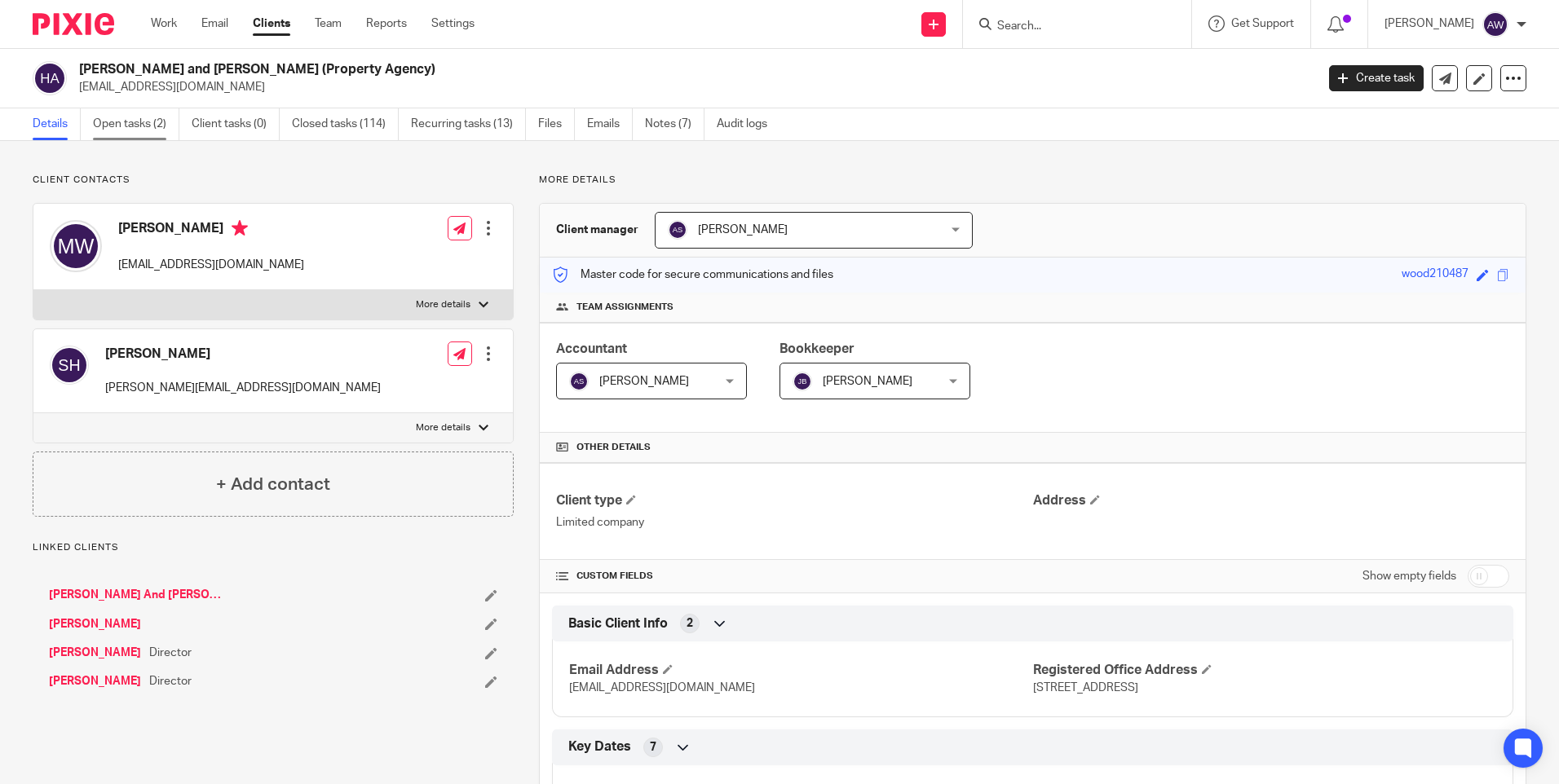
click at [128, 120] on link "Open tasks (2)" at bounding box center [136, 124] width 87 height 32
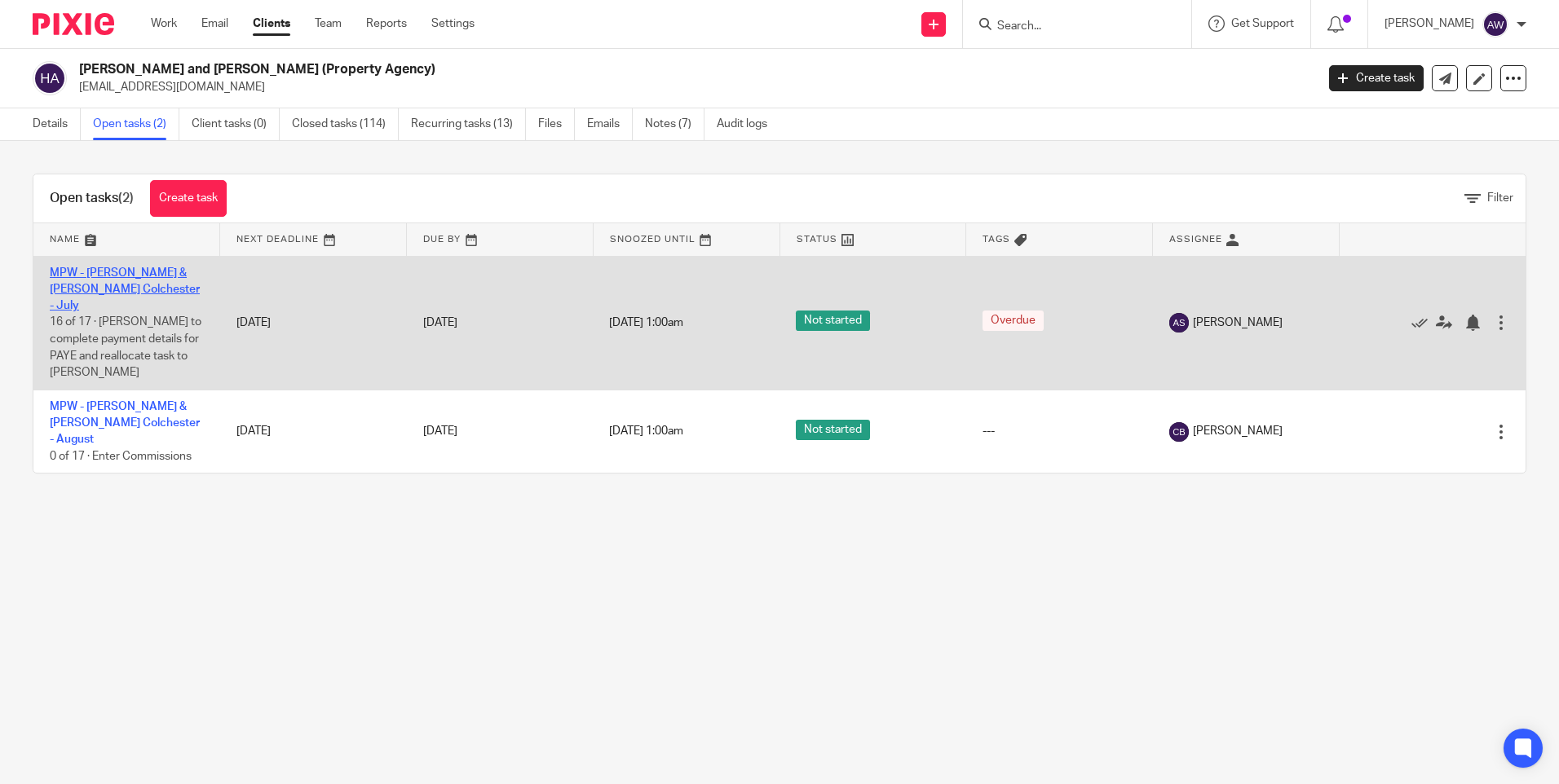
click at [140, 271] on link "MPW - [PERSON_NAME] & [PERSON_NAME] Colchester - July" at bounding box center [124, 290] width 150 height 45
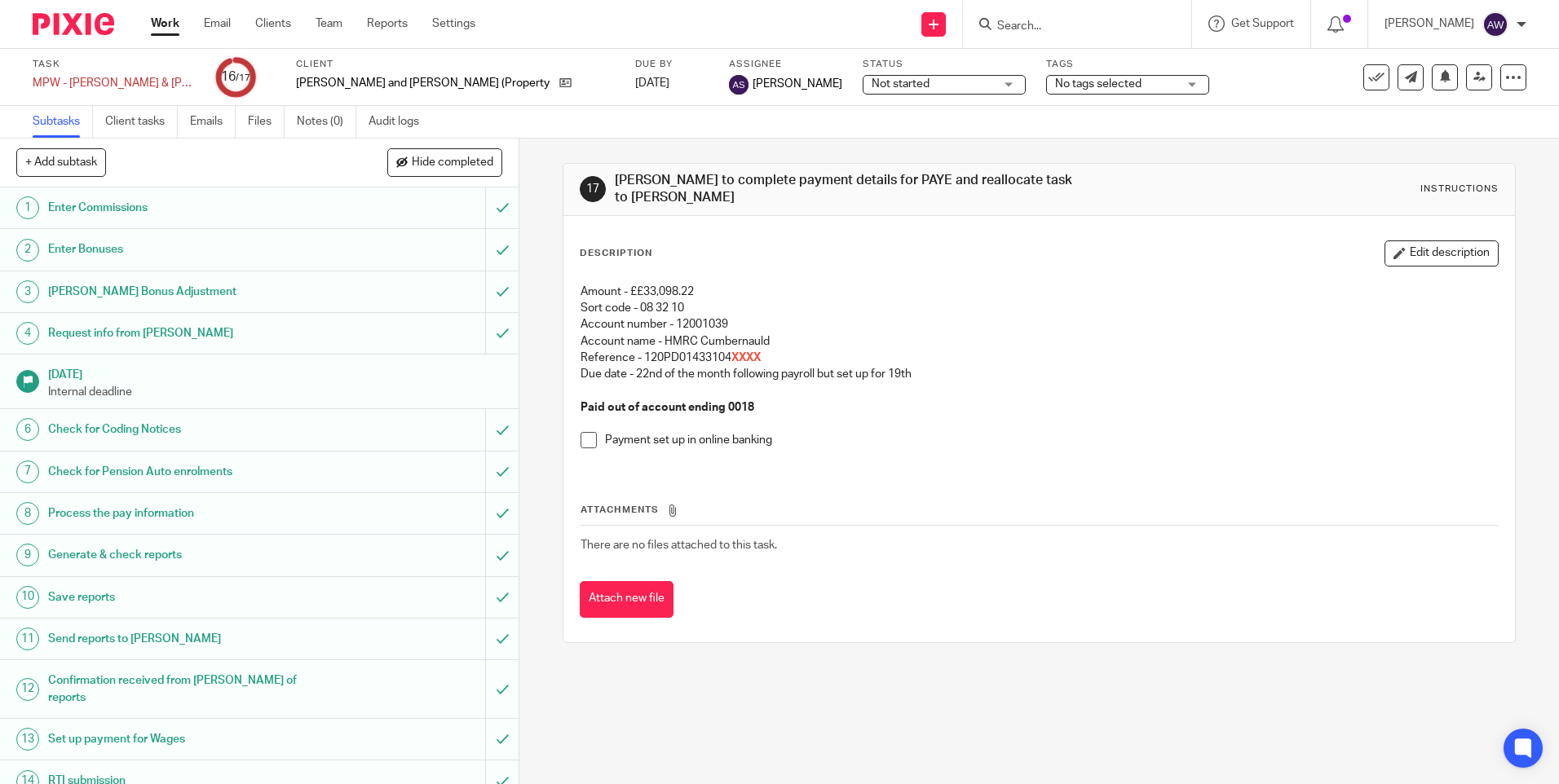
click at [789, 350] on p "Reference - 120PD01433104 XXXX" at bounding box center [1038, 358] width 916 height 17
click at [776, 350] on p "Reference - 120PD01433104 XXXX" at bounding box center [1038, 358] width 916 height 17
click at [1385, 240] on button "Edit description" at bounding box center [1442, 253] width 115 height 26
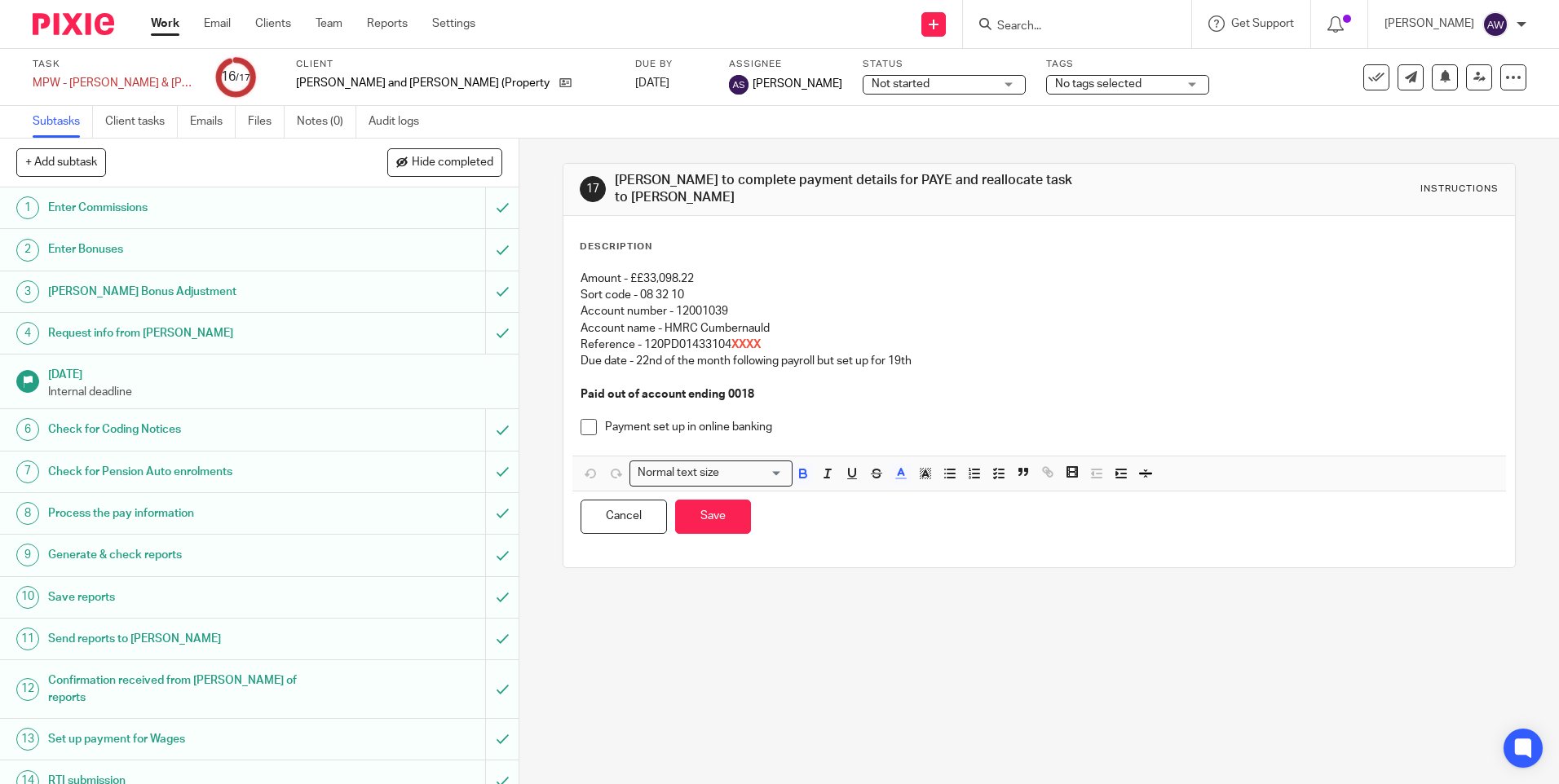
click at [777, 327] on p "Account name - HMRC Cumbernauld" at bounding box center [1038, 329] width 916 height 17
click at [770, 337] on p "Reference - 120PD01433104 XXXX" at bounding box center [1038, 345] width 916 height 17
drag, startPoint x: 626, startPoint y: 269, endPoint x: 733, endPoint y: 266, distance: 107.0
click at [733, 271] on p "Amount - ££33,098.22" at bounding box center [1038, 279] width 916 height 17
click at [800, 474] on icon "button" at bounding box center [803, 476] width 7 height 4
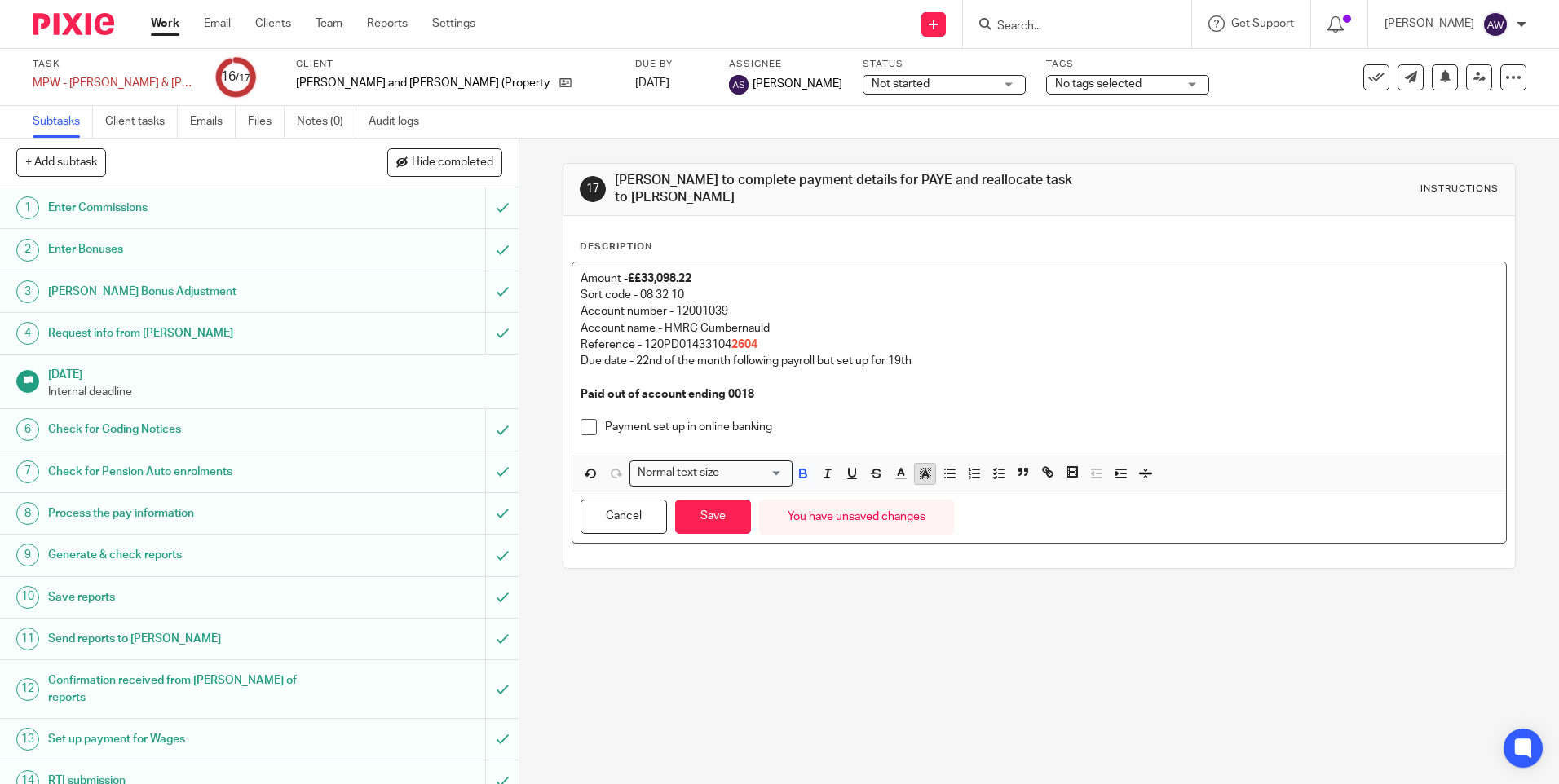
click at [918, 466] on icon "button" at bounding box center [926, 474] width 15 height 15
click at [902, 506] on li "color:#D33115" at bounding box center [905, 511] width 12 height 12
click at [868, 337] on p "Reference - 120PD01433104 2604" at bounding box center [1038, 345] width 916 height 17
drag, startPoint x: 699, startPoint y: 268, endPoint x: 626, endPoint y: 271, distance: 73.1
click at [626, 271] on p "Amount - ££33,098.22" at bounding box center [1038, 279] width 916 height 17
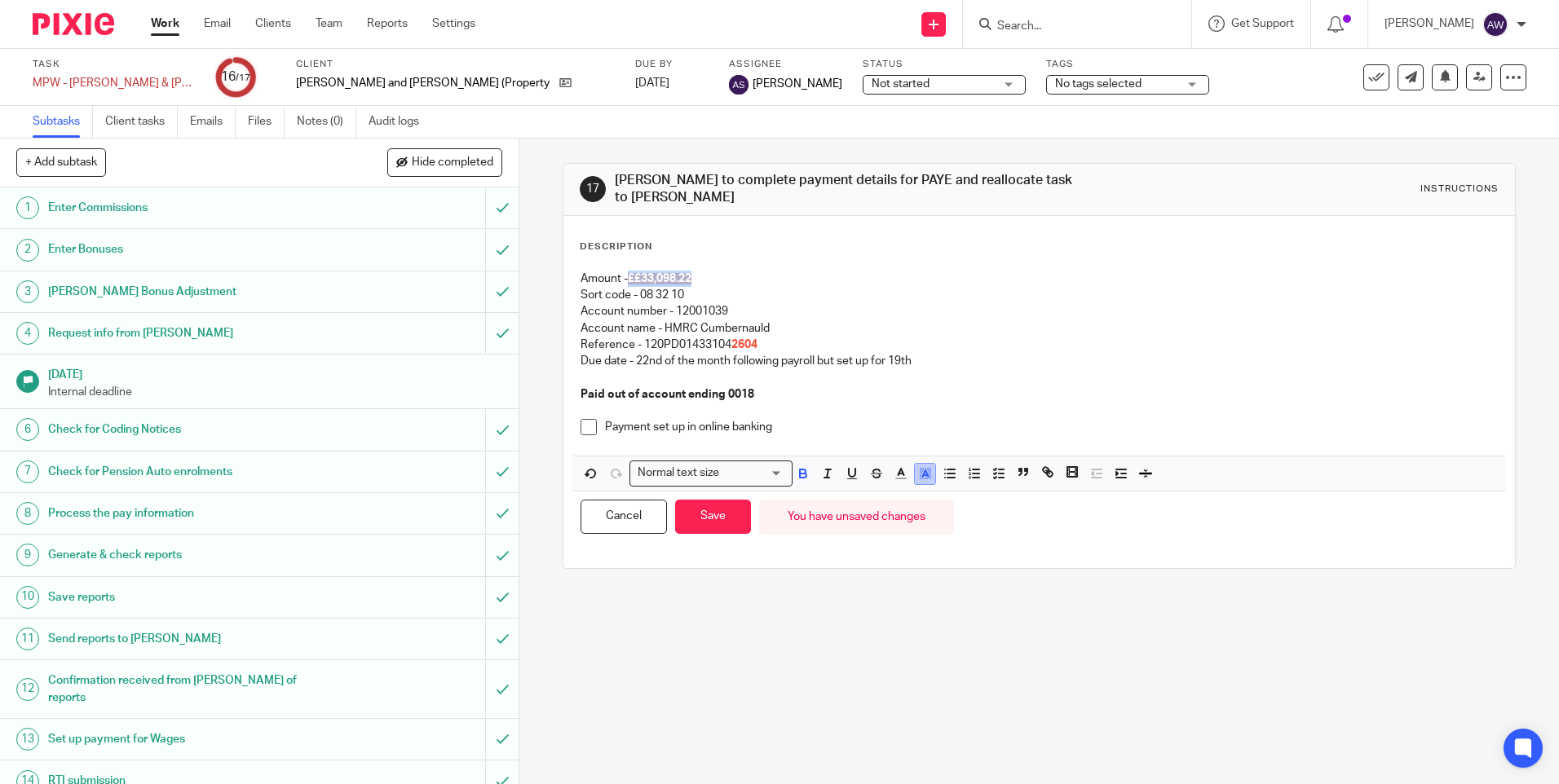
click at [918, 466] on icon "button" at bounding box center [926, 474] width 15 height 15
click at [883, 489] on li "color:#FFFFFF" at bounding box center [888, 494] width 12 height 12
click at [896, 467] on icon "button" at bounding box center [902, 474] width 15 height 15
click at [900, 489] on li "color:#F44E3B" at bounding box center [905, 494] width 12 height 12
click at [855, 320] on p "Account name - HMRC Cumbernauld" at bounding box center [1038, 329] width 916 height 17
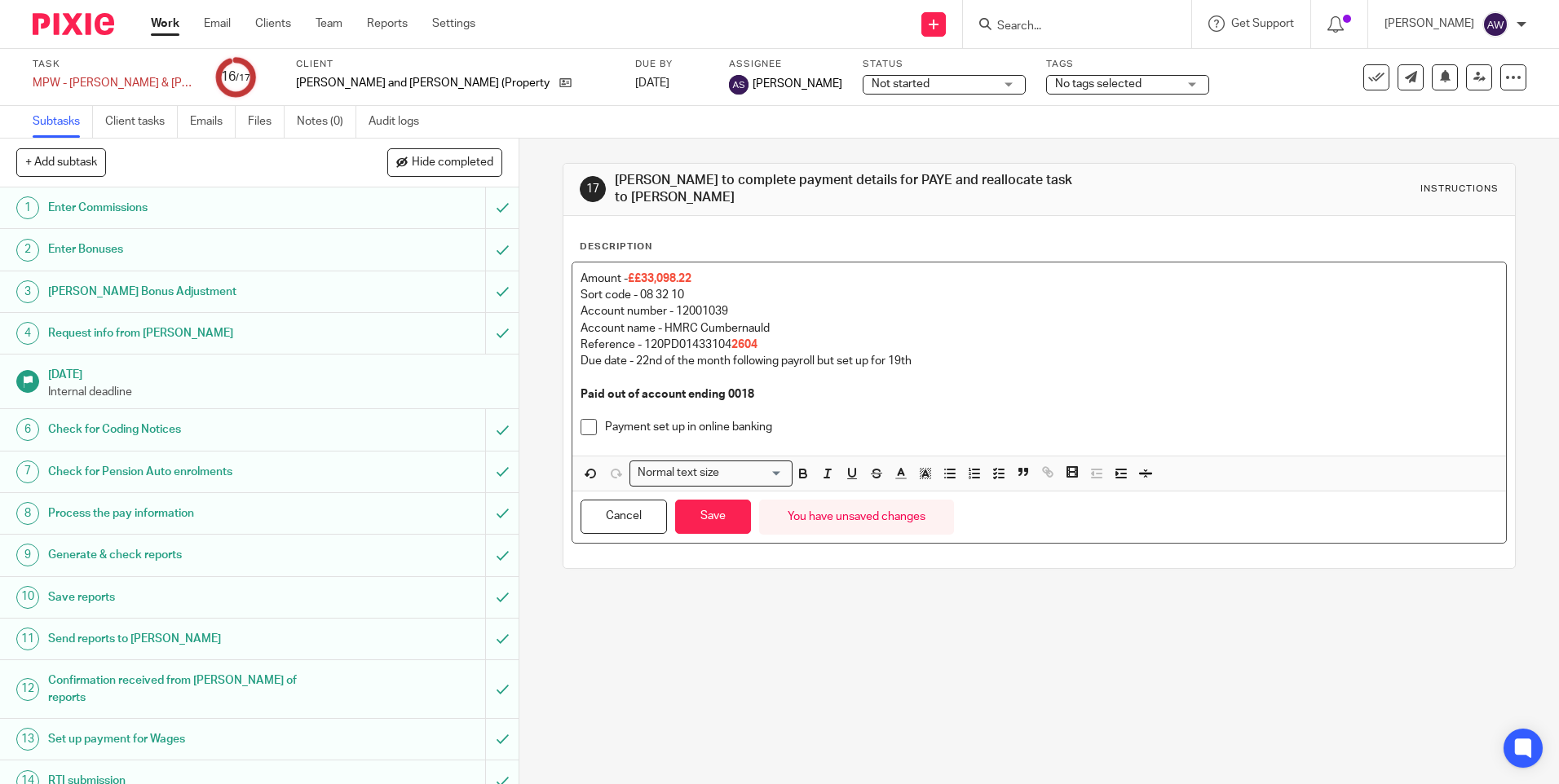
click at [632, 273] on span "££33,098.22" at bounding box center [659, 278] width 63 height 11
click at [700, 271] on p "Amount - £33,098.22" at bounding box center [1038, 279] width 916 height 17
click at [582, 430] on li "Payment set up in online banking" at bounding box center [1038, 431] width 916 height 24
click at [580, 424] on span at bounding box center [589, 427] width 17 height 17
click at [703, 514] on button "Save" at bounding box center [712, 518] width 75 height 35
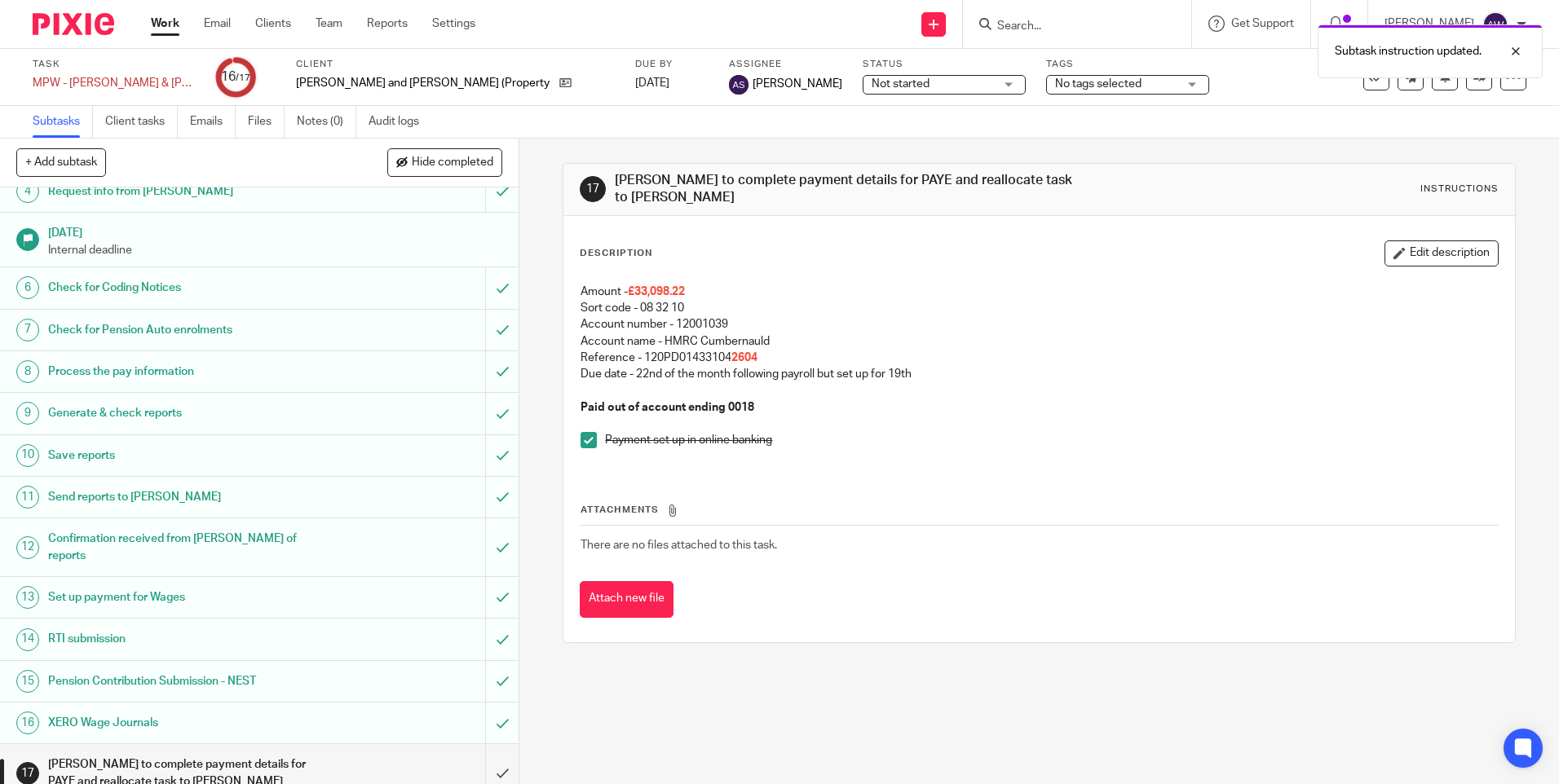
scroll to position [144, 0]
click at [482, 752] on input "submit" at bounding box center [259, 771] width 519 height 58
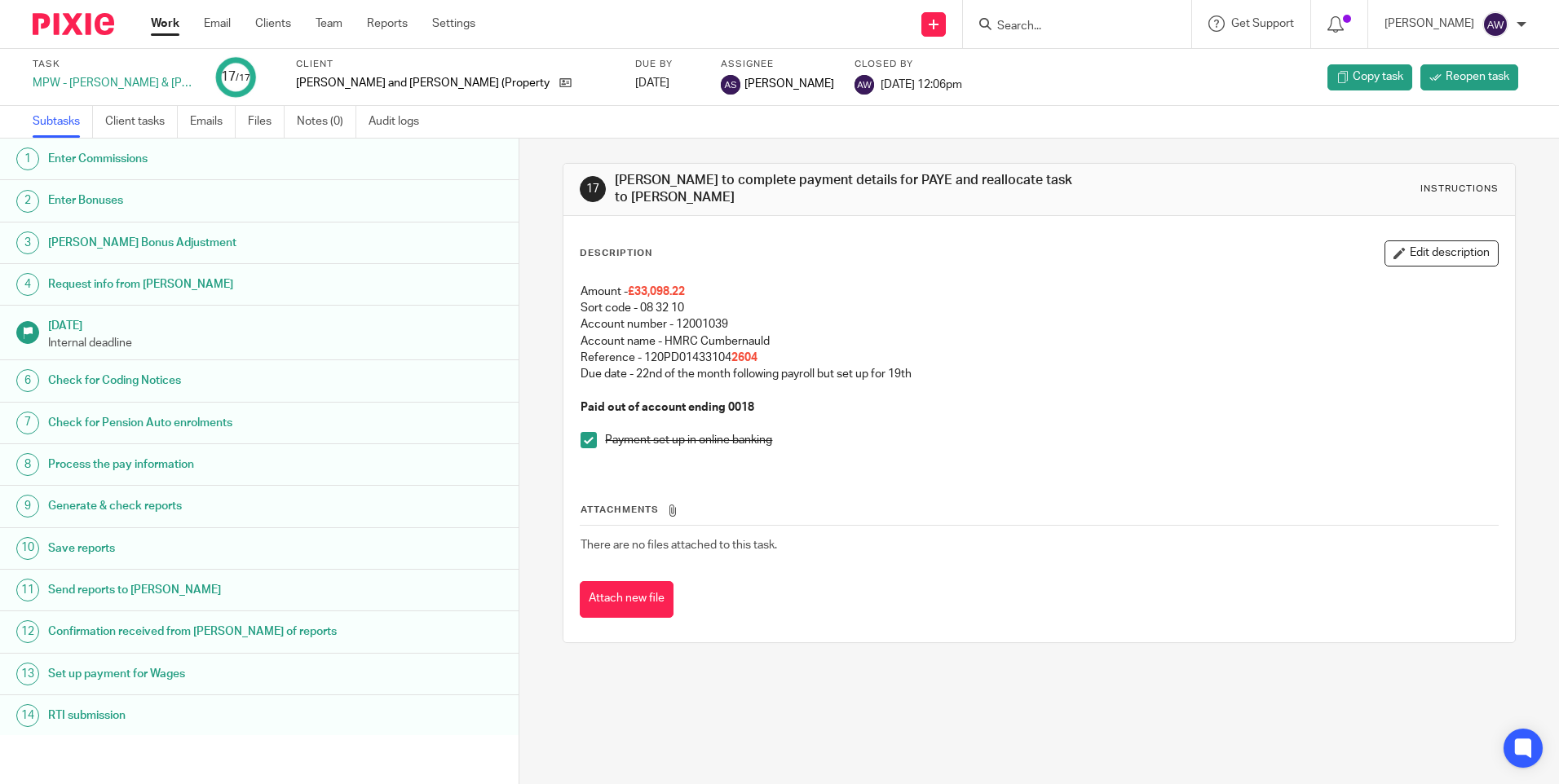
click at [1038, 30] on input "Search" at bounding box center [1069, 27] width 147 height 15
type input "ncr"
click at [1064, 58] on link at bounding box center [1131, 70] width 276 height 37
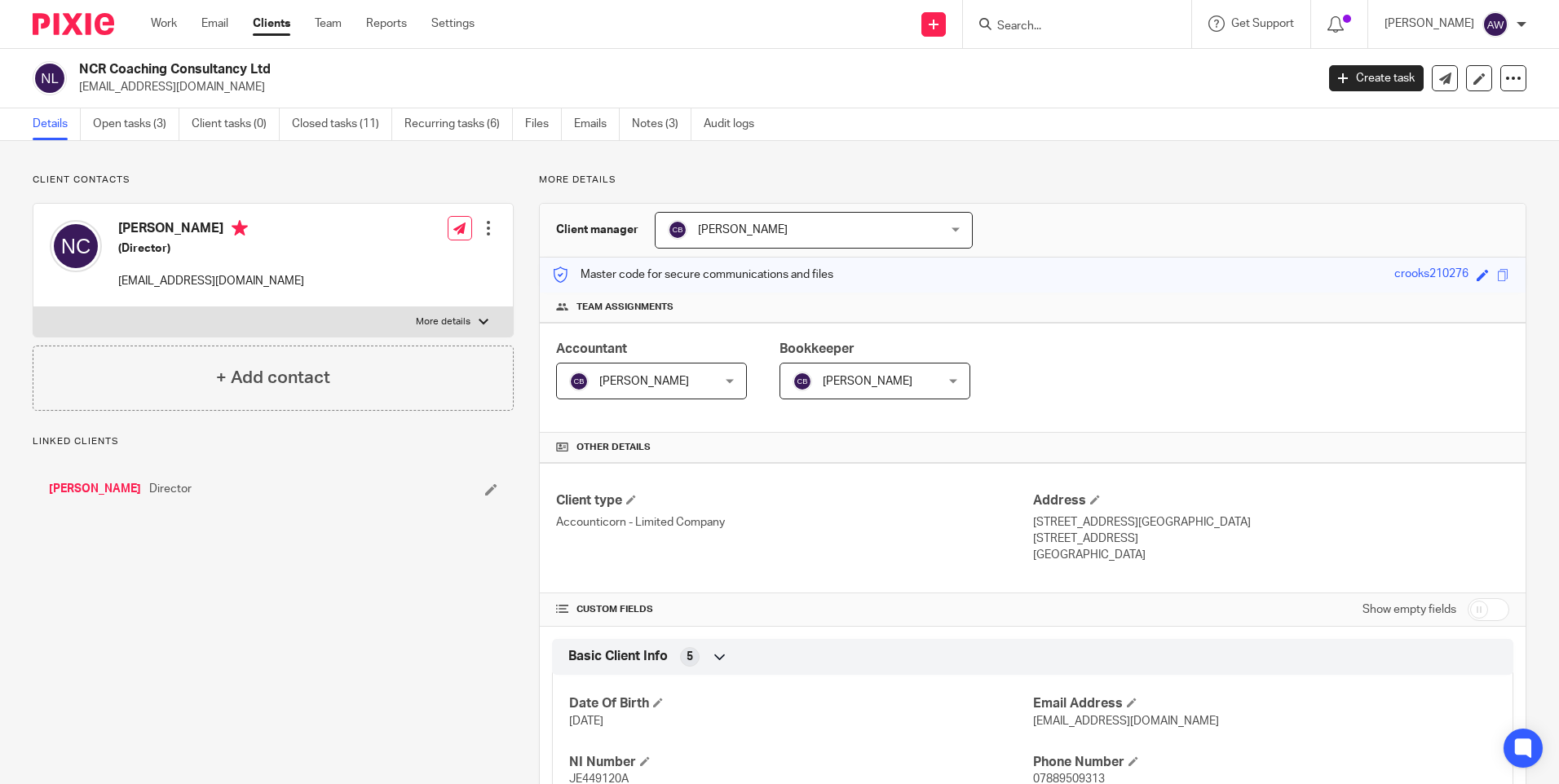
click at [1471, 618] on input "checkbox" at bounding box center [1488, 610] width 42 height 23
checkbox input "true"
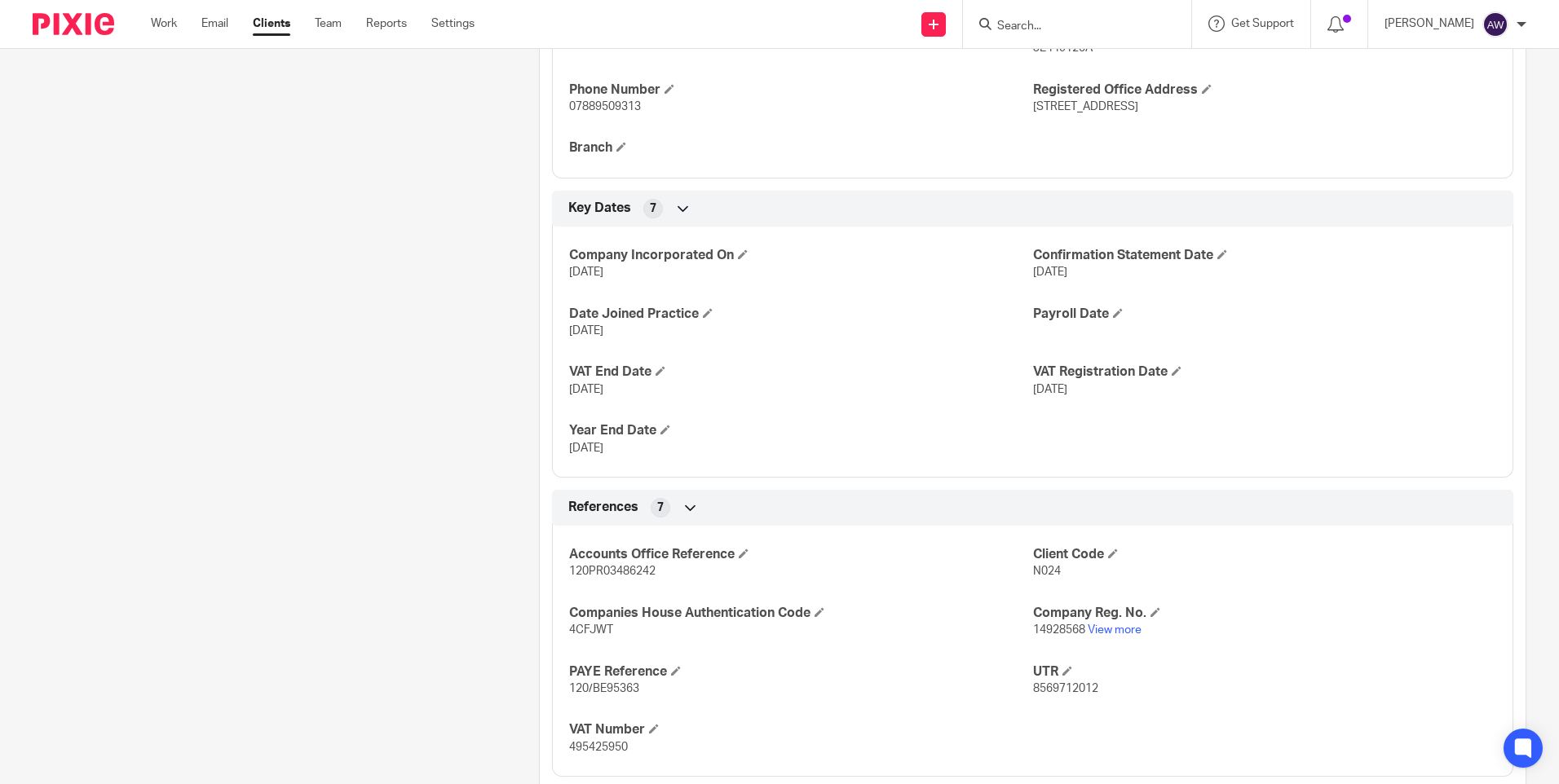
scroll to position [897, 0]
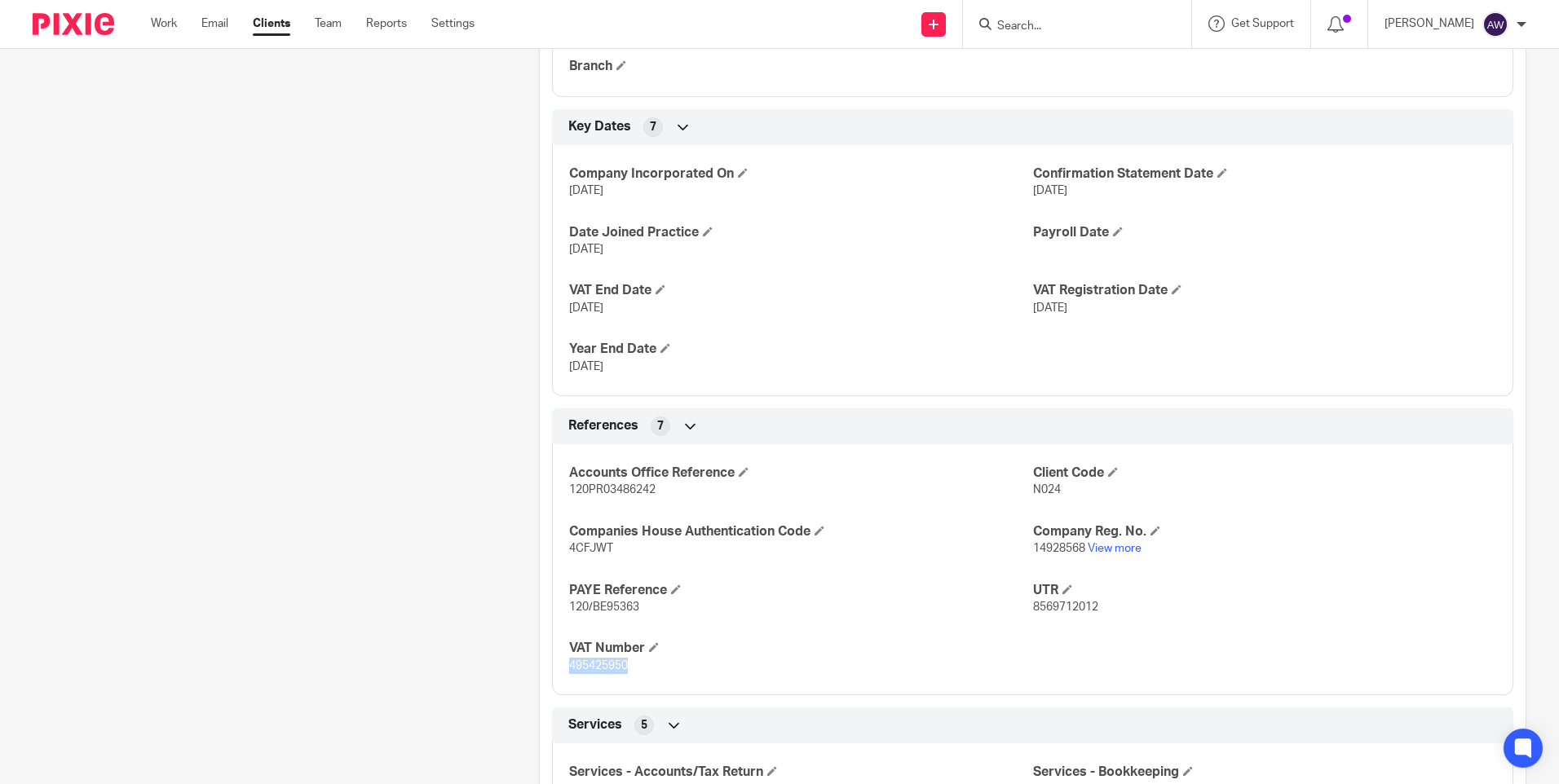
drag, startPoint x: 634, startPoint y: 665, endPoint x: 567, endPoint y: 669, distance: 67.1
click at [569, 669] on p "495425950" at bounding box center [800, 667] width 463 height 17
drag, startPoint x: 567, startPoint y: 669, endPoint x: 580, endPoint y: 665, distance: 13.6
copy span "495425950"
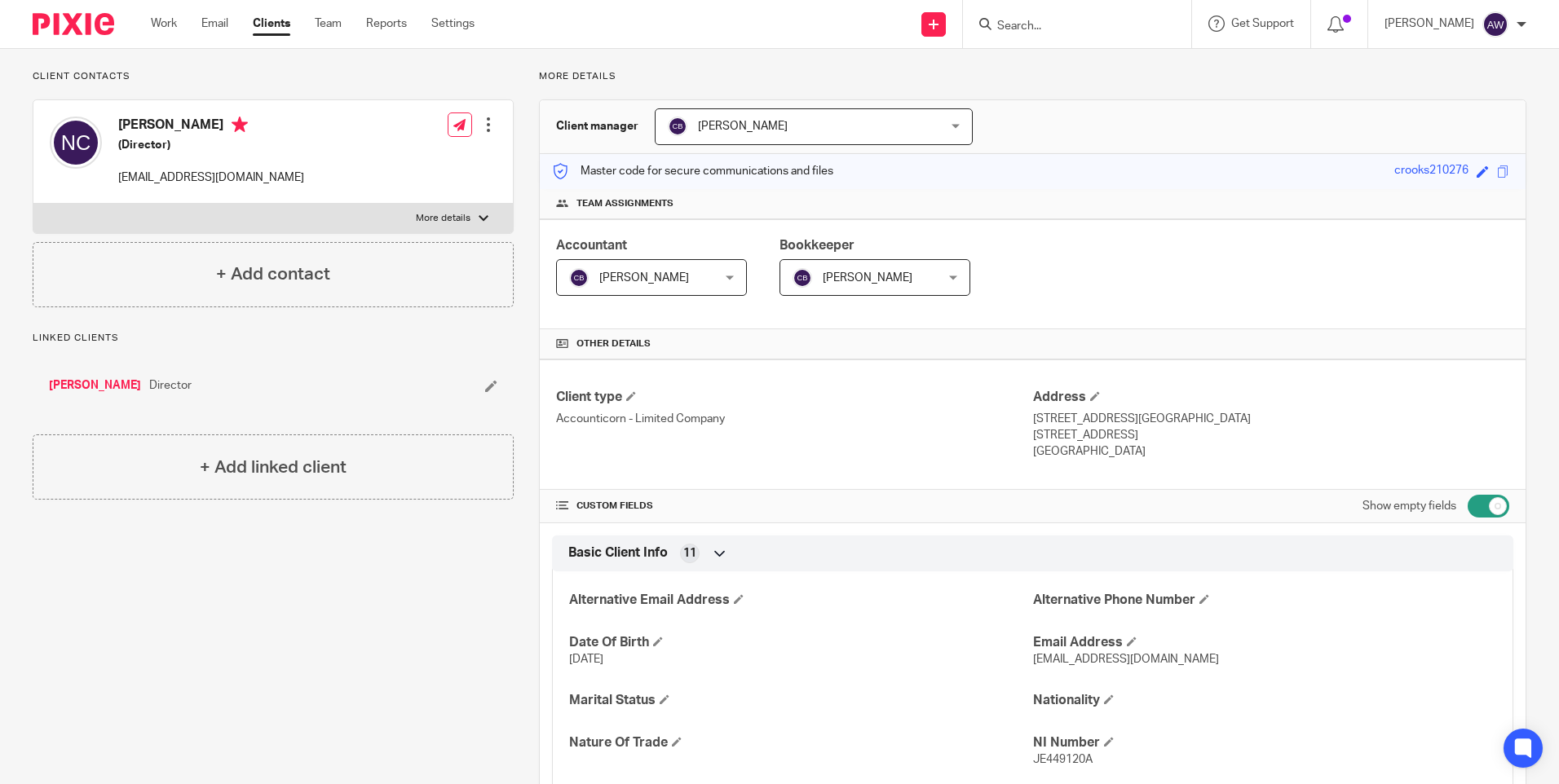
scroll to position [0, 0]
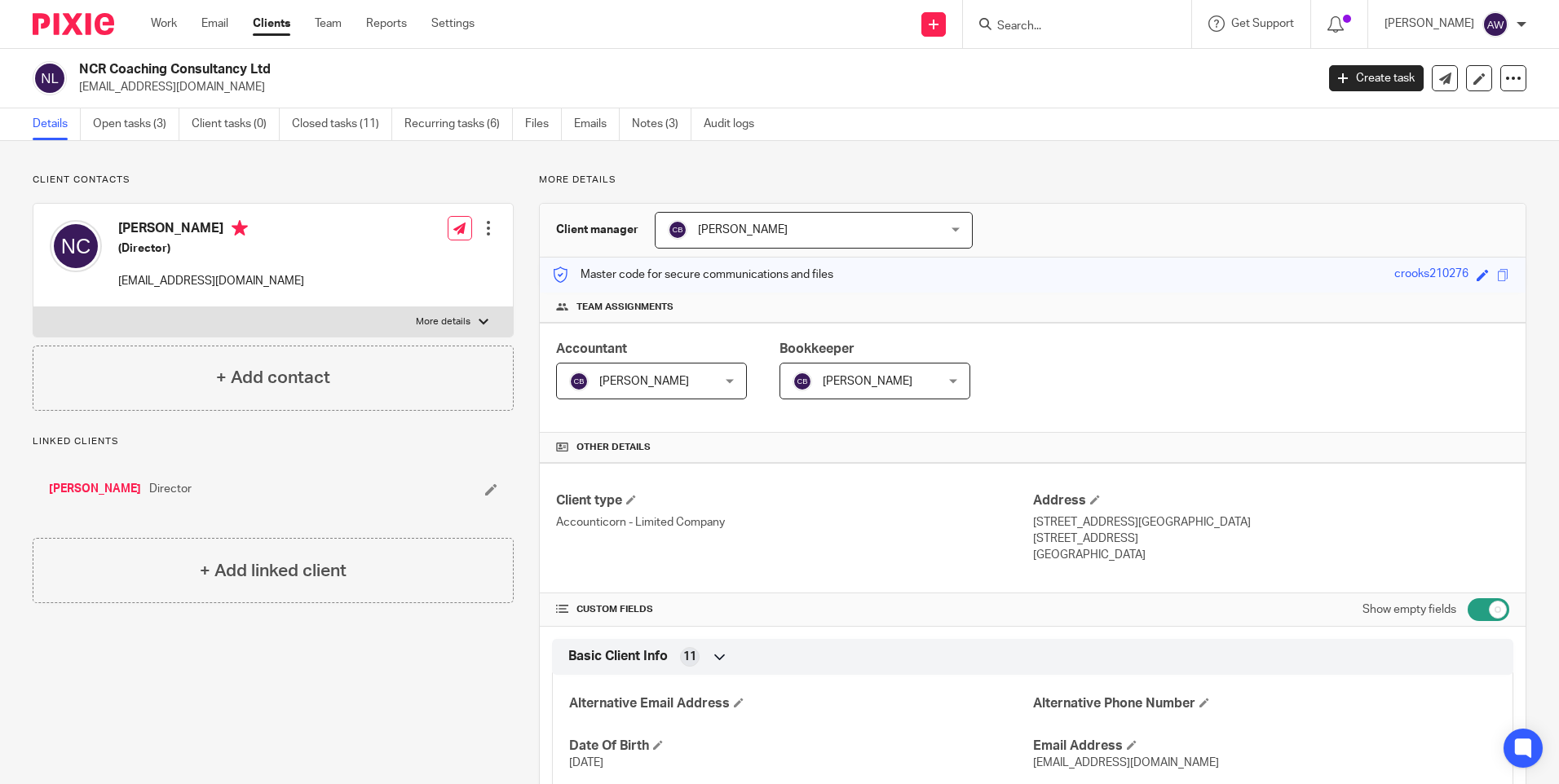
drag, startPoint x: 76, startPoint y: 85, endPoint x: 213, endPoint y: 90, distance: 137.1
click at [213, 90] on div "NCR Coaching Consultancy Ltd nicolacrooks@me.com" at bounding box center [669, 78] width 1272 height 34
drag, startPoint x: 213, startPoint y: 90, endPoint x: 183, endPoint y: 86, distance: 30.3
copy p "[EMAIL_ADDRESS][DOMAIN_NAME]"
click at [656, 117] on link "Notes (3)" at bounding box center [662, 124] width 60 height 32
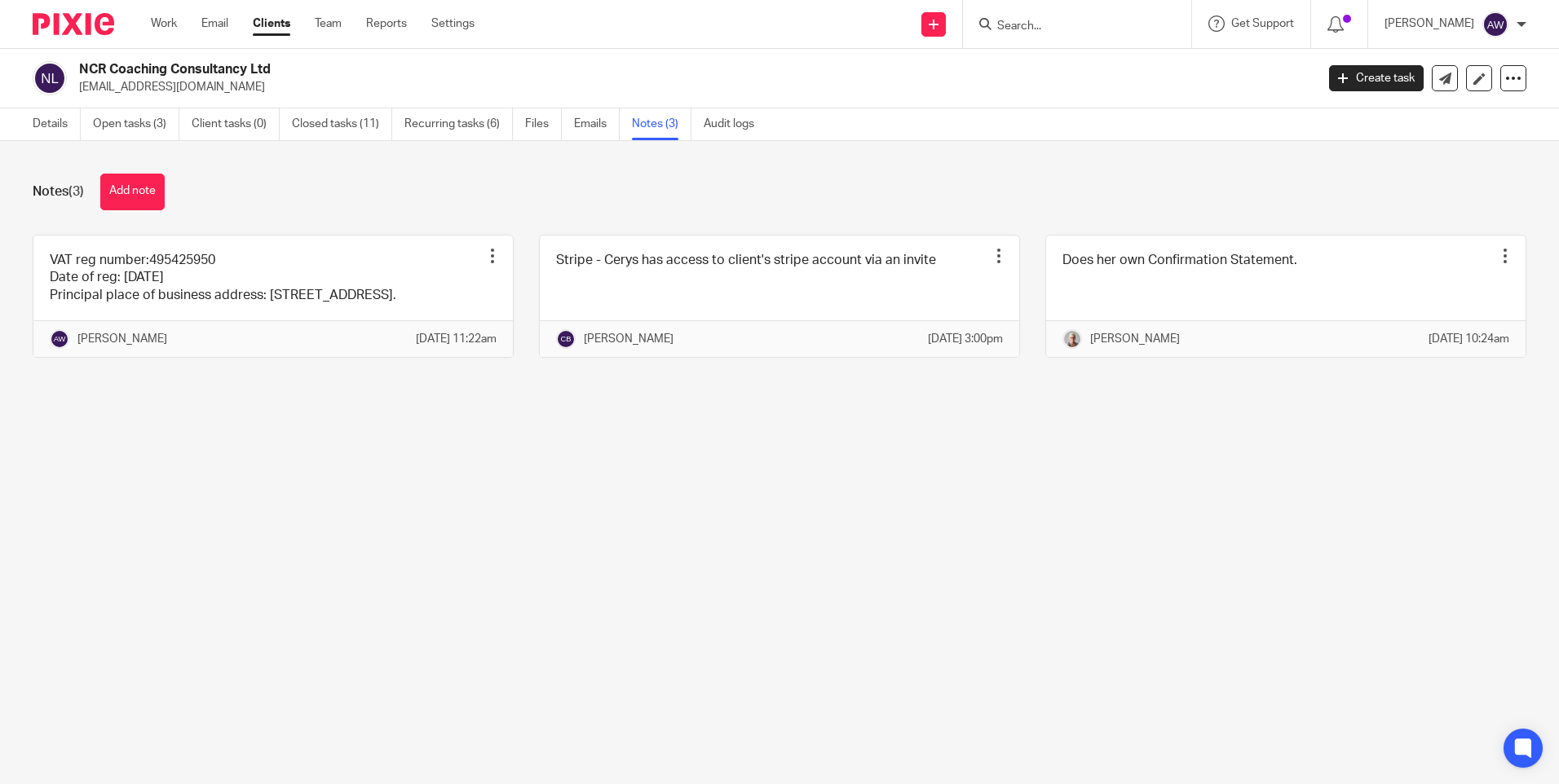
click at [1019, 34] on form at bounding box center [1082, 24] width 173 height 20
click at [1019, 25] on input "Search" at bounding box center [1069, 27] width 147 height 15
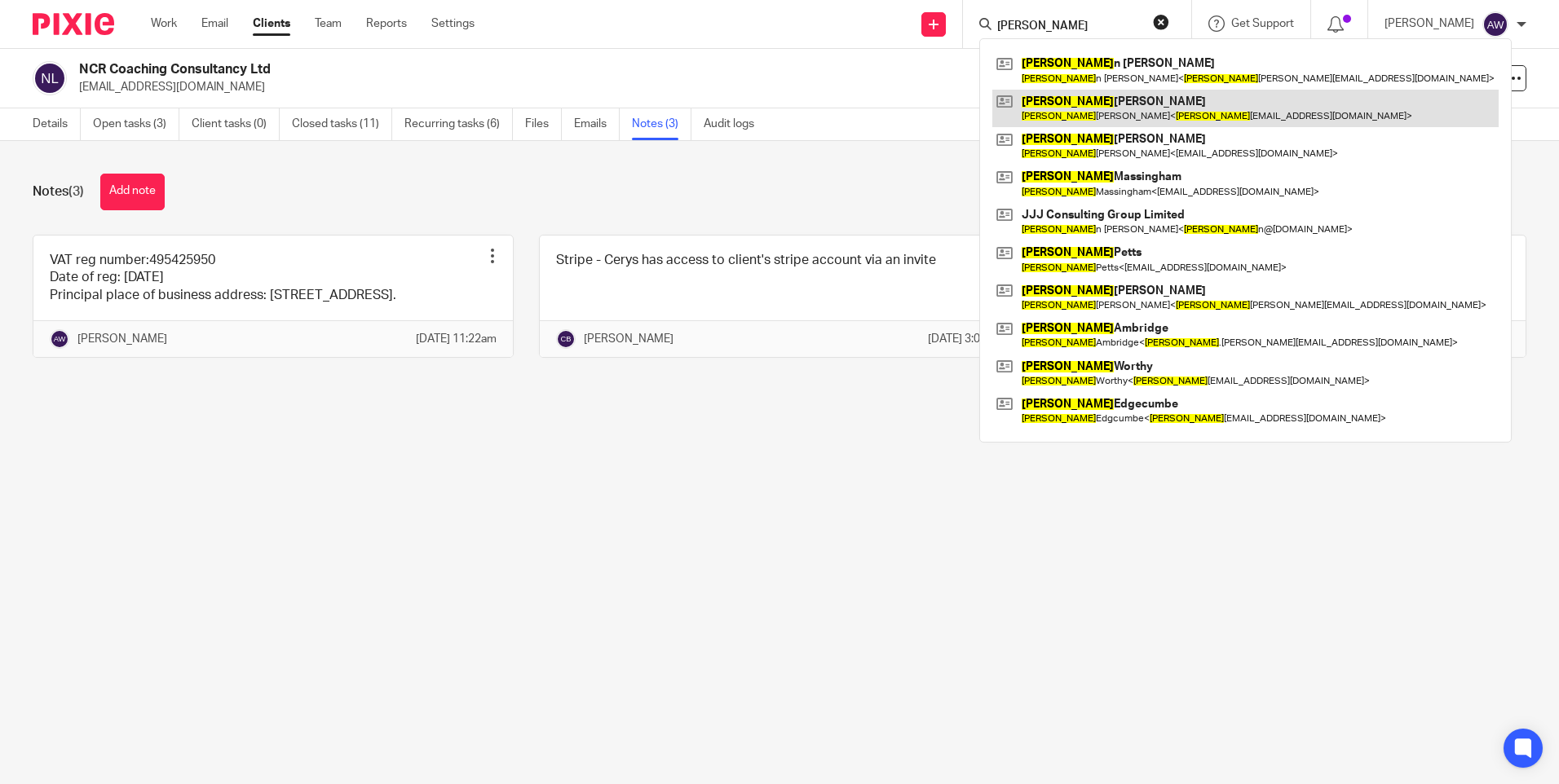
type input "julia"
click at [1076, 119] on link at bounding box center [1246, 108] width 507 height 37
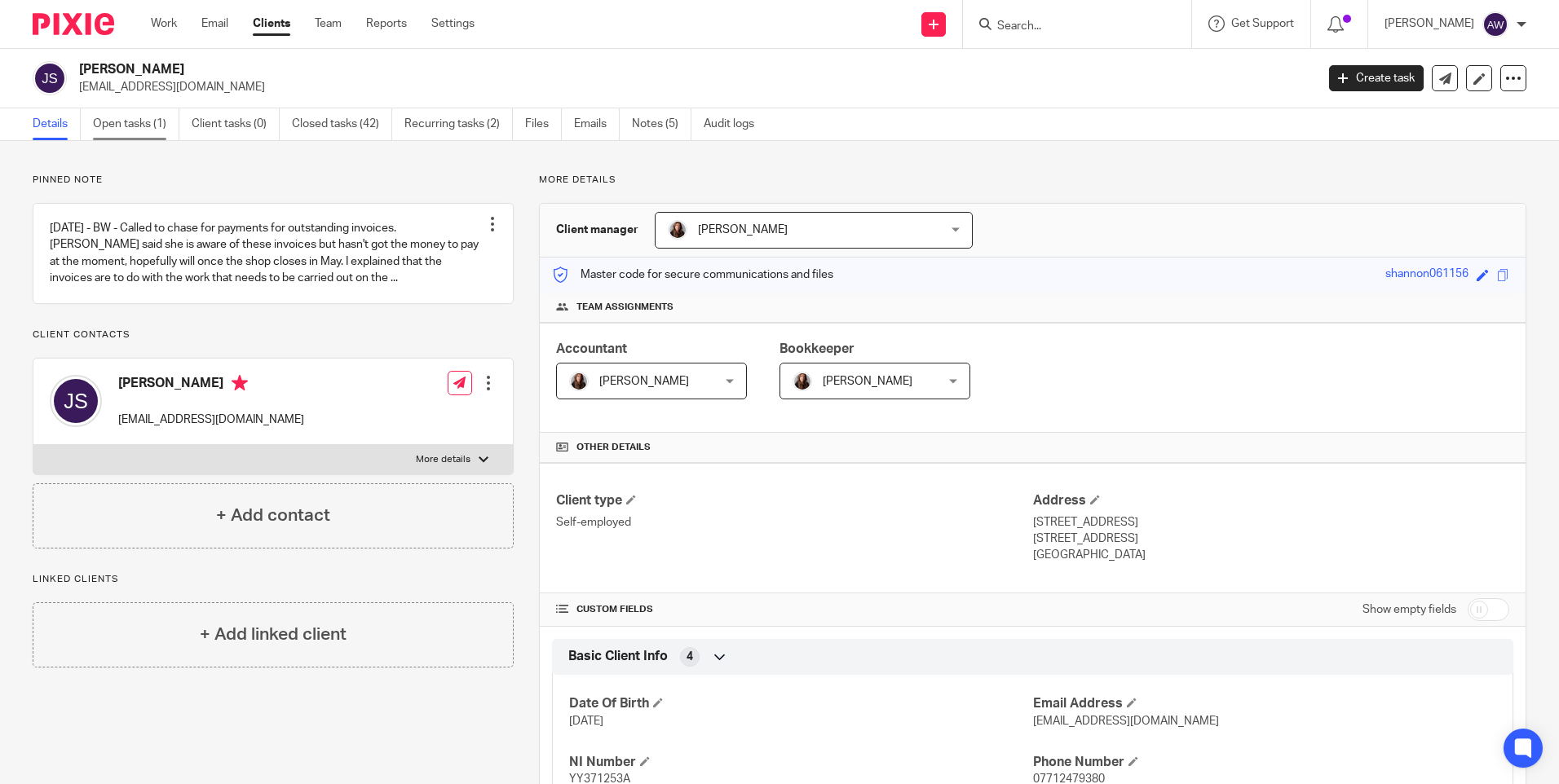
click at [115, 126] on link "Open tasks (1)" at bounding box center [136, 124] width 87 height 32
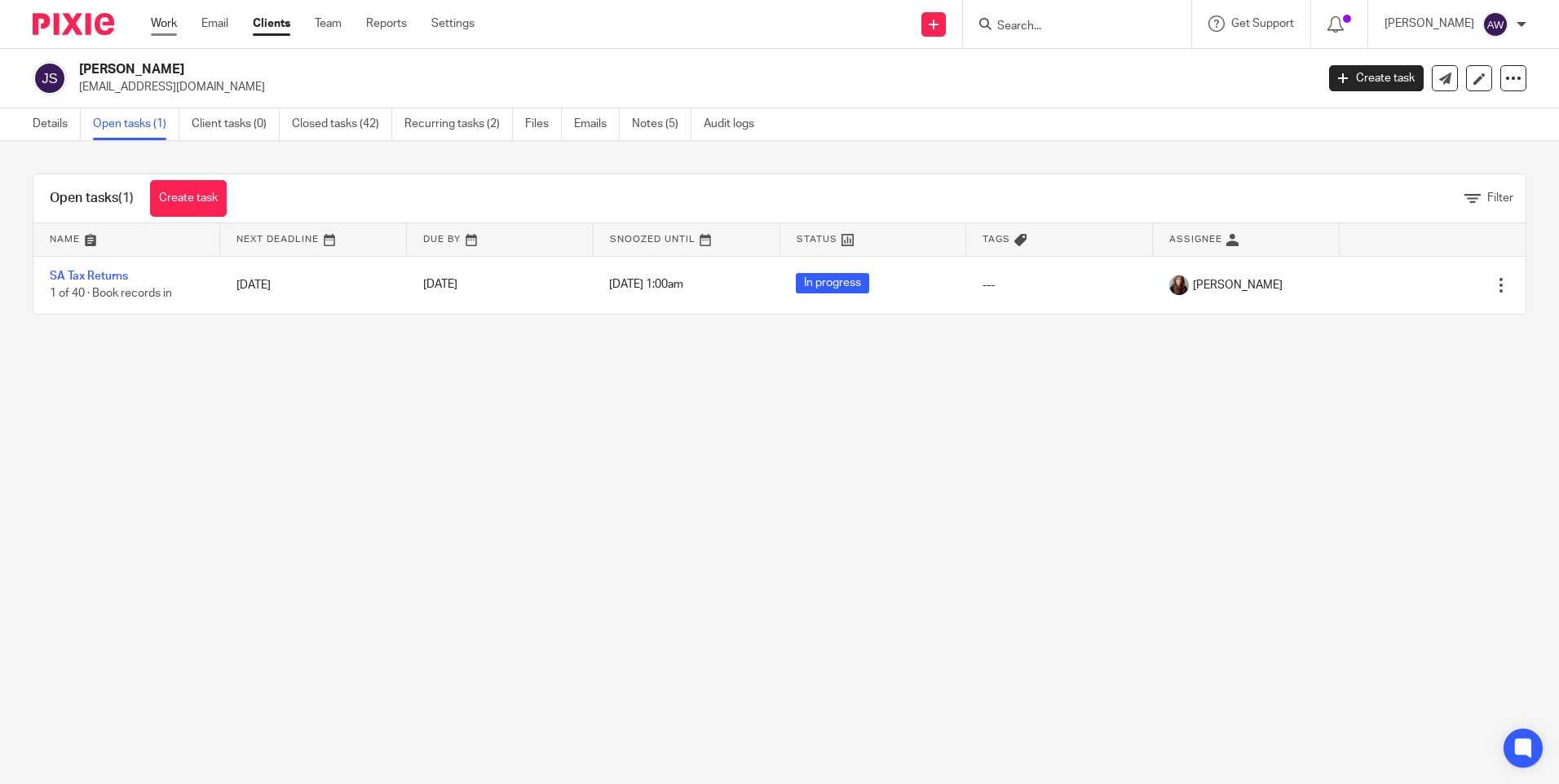
click at [167, 16] on link "Work" at bounding box center [164, 24] width 26 height 17
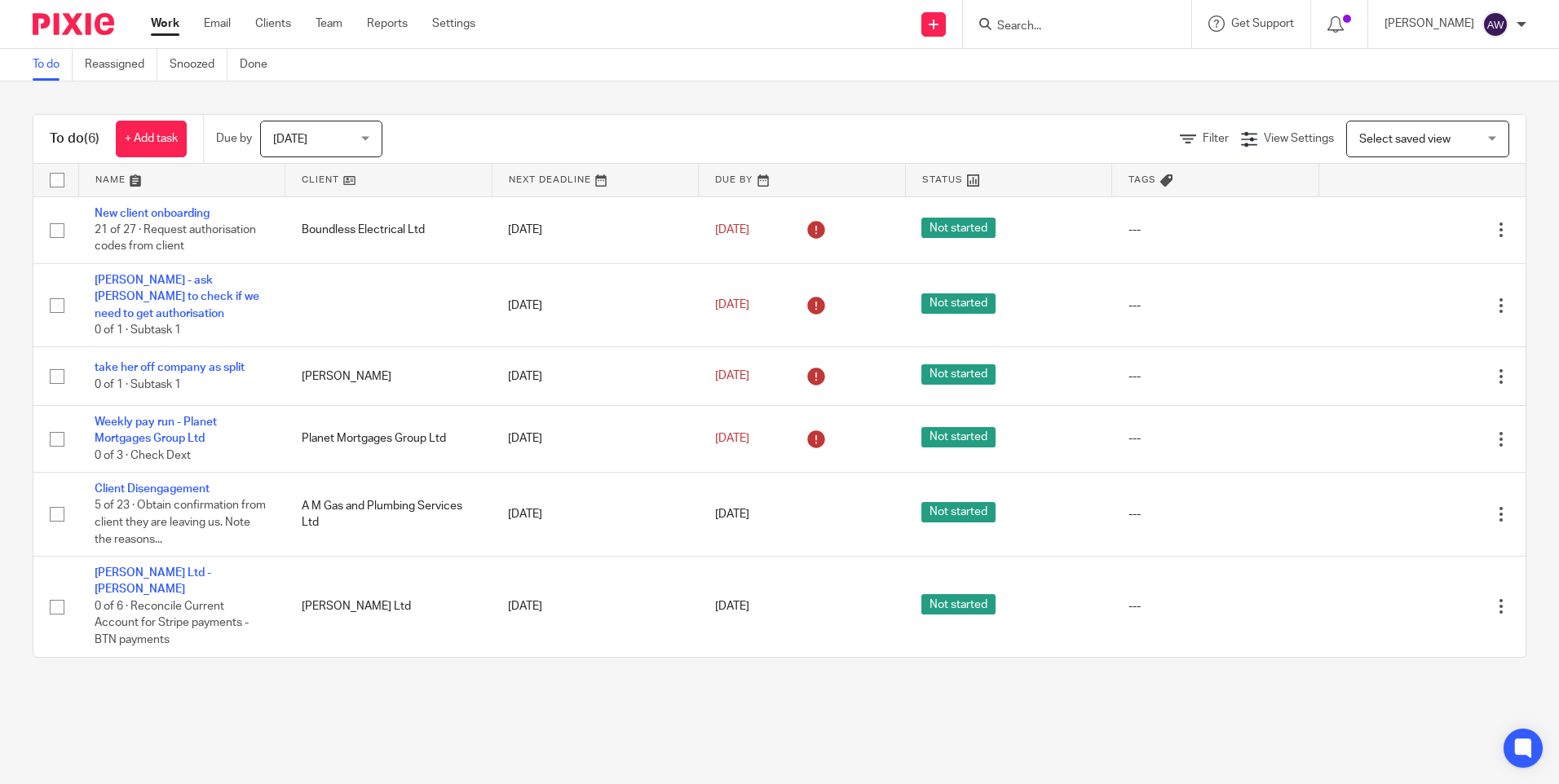
click at [1110, 18] on form at bounding box center [1082, 24] width 173 height 20
click at [1083, 33] on input "Search" at bounding box center [1069, 27] width 147 height 15
type input "ncr"
click at [1083, 59] on link at bounding box center [1131, 70] width 276 height 37
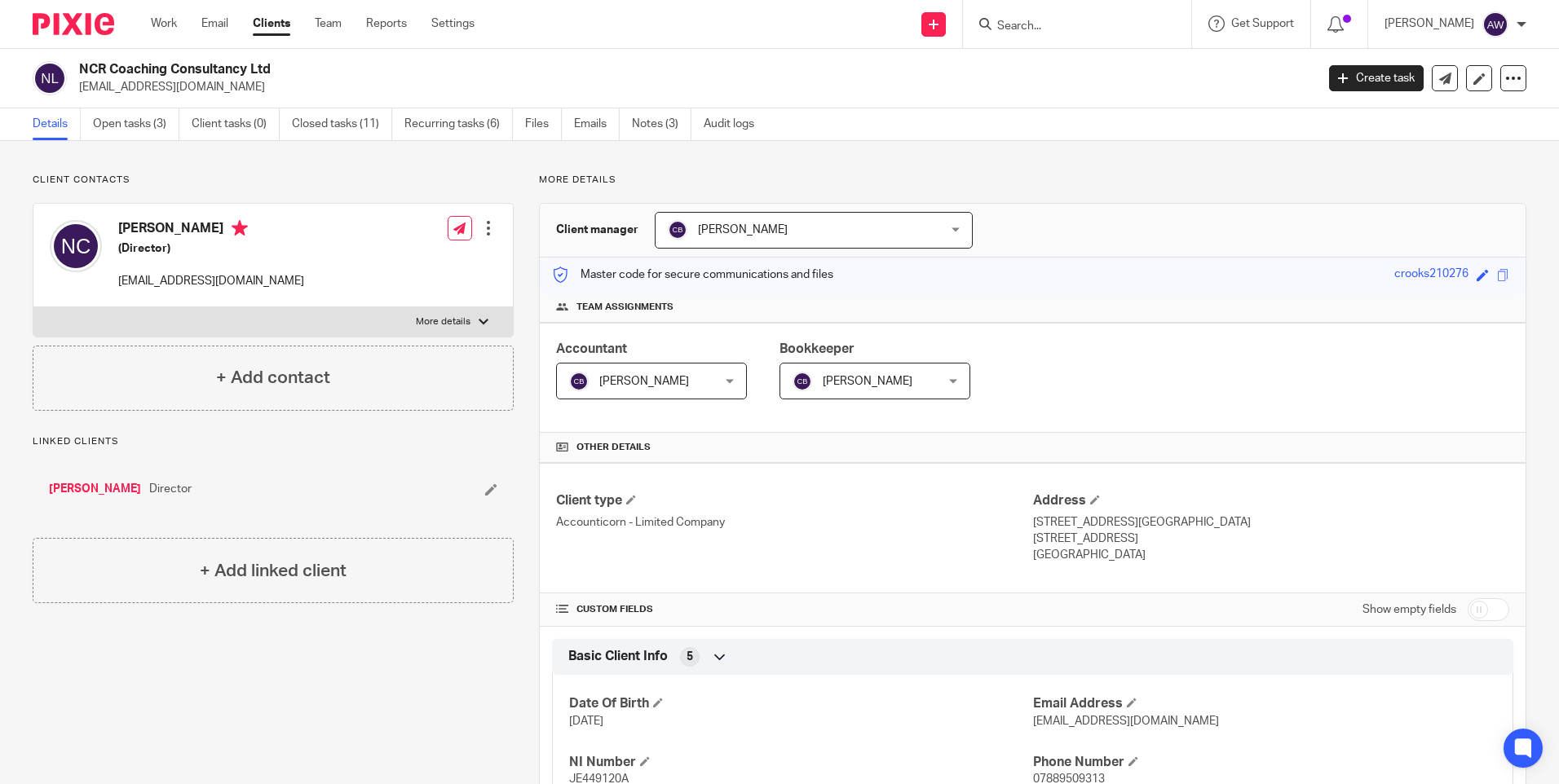
drag, startPoint x: 80, startPoint y: 63, endPoint x: 298, endPoint y: 58, distance: 218.1
click at [298, 58] on div "NCR Coaching Consultancy Ltd [EMAIL_ADDRESS][DOMAIN_NAME] Create task Update fr…" at bounding box center [780, 79] width 1559 height 60
drag, startPoint x: 298, startPoint y: 58, endPoint x: 251, endPoint y: 63, distance: 47.3
copy h2 "NCR Coaching Consultancy Ltd"
click at [440, 116] on link "Recurring tasks (6)" at bounding box center [458, 124] width 108 height 32
